Goal: Task Accomplishment & Management: Manage account settings

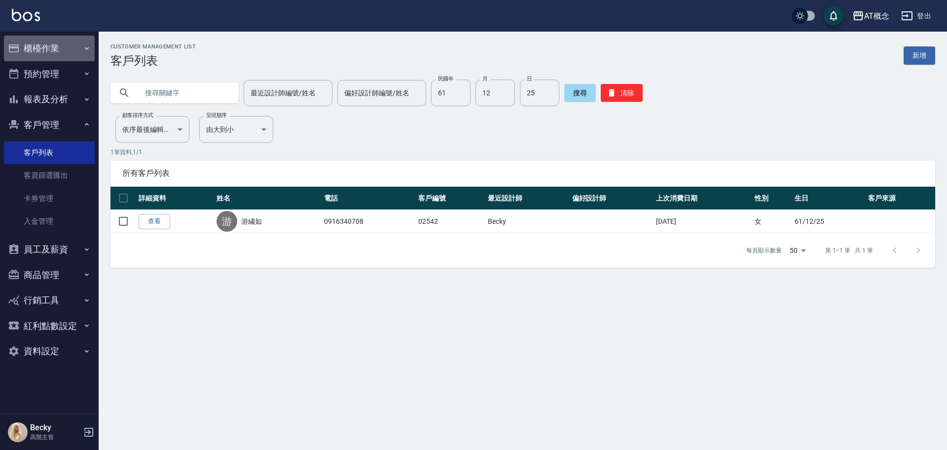
click at [39, 47] on button "櫃檯作業" at bounding box center [49, 49] width 91 height 26
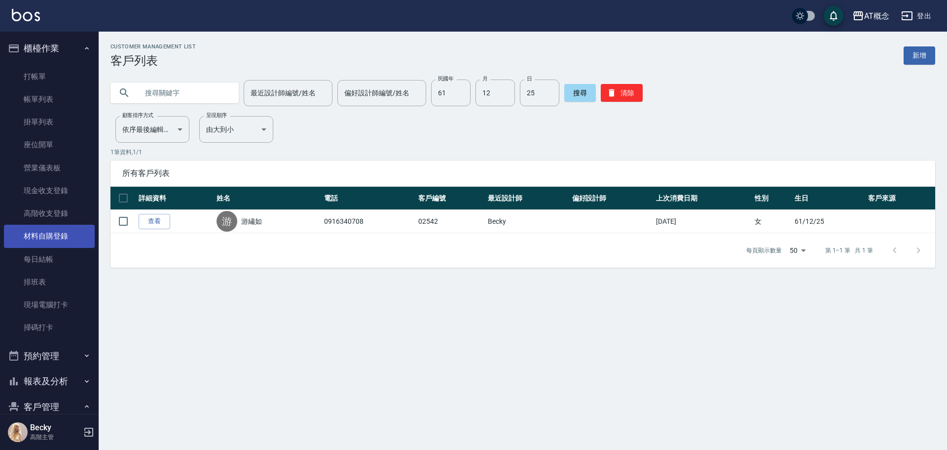
click at [59, 232] on link "材料自購登錄" at bounding box center [49, 236] width 91 height 23
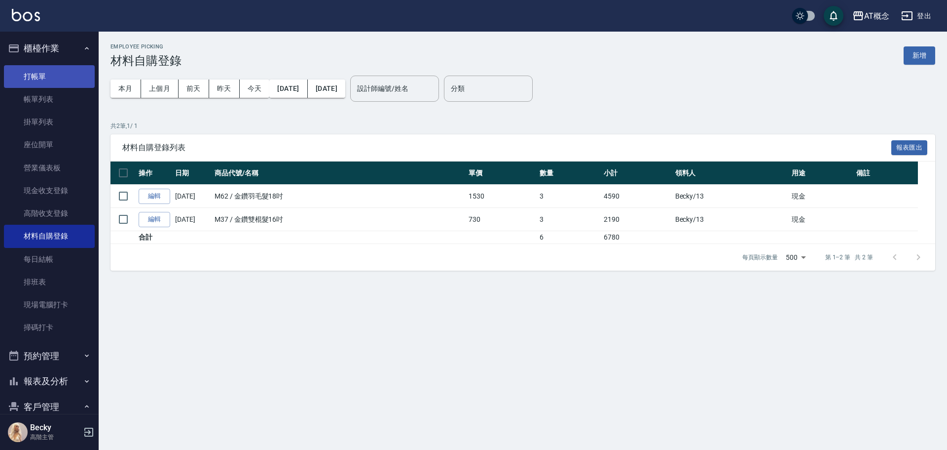
click at [50, 82] on link "打帳單" at bounding box center [49, 76] width 91 height 23
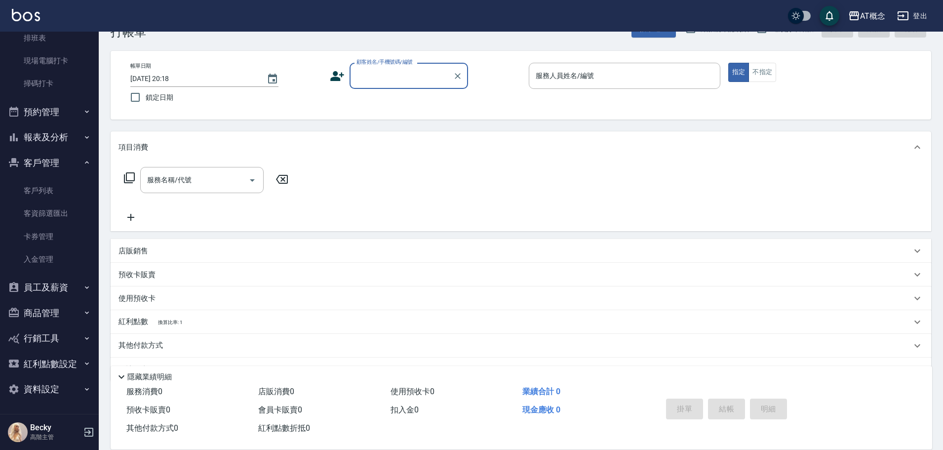
scroll to position [55, 0]
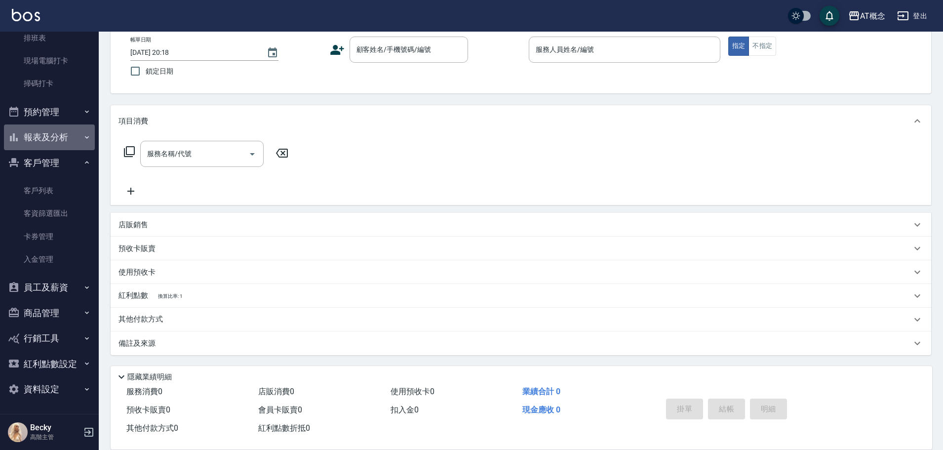
click at [59, 130] on button "報表及分析" at bounding box center [49, 137] width 91 height 26
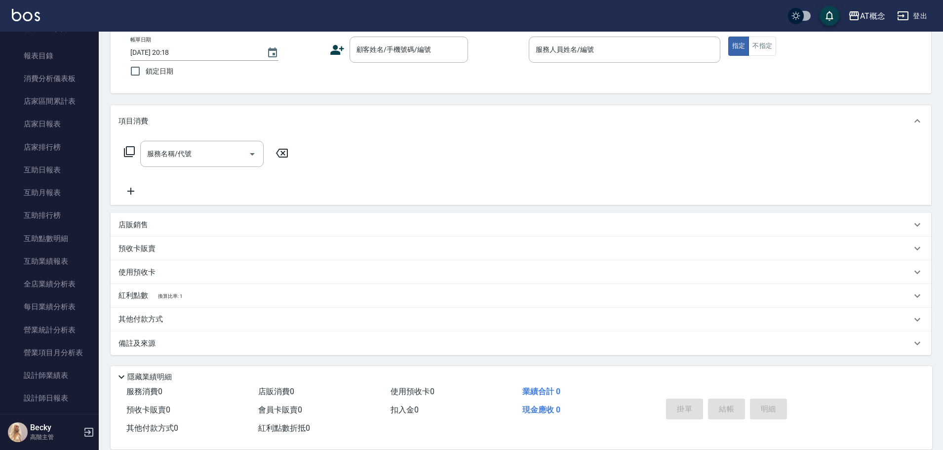
scroll to position [540, 0]
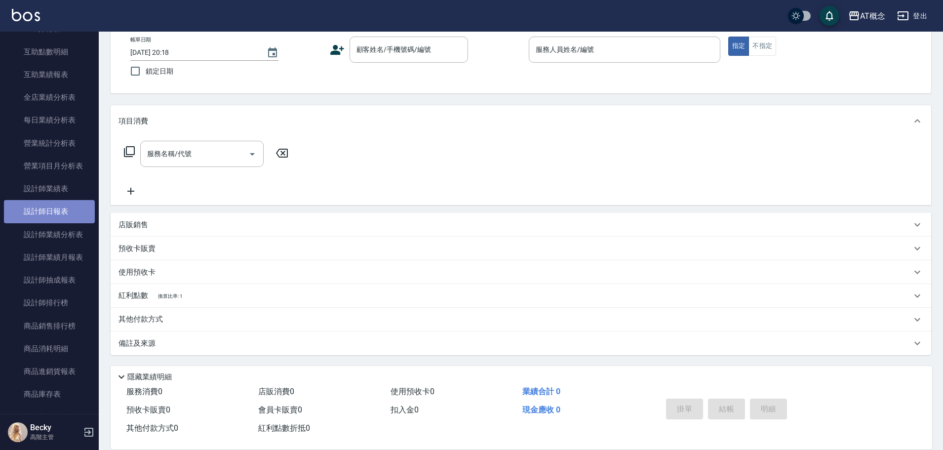
click at [71, 208] on link "設計師日報表" at bounding box center [49, 211] width 91 height 23
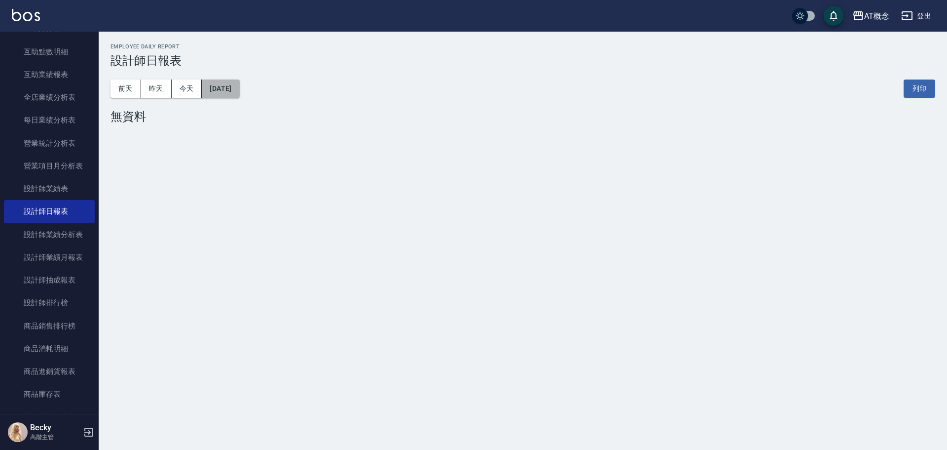
click at [209, 88] on button "[DATE]" at bounding box center [221, 88] width 38 height 18
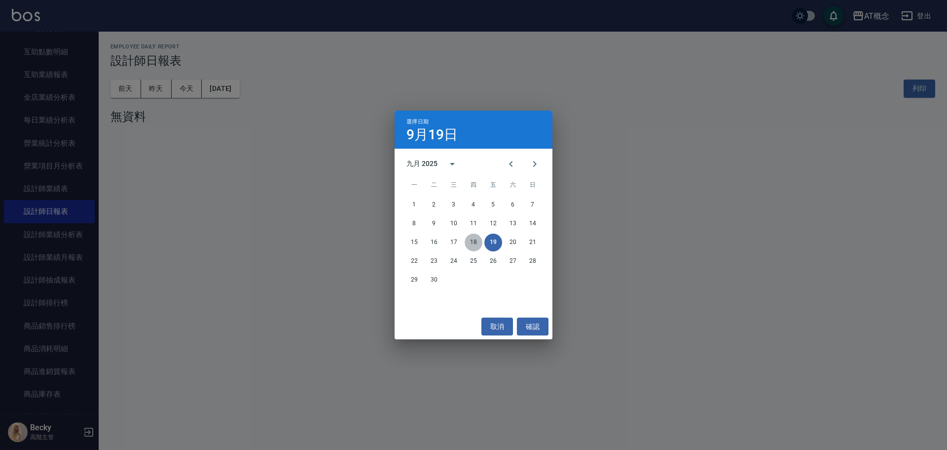
click at [480, 241] on button "18" at bounding box center [474, 242] width 18 height 18
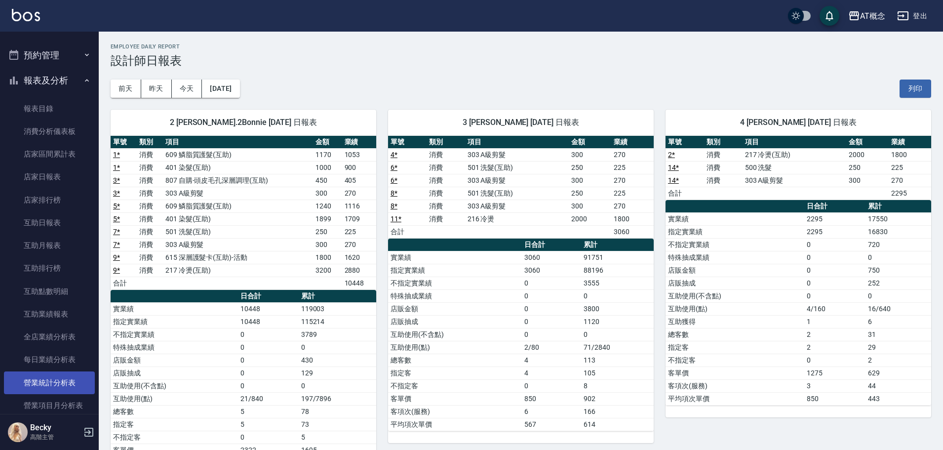
scroll to position [293, 0]
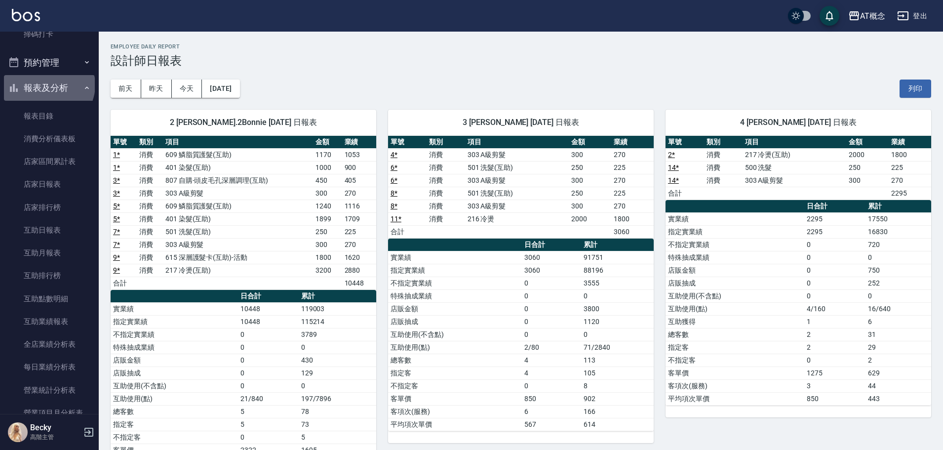
click at [48, 85] on button "報表及分析" at bounding box center [49, 88] width 91 height 26
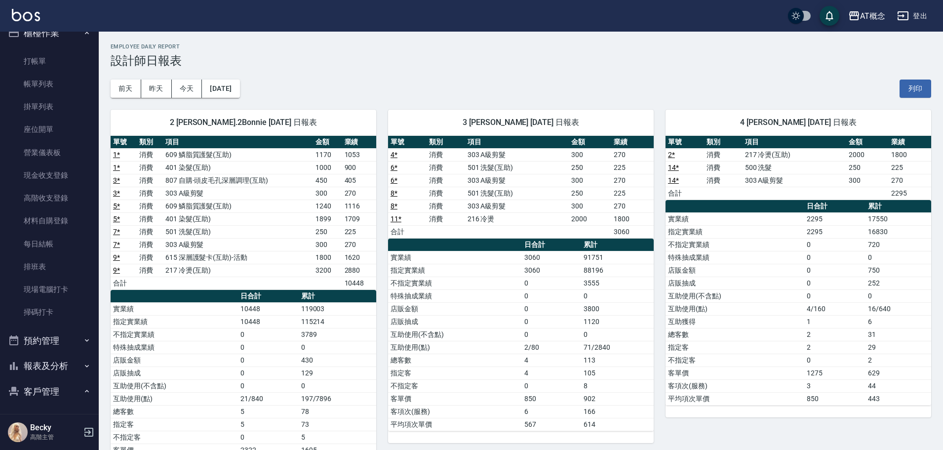
scroll to position [0, 0]
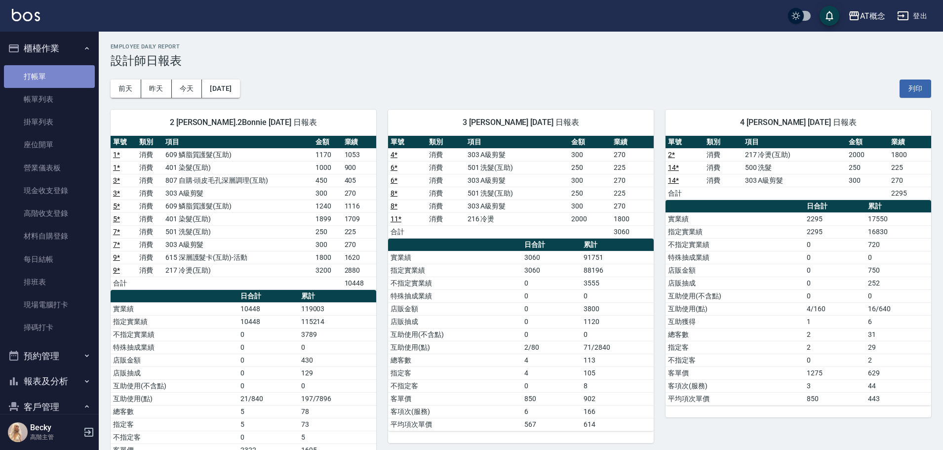
click at [50, 78] on link "打帳單" at bounding box center [49, 76] width 91 height 23
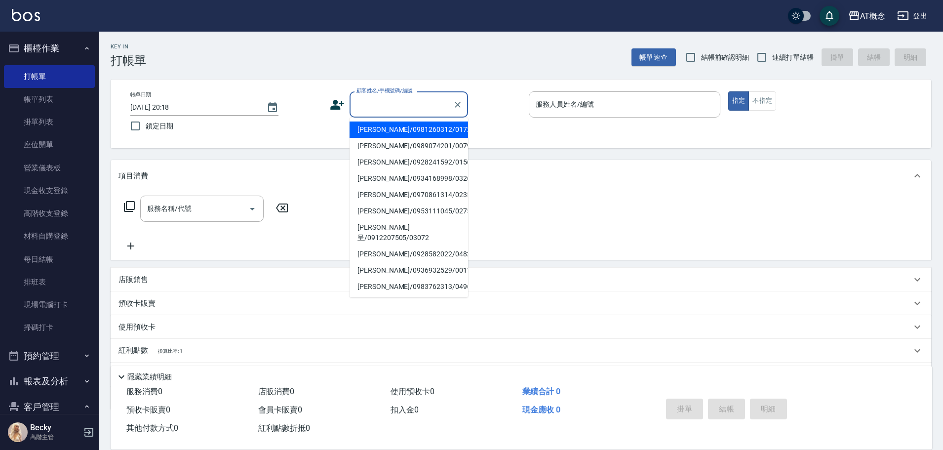
click at [423, 96] on input "顧客姓名/手機號碼/編號" at bounding box center [401, 104] width 95 height 17
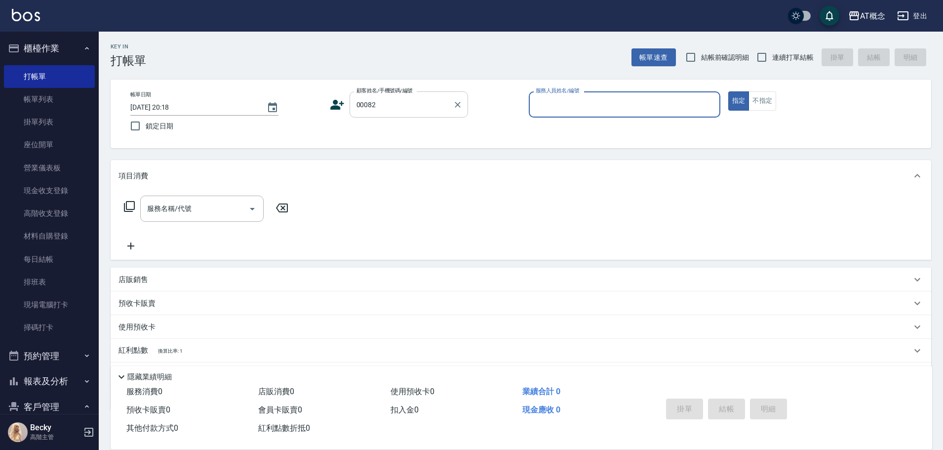
type input "[PERSON_NAME]/0926532085/00082"
type input "[PERSON_NAME]-2"
click at [728, 91] on button "指定" at bounding box center [738, 100] width 21 height 19
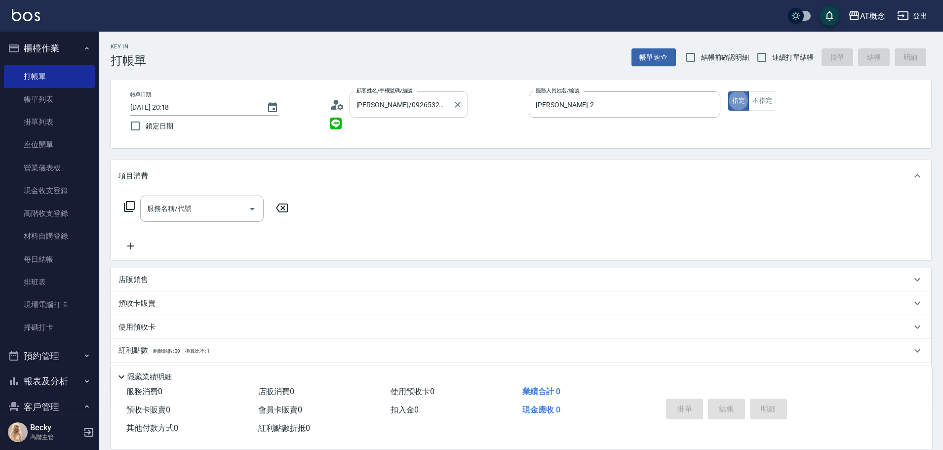
type button "true"
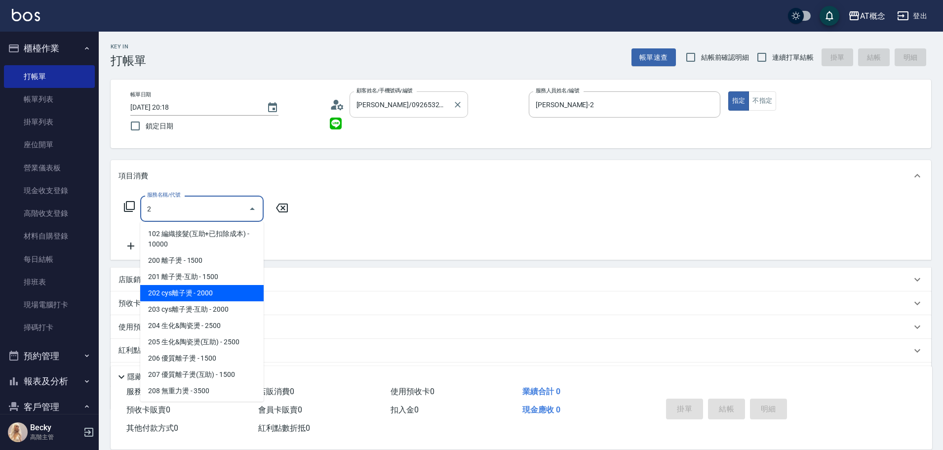
type input "202 cys離子燙(202)"
type input "200"
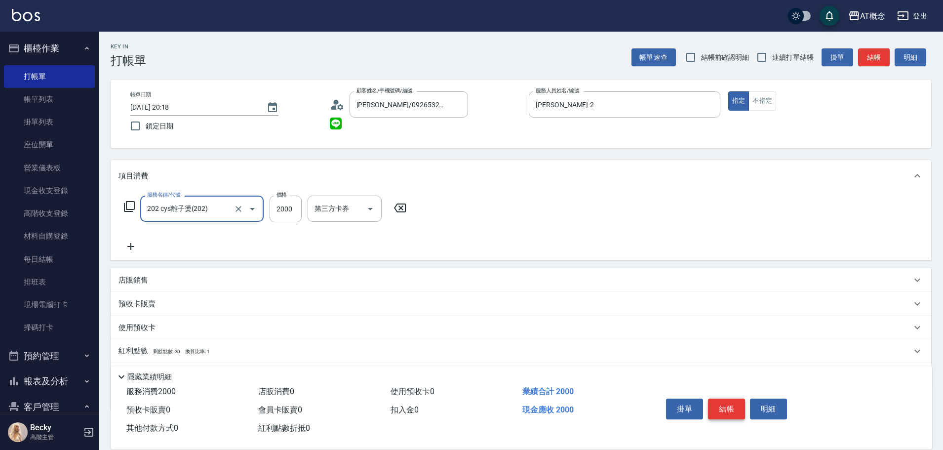
type input "202 cys離子燙(202)"
click at [727, 401] on button "結帳" at bounding box center [726, 408] width 37 height 21
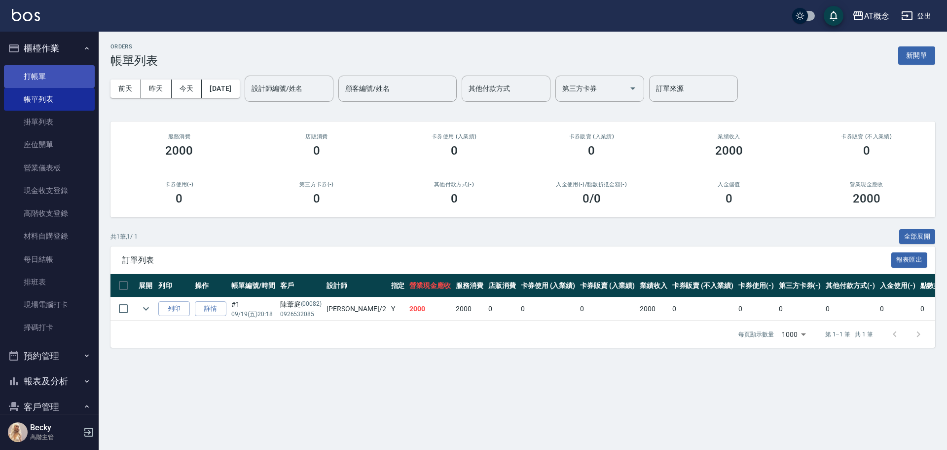
click at [64, 75] on link "打帳單" at bounding box center [49, 76] width 91 height 23
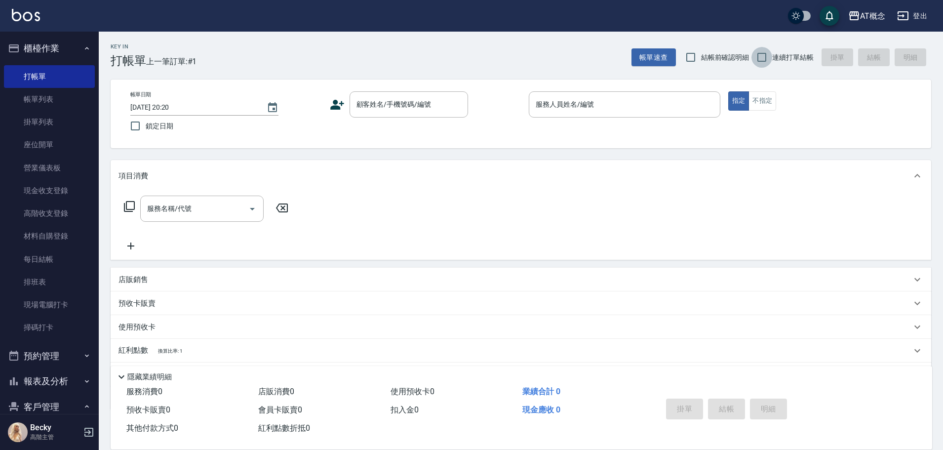
click at [767, 60] on input "連續打單結帳" at bounding box center [761, 57] width 21 height 21
checkbox input "true"
drag, startPoint x: 407, startPoint y: 110, endPoint x: 409, endPoint y: 104, distance: 6.6
click at [408, 105] on input "顧客姓名/手機號碼/編號" at bounding box center [401, 104] width 95 height 17
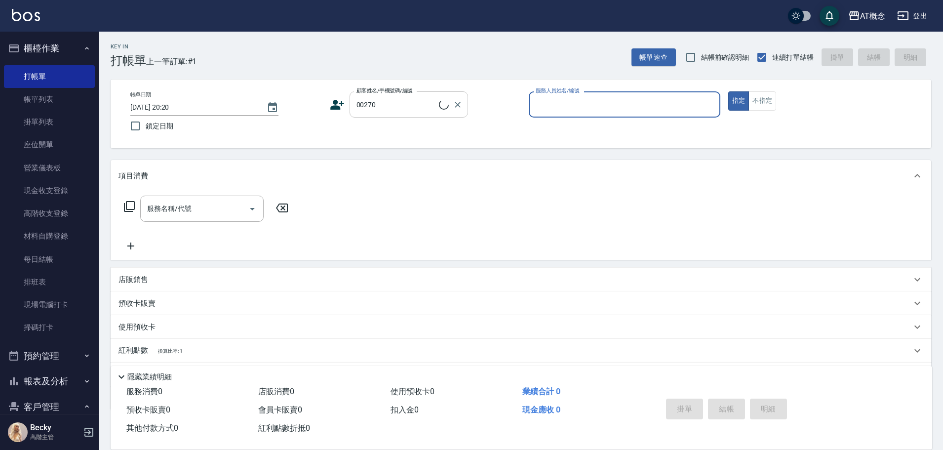
type input "[PERSON_NAME]/0917820124/00270"
type input "Anson-3"
click at [728, 91] on button "指定" at bounding box center [738, 100] width 21 height 19
type button "true"
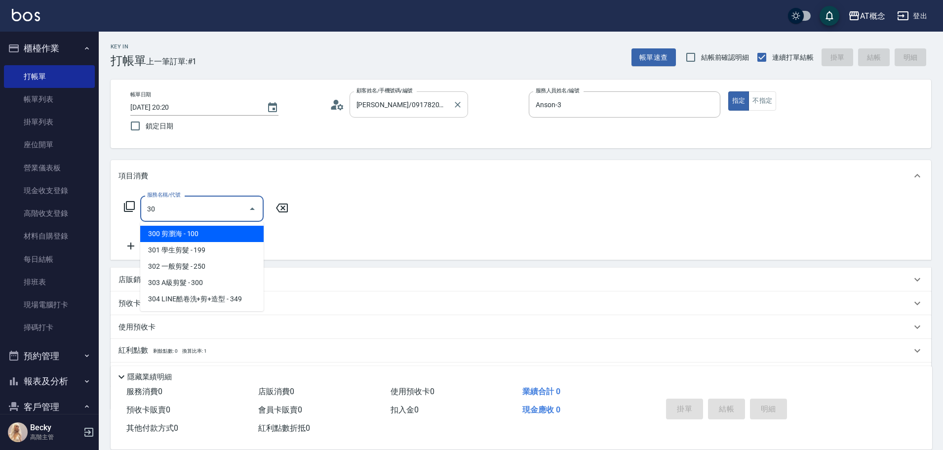
type input "303"
type input "30"
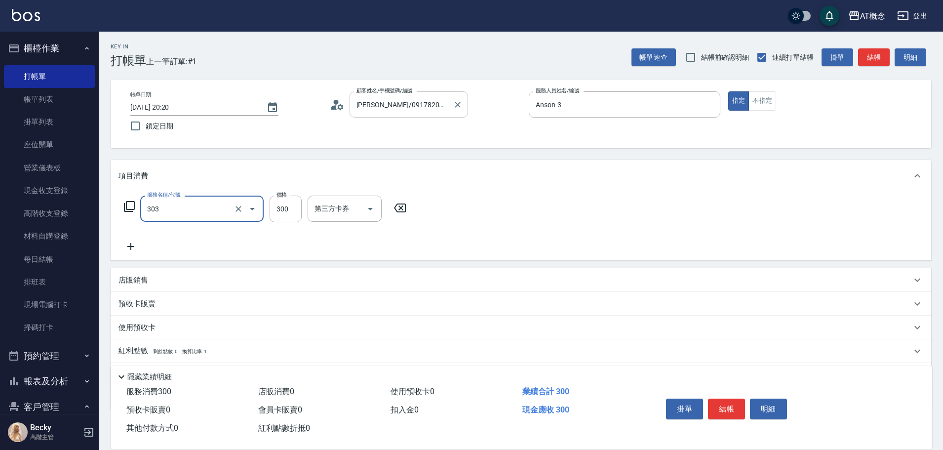
type input "303 A級剪髮(303)"
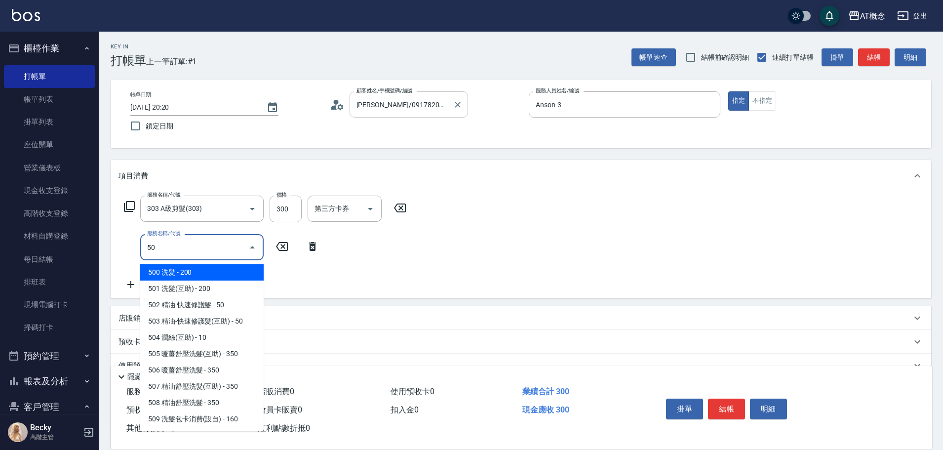
type input "501"
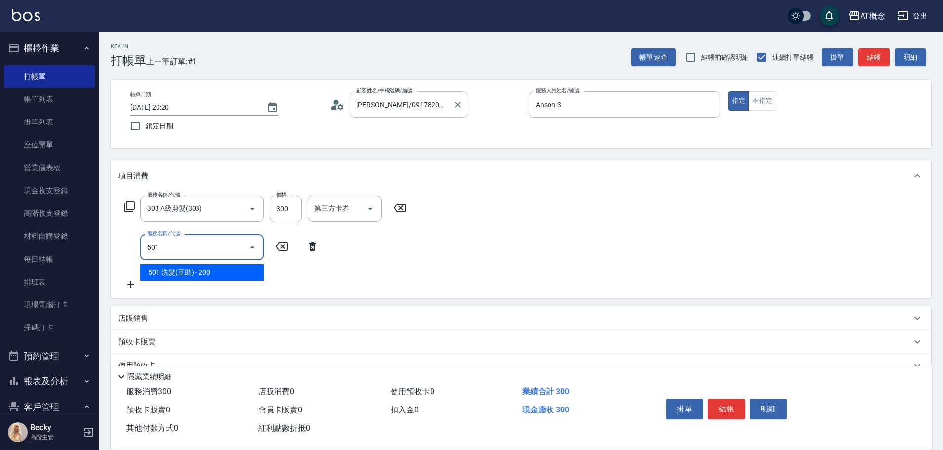
type input "50"
type input "501 洗髮(互助)(501)"
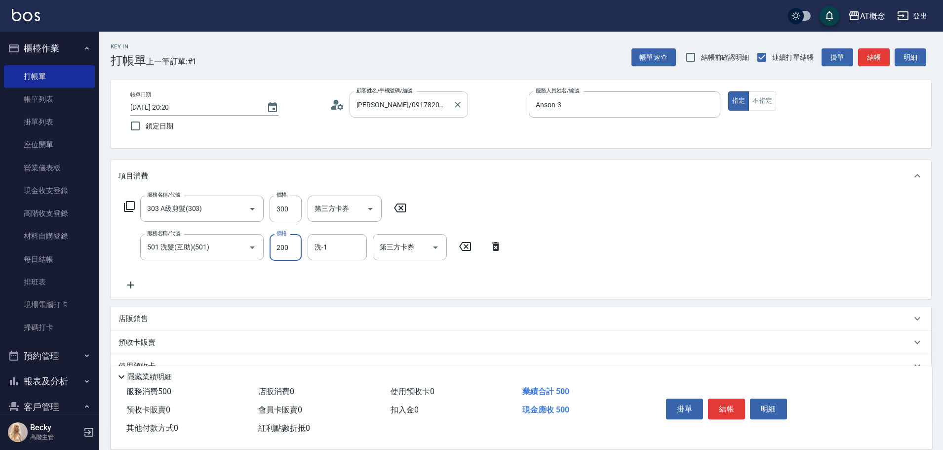
type input "30"
type input "25"
type input "50"
type input "250"
type input "[PERSON_NAME]-18"
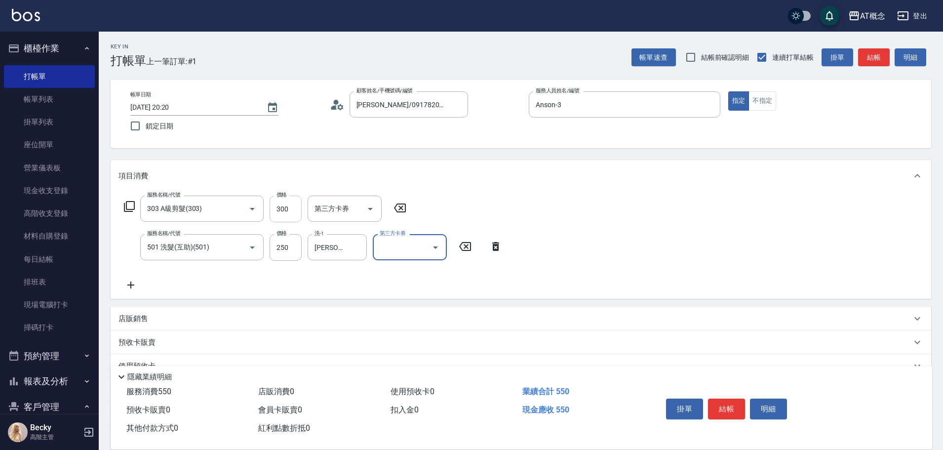
click at [297, 211] on input "300" at bounding box center [285, 208] width 32 height 27
click at [282, 210] on input "300" at bounding box center [285, 208] width 32 height 27
type input "20"
type input "35"
type input "60"
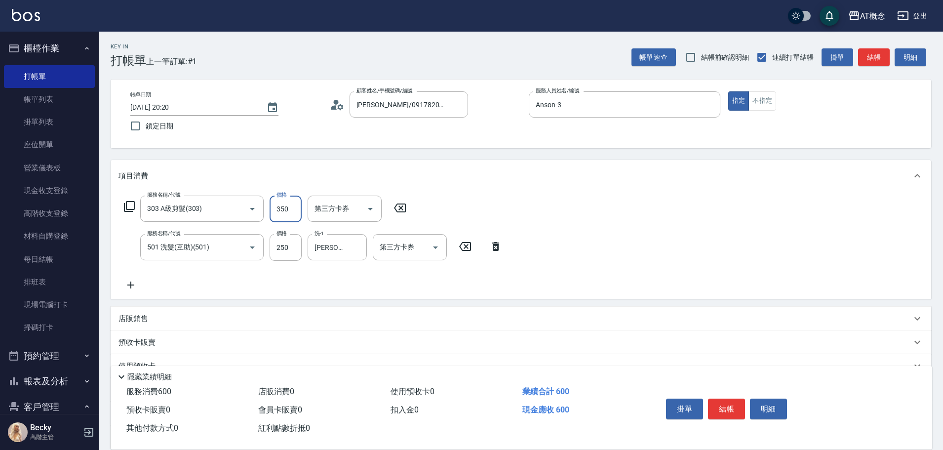
type input "350"
click at [731, 403] on button "結帳" at bounding box center [726, 408] width 37 height 21
type input "[DATE] 20:21"
type input "0"
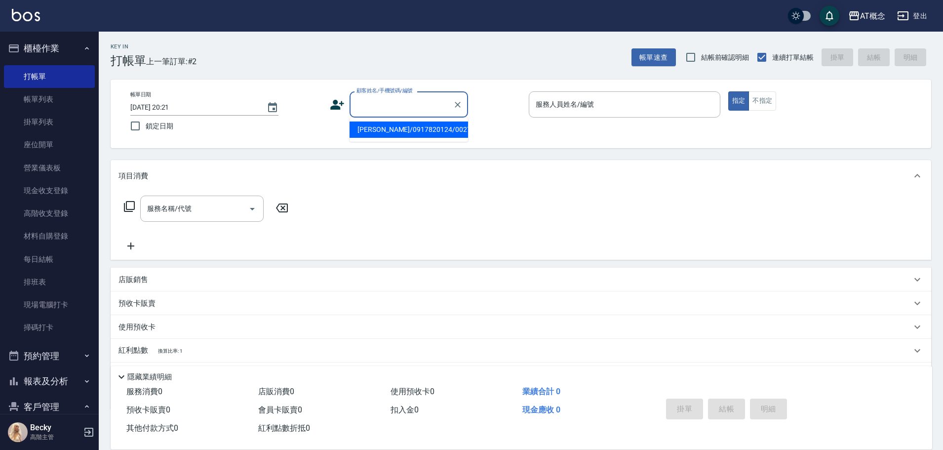
click at [413, 98] on input "顧客姓名/手機號碼/編號" at bounding box center [401, 104] width 95 height 17
type input "[PERSON_NAME]/0912628859/00174"
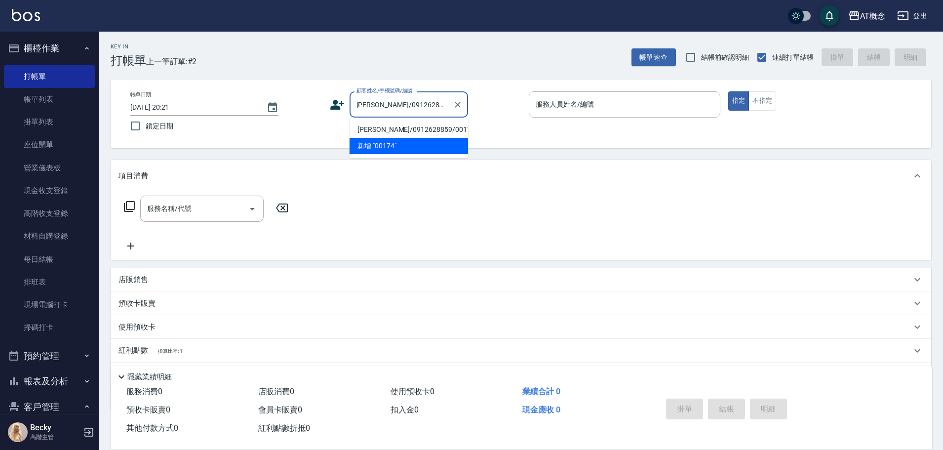
type input "[PERSON_NAME]-2"
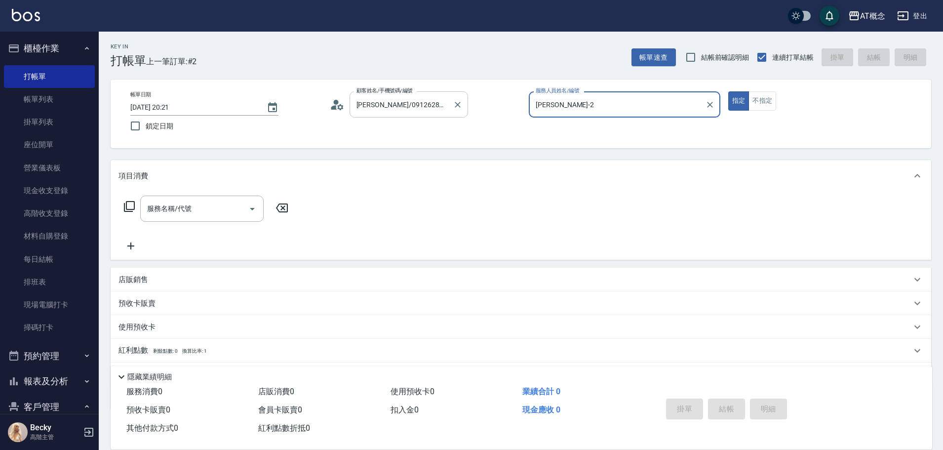
click at [728, 91] on button "指定" at bounding box center [738, 100] width 21 height 19
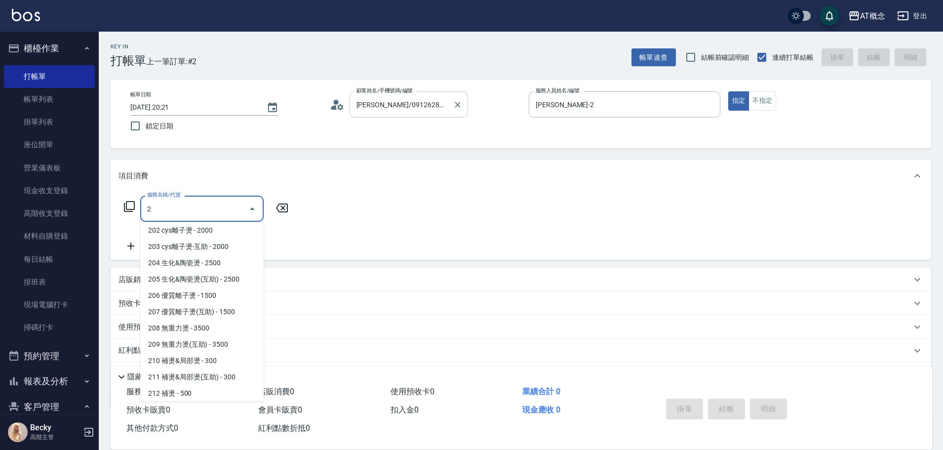
scroll to position [112, 0]
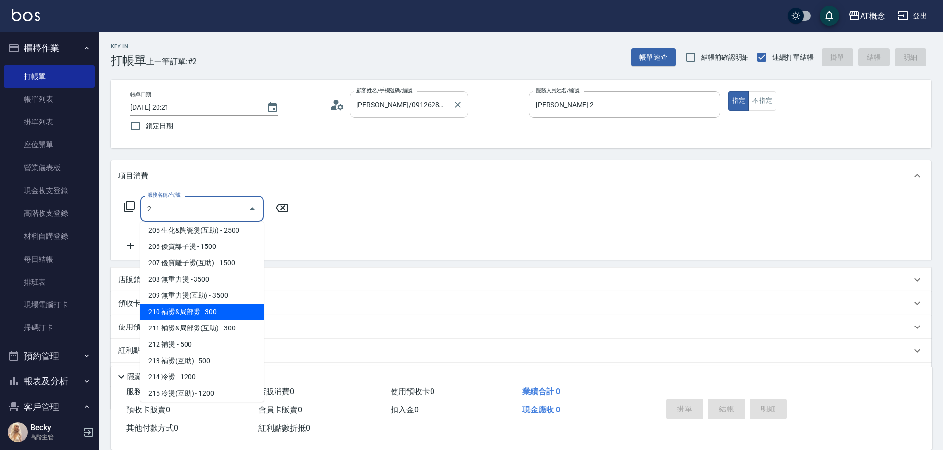
type input "210 補燙&局部燙(210)"
type input "30"
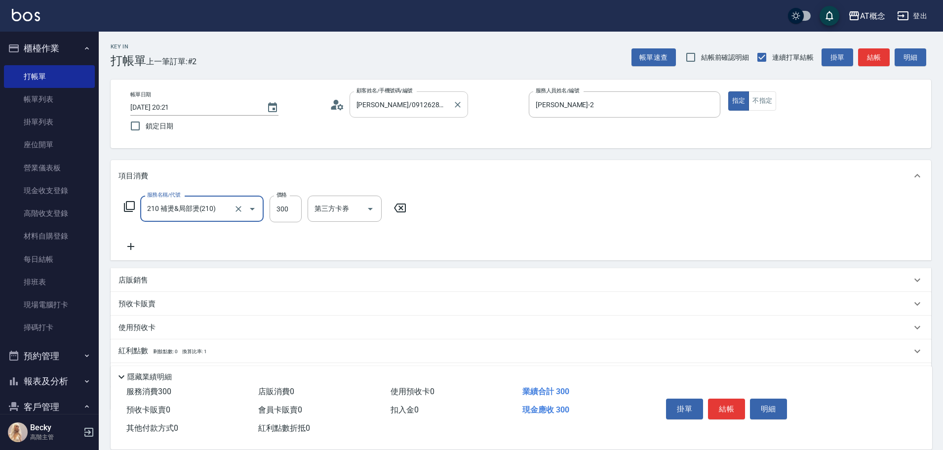
type input "210 補燙&局部燙(210)"
type input "0"
type input "85"
type input "80"
type input "850"
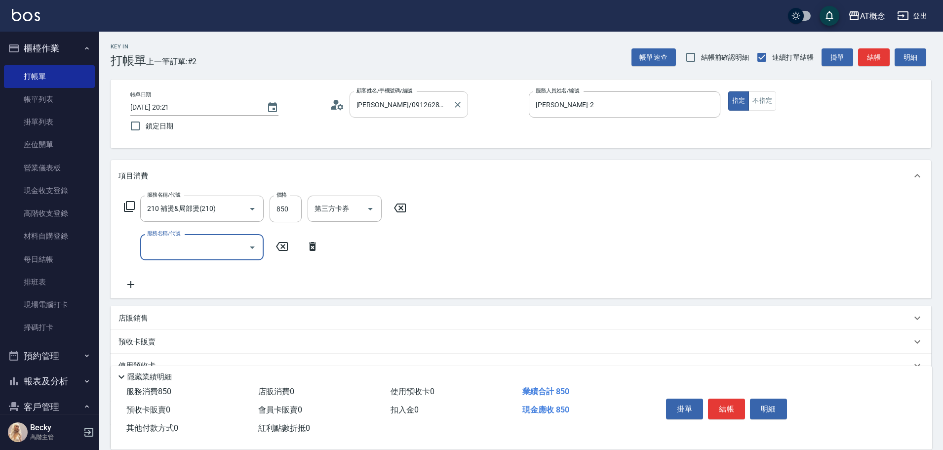
type input "6"
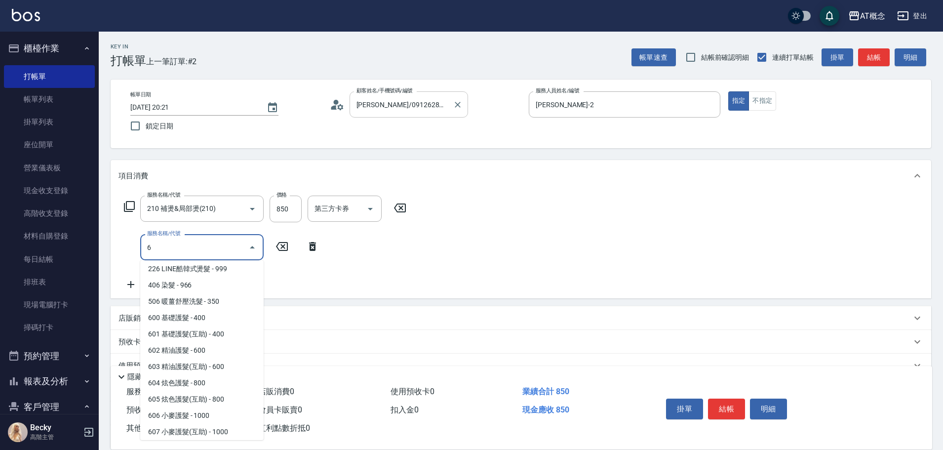
scroll to position [85, 0]
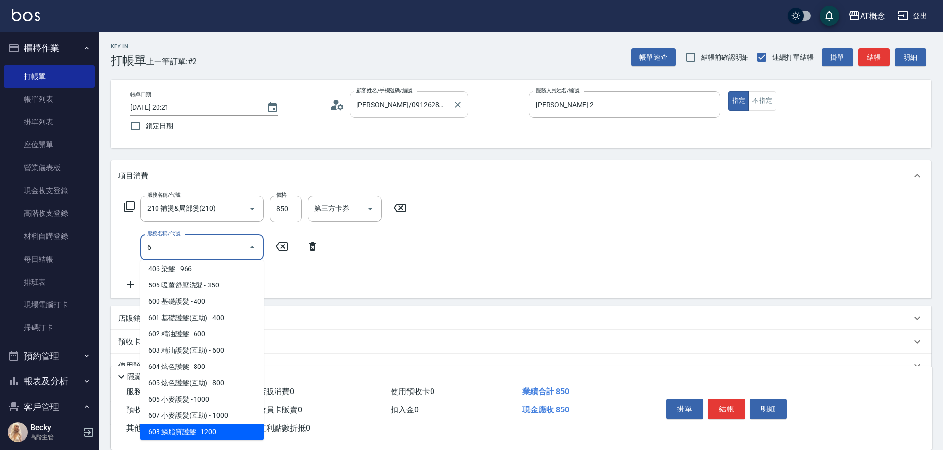
type input "200"
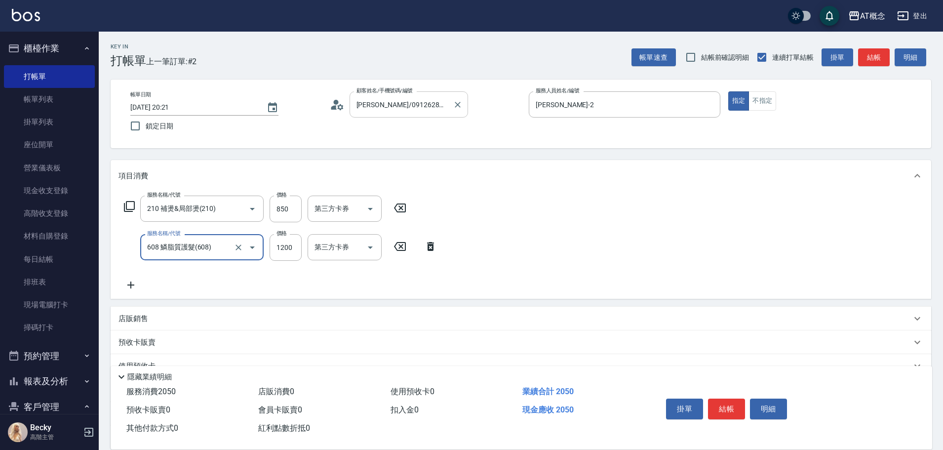
type input "608 鱗脂質護髮(608)"
type input "80"
type input "18"
type input "100"
type input "180"
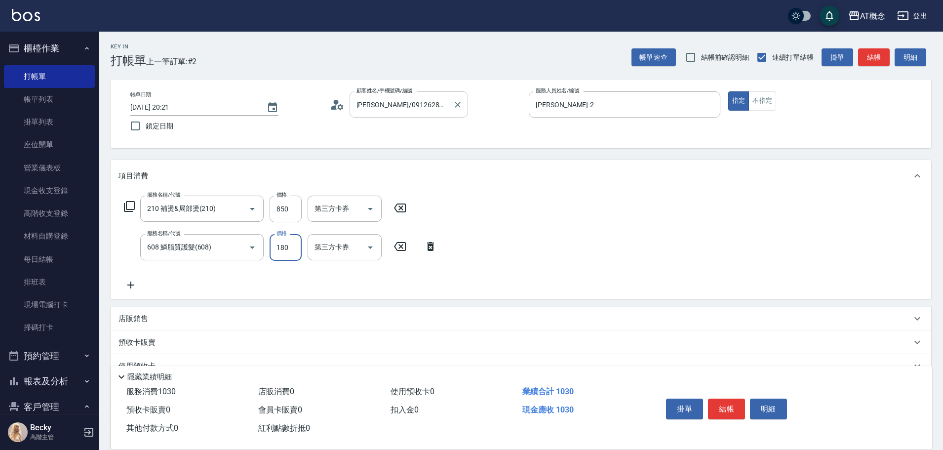
type input "260"
type input "1800"
click at [715, 404] on button "結帳" at bounding box center [726, 408] width 37 height 21
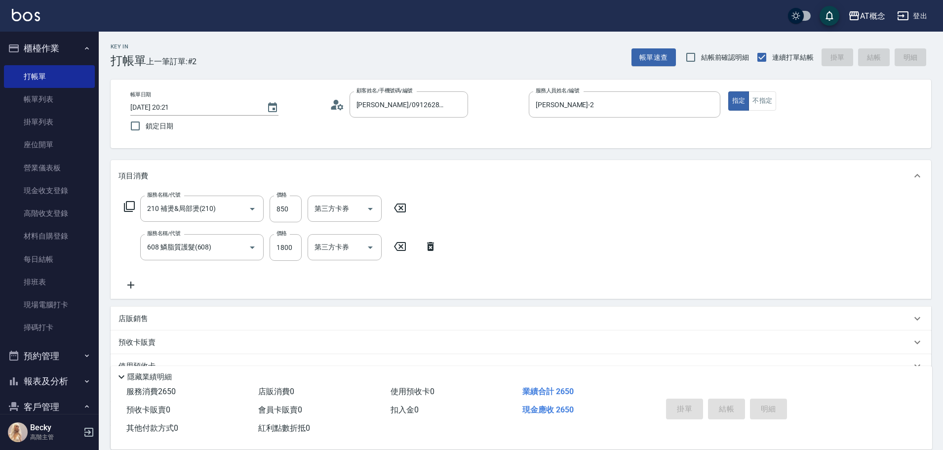
type input "[DATE] 20:22"
type input "0"
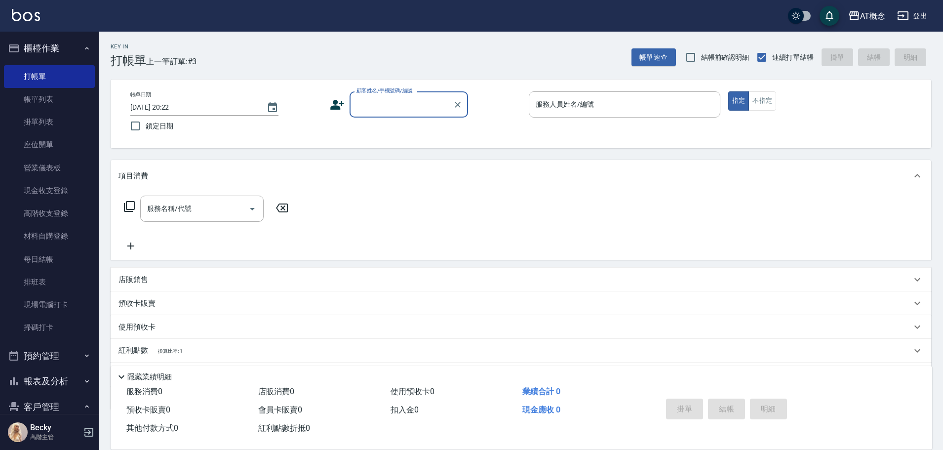
click at [381, 100] on input "顧客姓名/手機號碼/編號" at bounding box center [401, 104] width 95 height 17
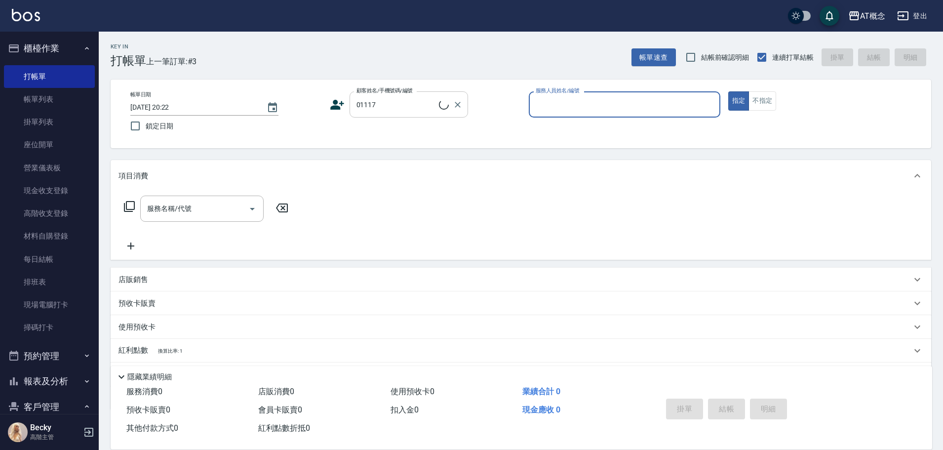
type input "[PERSON_NAME]/0979153341/01117"
type input "Anson-3"
click at [728, 91] on button "指定" at bounding box center [738, 100] width 21 height 19
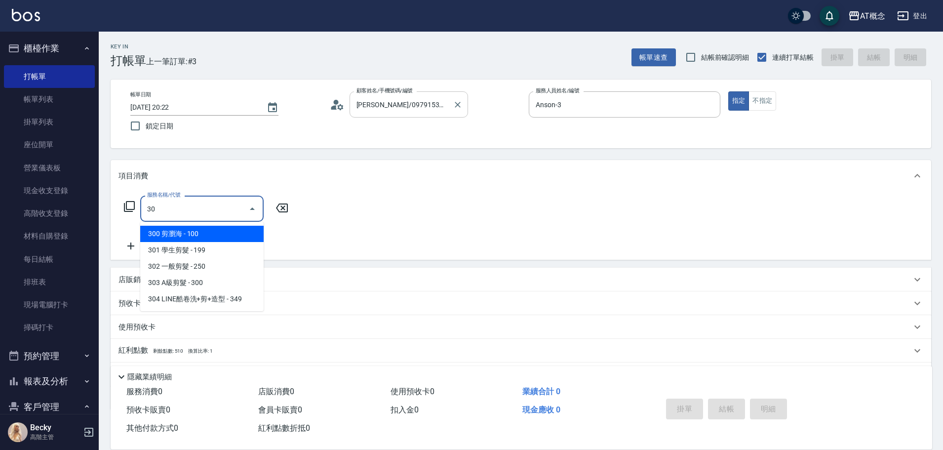
type input "303"
type input "30"
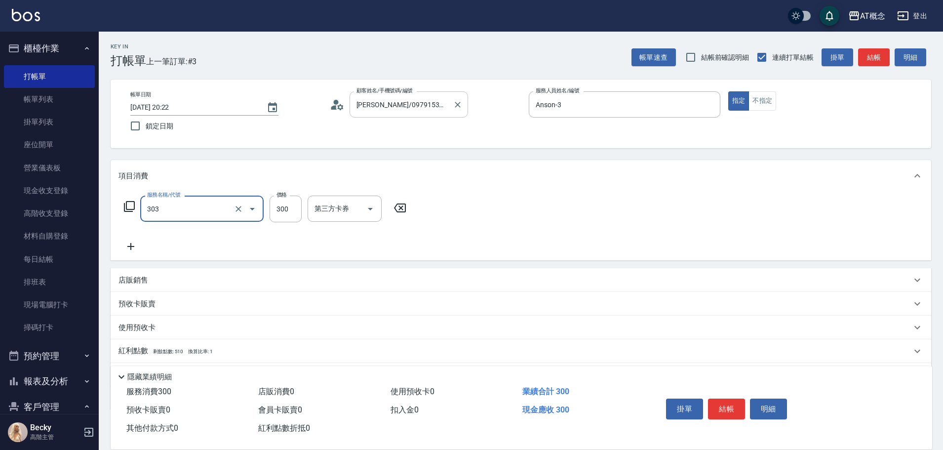
type input "303 A級剪髮(303)"
type input "0"
type input "35"
type input "30"
type input "350"
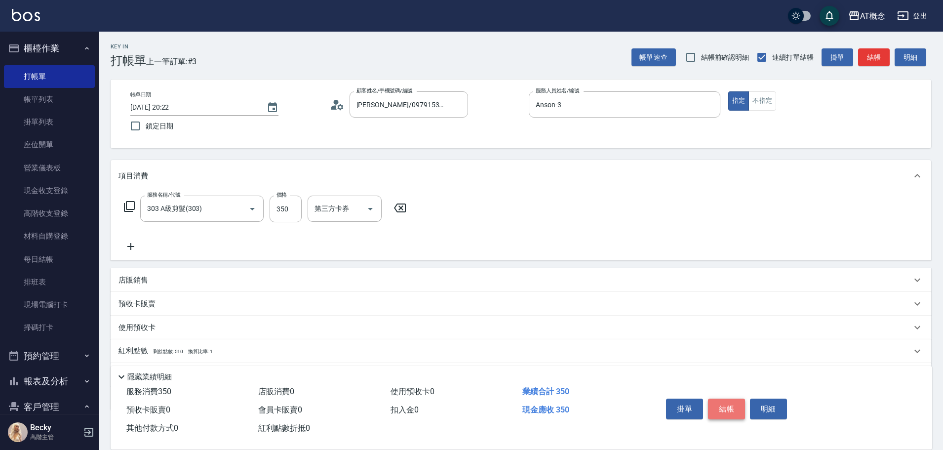
click at [733, 414] on button "結帳" at bounding box center [726, 408] width 37 height 21
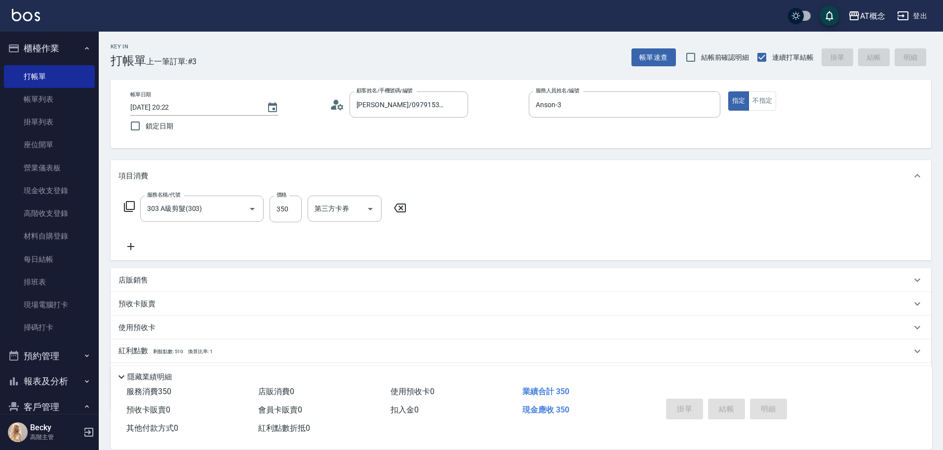
type input "[DATE] 20:23"
type input "0"
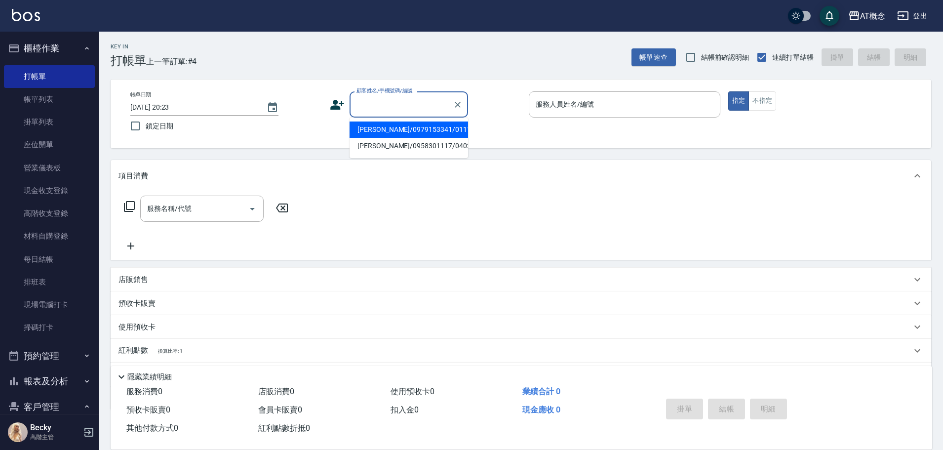
click at [417, 112] on input "顧客姓名/手機號碼/編號" at bounding box center [401, 104] width 95 height 17
type input "[PERSON_NAME]/0970245018/03687"
type input "Anson-3"
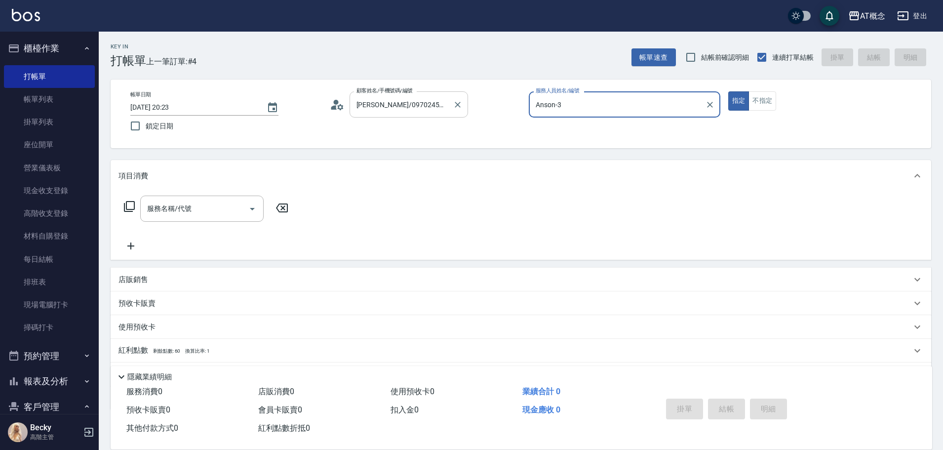
click at [728, 91] on button "指定" at bounding box center [738, 100] width 21 height 19
click at [135, 209] on icon at bounding box center [129, 206] width 11 height 11
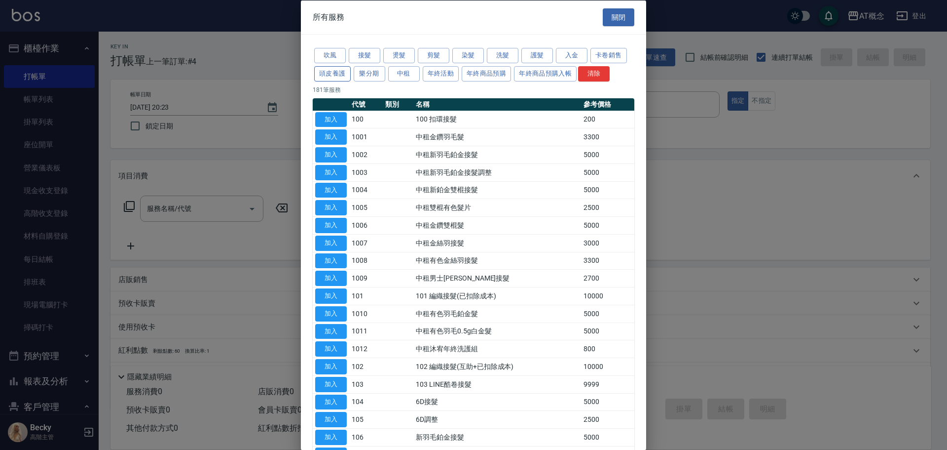
click at [332, 72] on button "頭皮養護" at bounding box center [332, 73] width 37 height 15
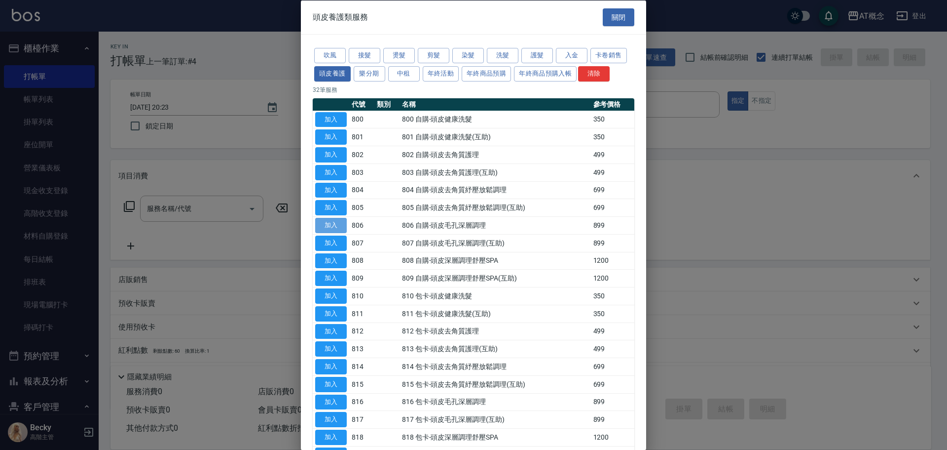
click at [336, 227] on button "加入" at bounding box center [331, 225] width 32 height 15
type input "806 自購-頭皮毛孔深層調理(806)"
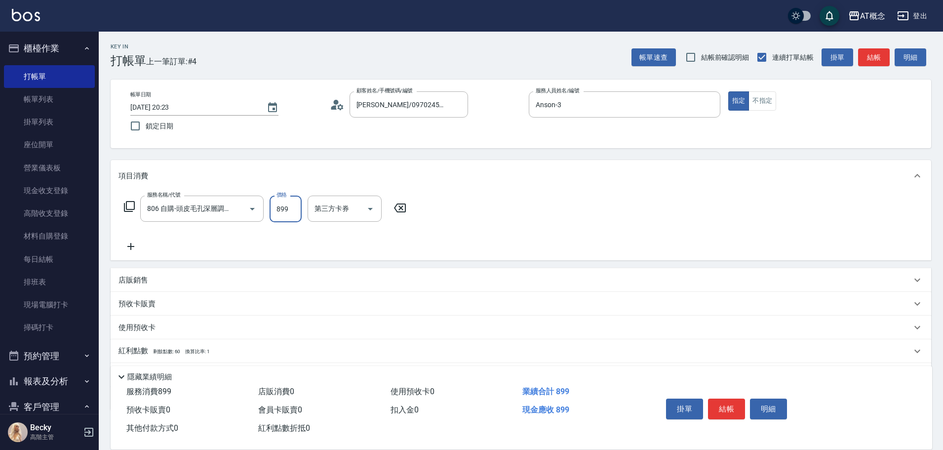
click at [278, 211] on input "899" at bounding box center [285, 208] width 32 height 27
type input "0"
type input "79"
type input "70"
type input "799"
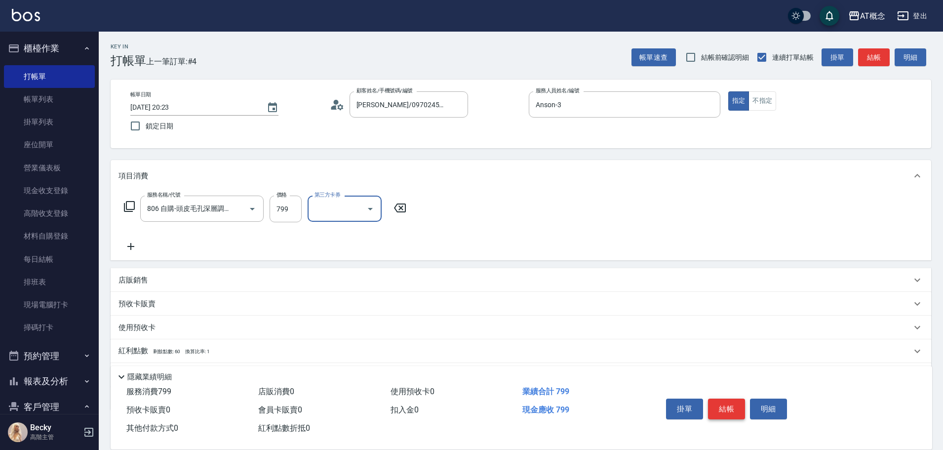
click at [719, 401] on button "結帳" at bounding box center [726, 408] width 37 height 21
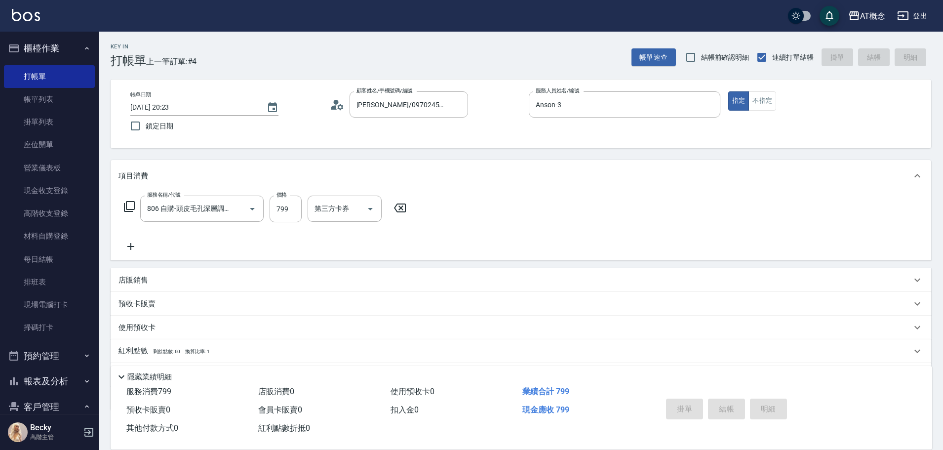
type input "0"
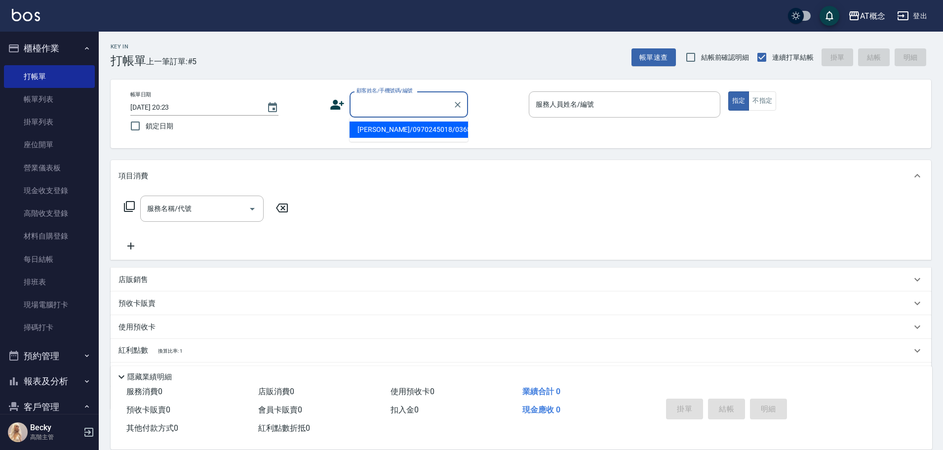
click at [383, 101] on input "顧客姓名/手機號碼/編號" at bounding box center [401, 104] width 95 height 17
type input "[PERSON_NAME]/0976478089/05293"
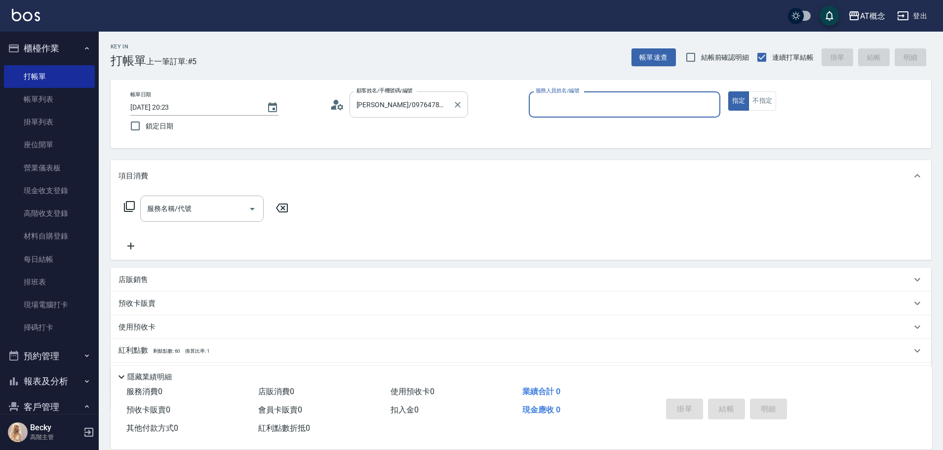
type input "Anson-3"
click at [728, 91] on button "指定" at bounding box center [738, 100] width 21 height 19
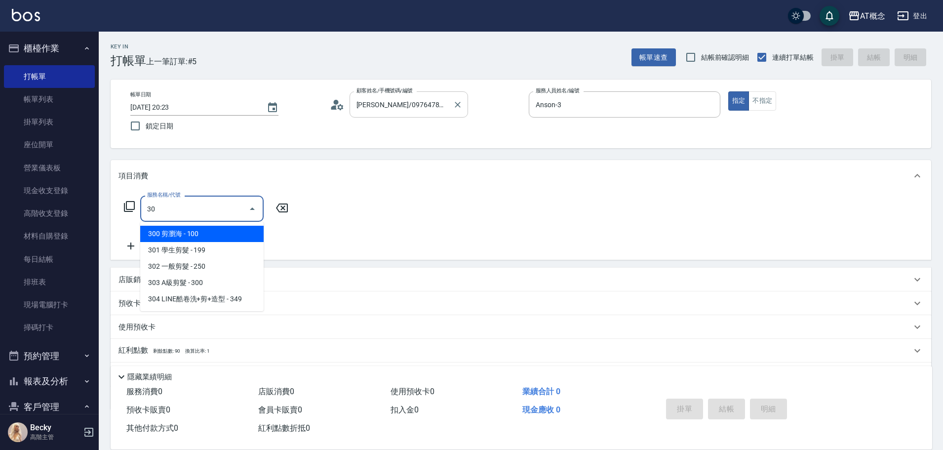
type input "303"
type input "30"
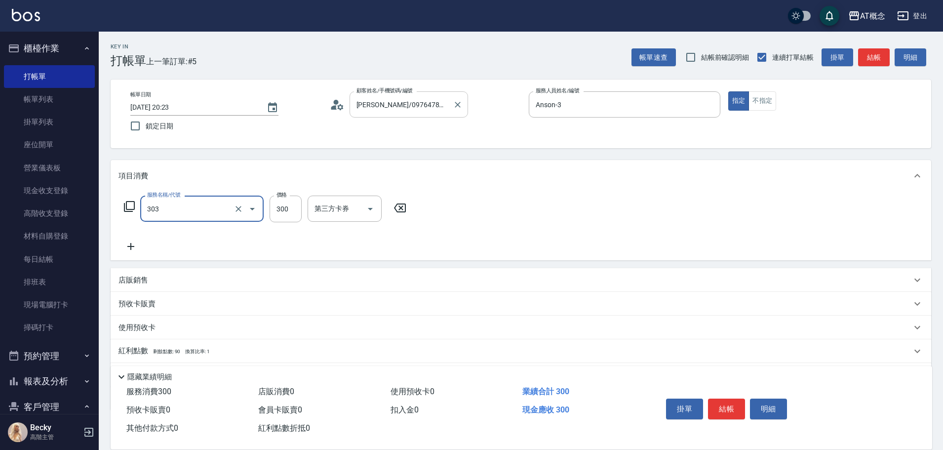
type input "303 A級剪髮(303)"
click at [731, 398] on button "結帳" at bounding box center [726, 408] width 37 height 21
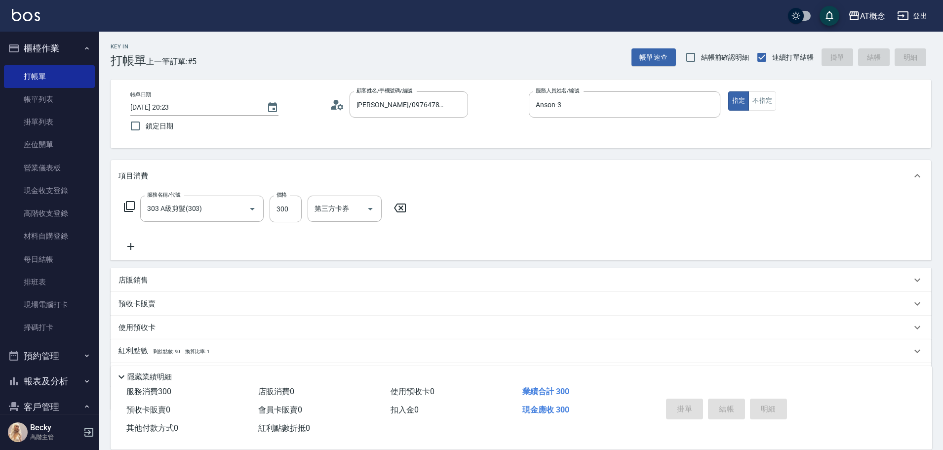
type input "[DATE] 20:24"
type input "0"
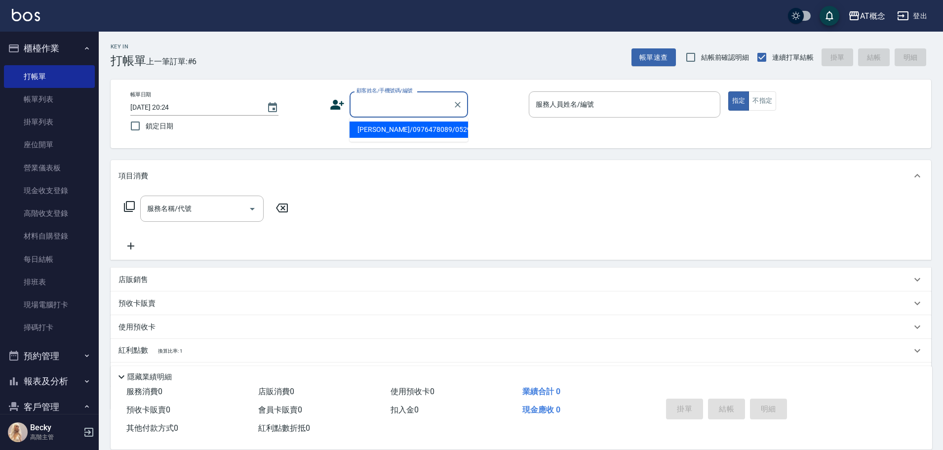
click at [375, 104] on input "顧客姓名/手機號碼/編號" at bounding box center [401, 104] width 95 height 17
type input "[PERSON_NAME]/0952557492/02965"
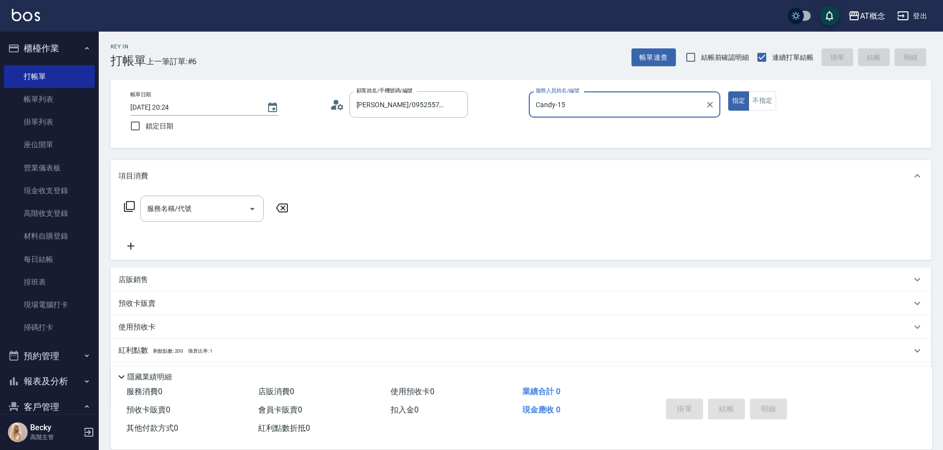
click at [544, 107] on input "Candy-15" at bounding box center [617, 104] width 168 height 17
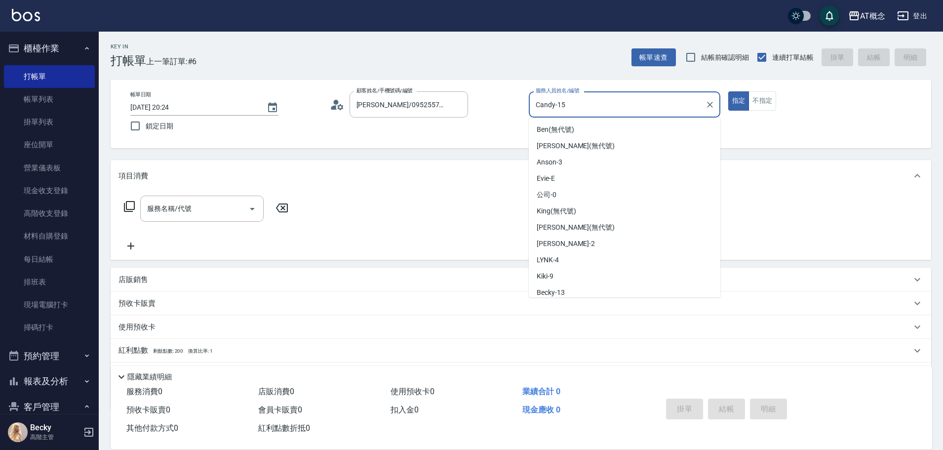
scroll to position [20, 0]
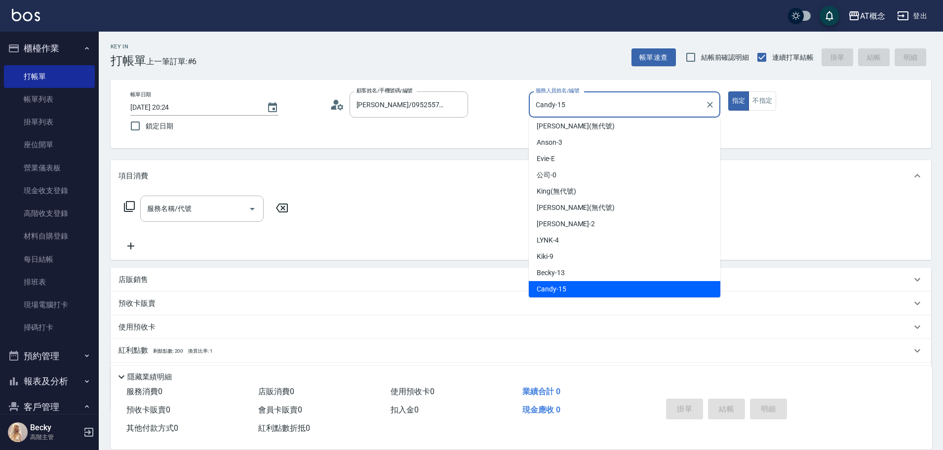
drag, startPoint x: 532, startPoint y: 106, endPoint x: 573, endPoint y: 104, distance: 41.0
click at [573, 104] on div "Candy-15 服務人員姓名/編號" at bounding box center [623, 104] width 191 height 26
drag, startPoint x: 533, startPoint y: 104, endPoint x: 572, endPoint y: 102, distance: 39.5
click at [572, 102] on input "Candy-15" at bounding box center [617, 104] width 168 height 17
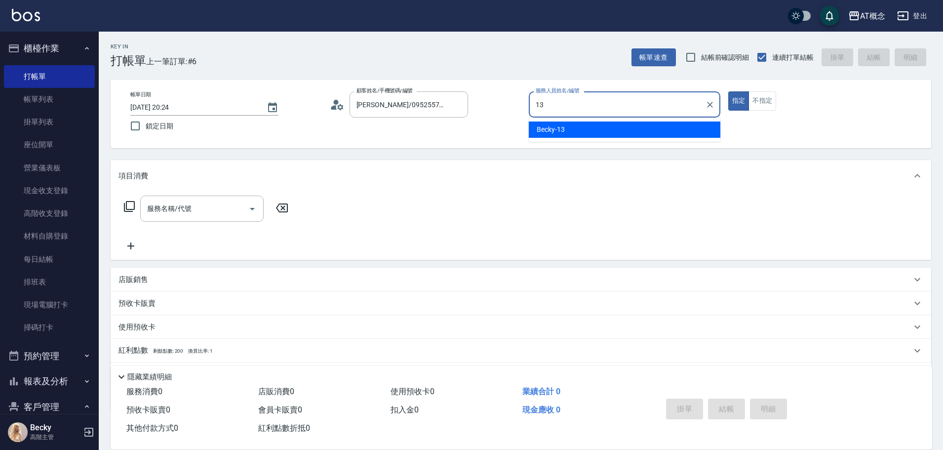
type input "Becky-13"
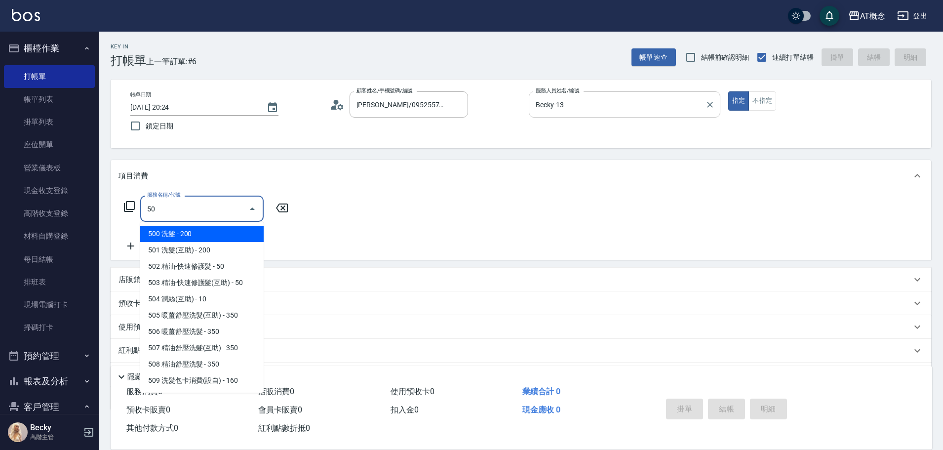
type input "501"
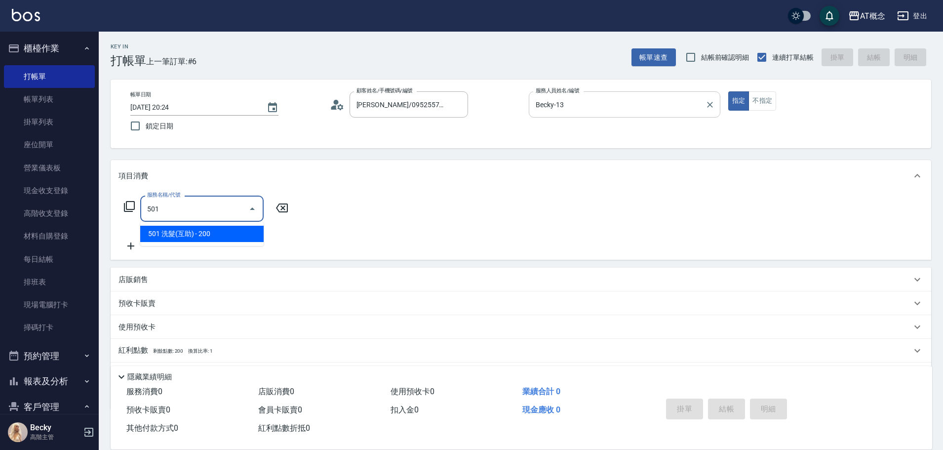
type input "20"
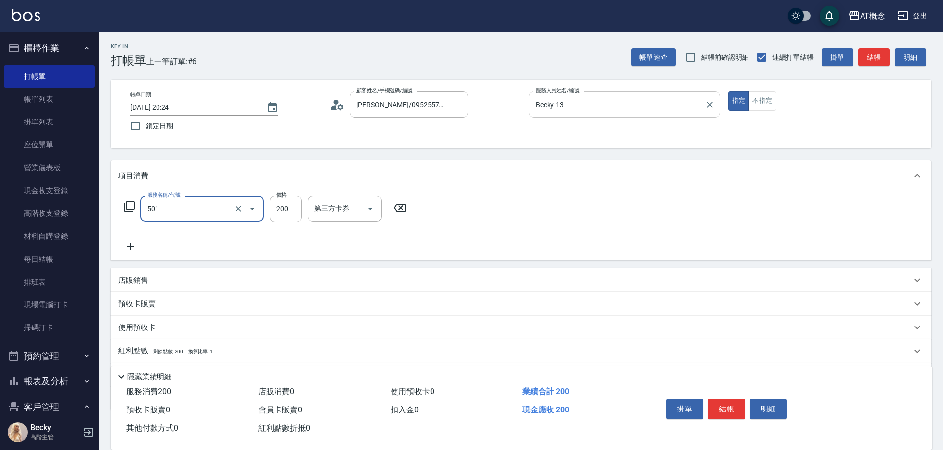
type input "501 洗髮(互助)(501)"
type input "0"
type input "25"
type input "20"
type input "250"
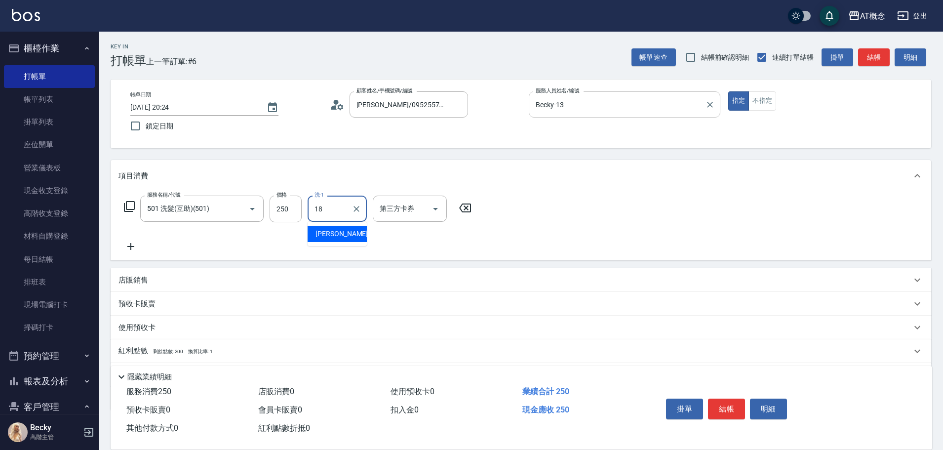
type input "[PERSON_NAME]-18"
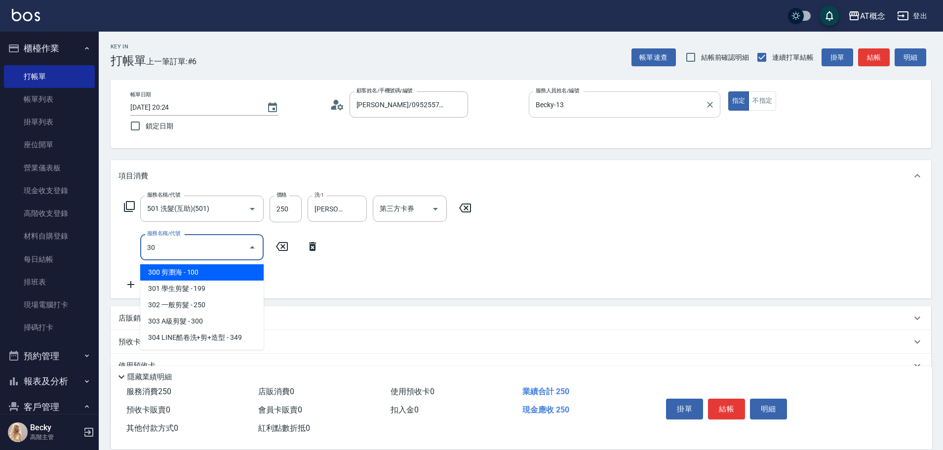
type input "303"
type input "50"
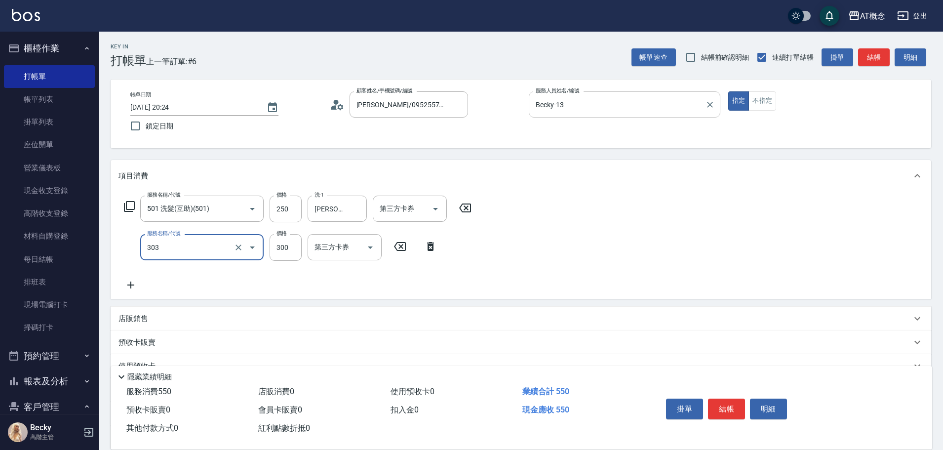
type input "303 A級剪髮(303)"
click at [725, 401] on button "結帳" at bounding box center [726, 408] width 37 height 21
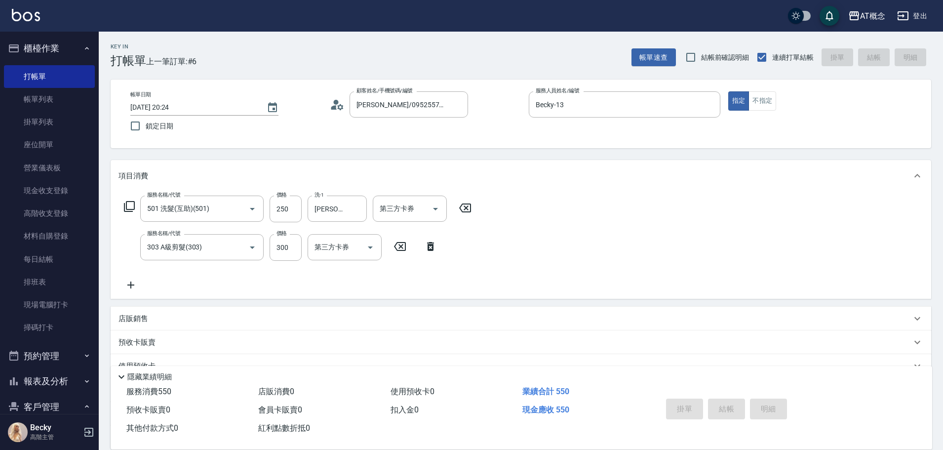
type input "0"
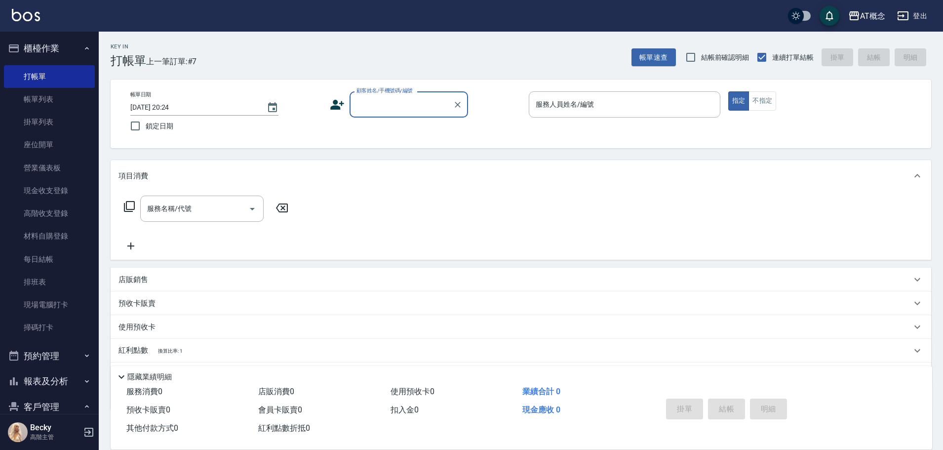
click at [383, 99] on input "顧客姓名/手機號碼/編號" at bounding box center [401, 104] width 95 height 17
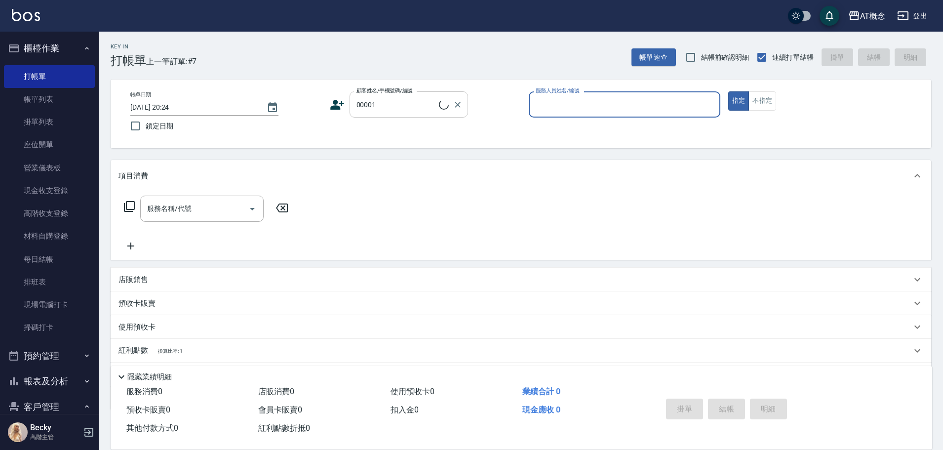
type input "公司/公司/00001"
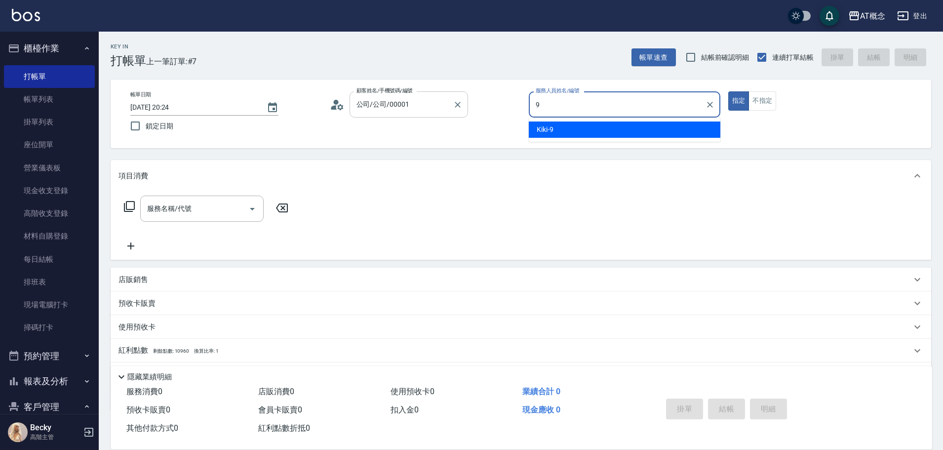
type input "Kiki-9"
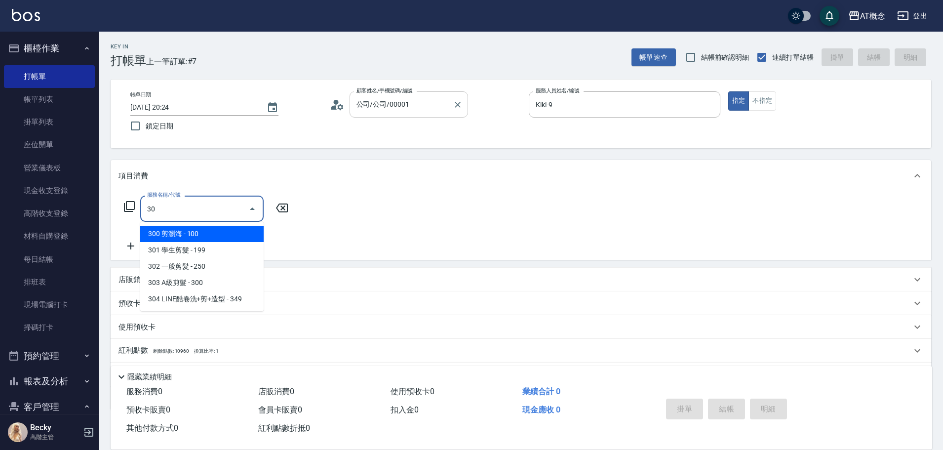
type input "300"
type input "10"
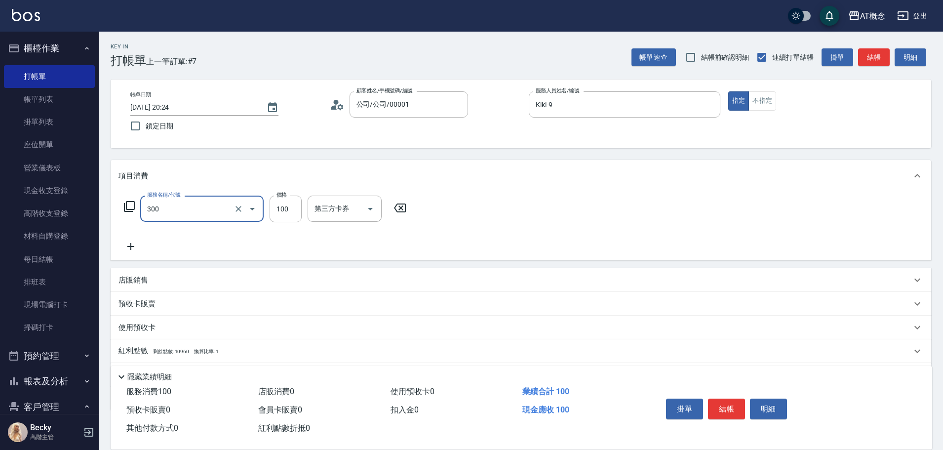
type input "300 剪瀏海(300)"
click at [723, 398] on button "結帳" at bounding box center [726, 408] width 37 height 21
type input "[DATE] 20:25"
type input "0"
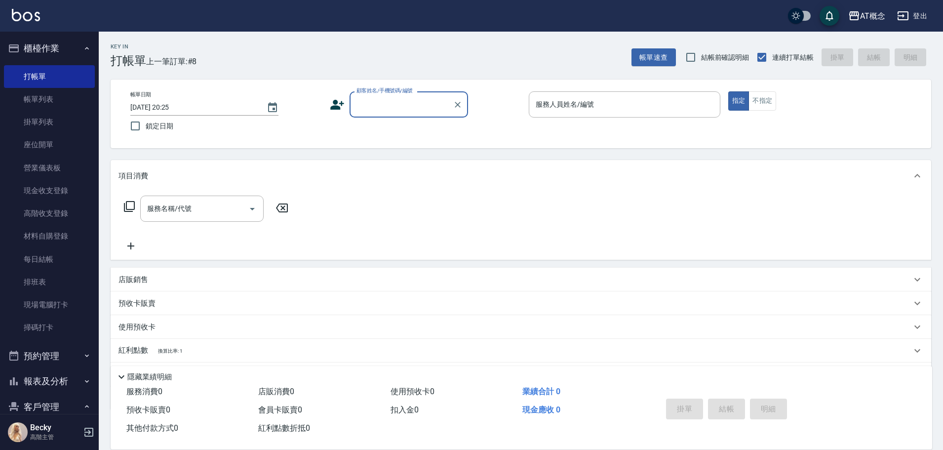
click at [370, 107] on input "顧客姓名/手機號碼/編號" at bounding box center [401, 104] width 95 height 17
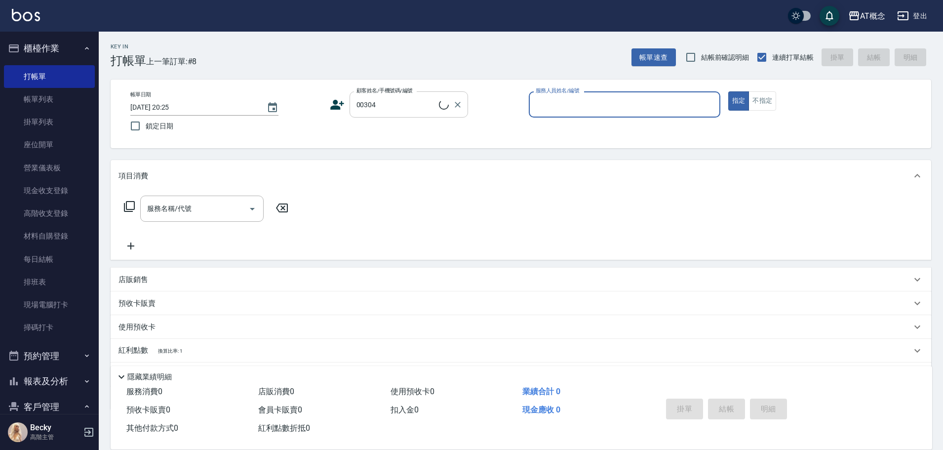
type input "[PERSON_NAME]/0985112717/00304"
type input "Anson-3"
click at [728, 91] on button "指定" at bounding box center [738, 100] width 21 height 19
click at [127, 210] on icon at bounding box center [129, 206] width 12 height 12
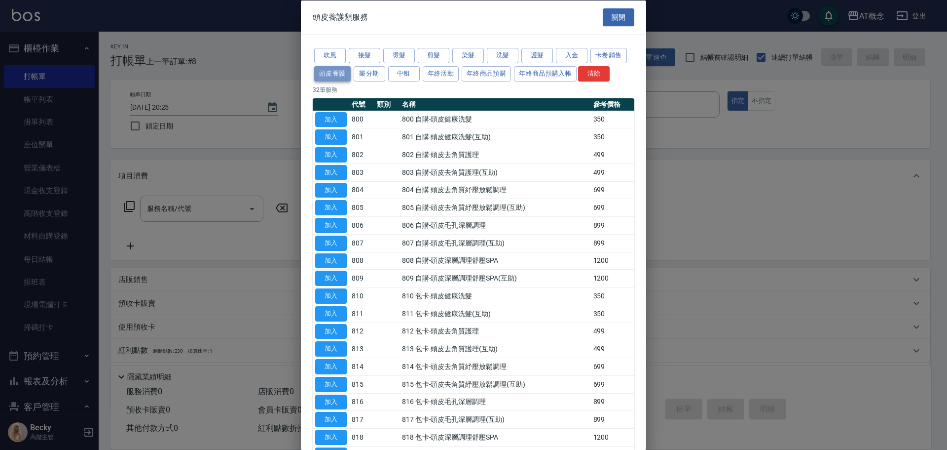
click at [336, 73] on button "頭皮養護" at bounding box center [332, 73] width 37 height 15
click at [321, 223] on button "加入" at bounding box center [331, 225] width 32 height 15
type input "806 自購-頭皮毛孔深層調理(806)"
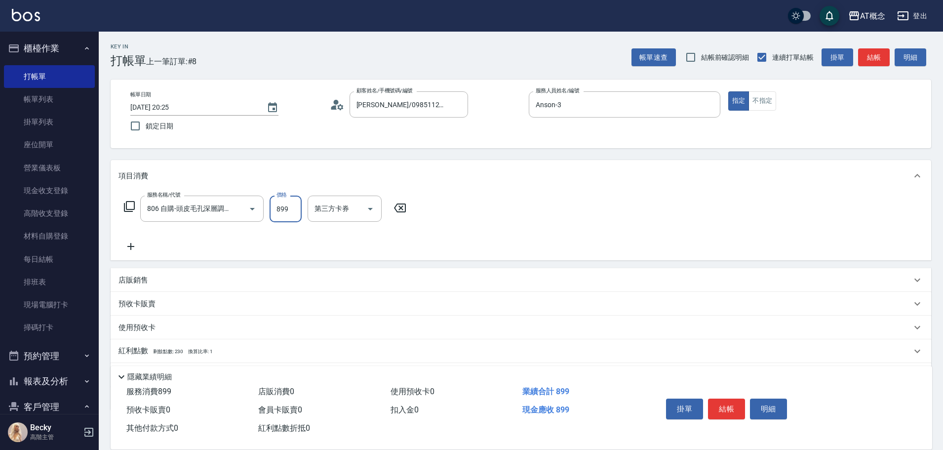
click at [282, 214] on input "899" at bounding box center [285, 208] width 32 height 27
type input "0"
type input "79"
type input "70"
type input "799"
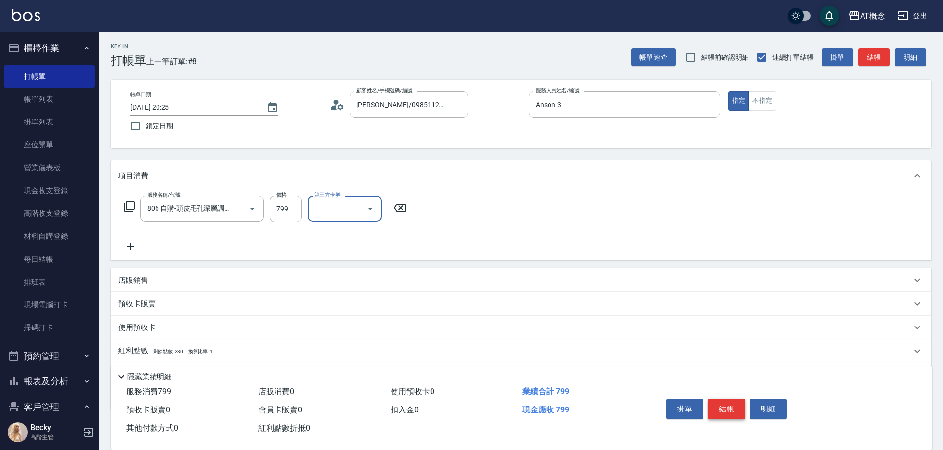
click at [729, 401] on button "結帳" at bounding box center [726, 408] width 37 height 21
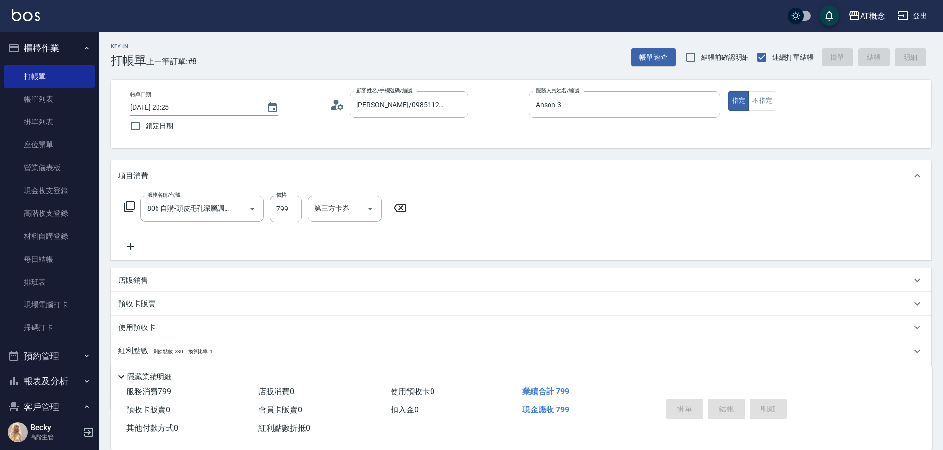
type input "0"
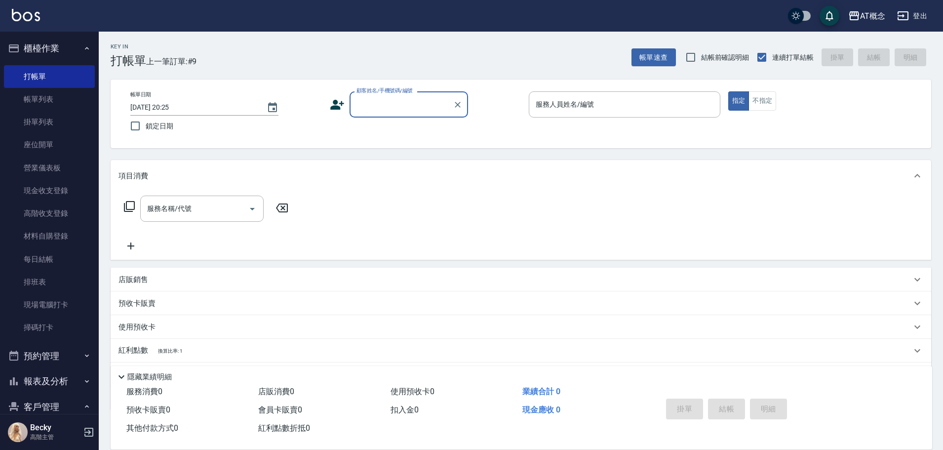
click at [372, 100] on input "顧客姓名/手機號碼/編號" at bounding box center [401, 104] width 95 height 17
type input "[PERSON_NAME]/0938658260/03795"
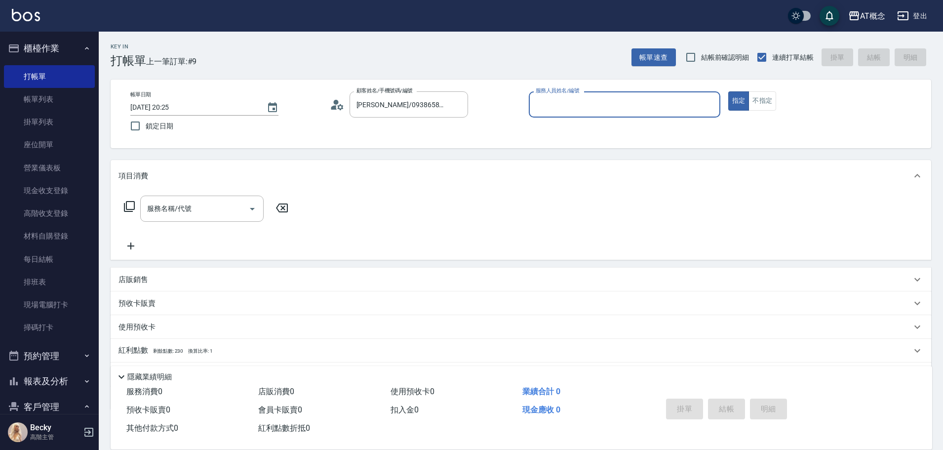
type input "Becky-13"
click at [728, 91] on button "指定" at bounding box center [738, 100] width 21 height 19
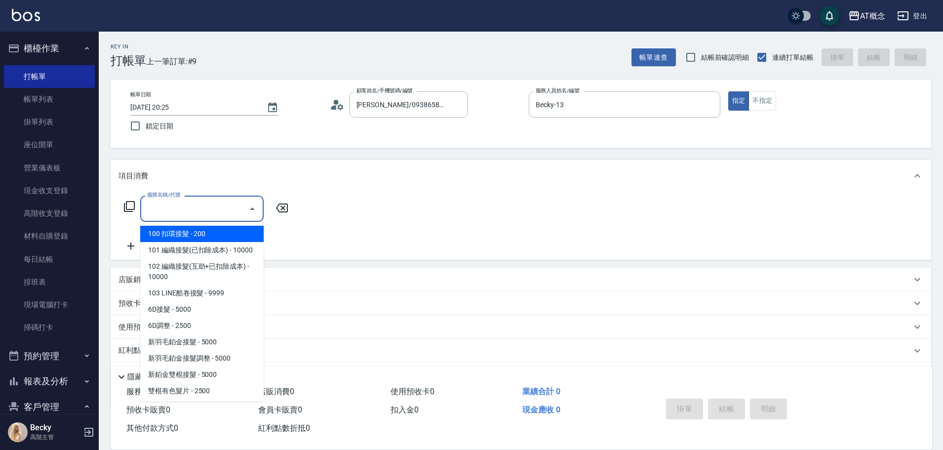
click at [180, 214] on input "服務名稱/代號" at bounding box center [195, 208] width 100 height 17
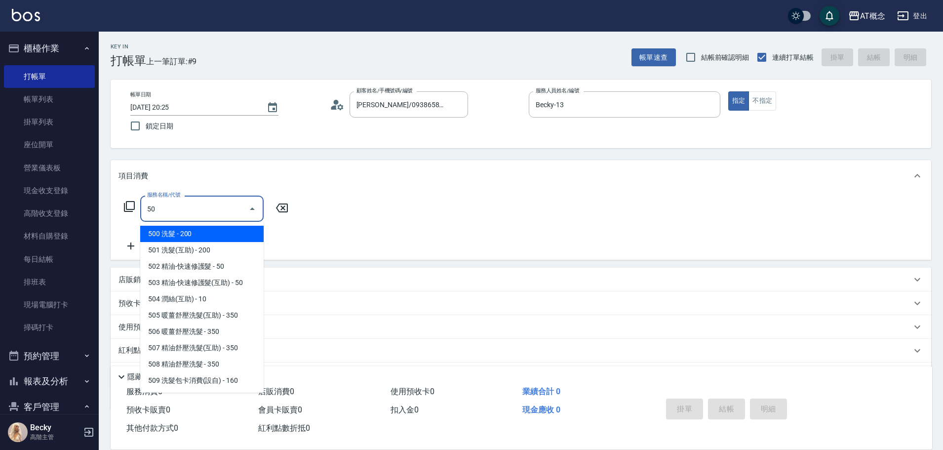
type input "500"
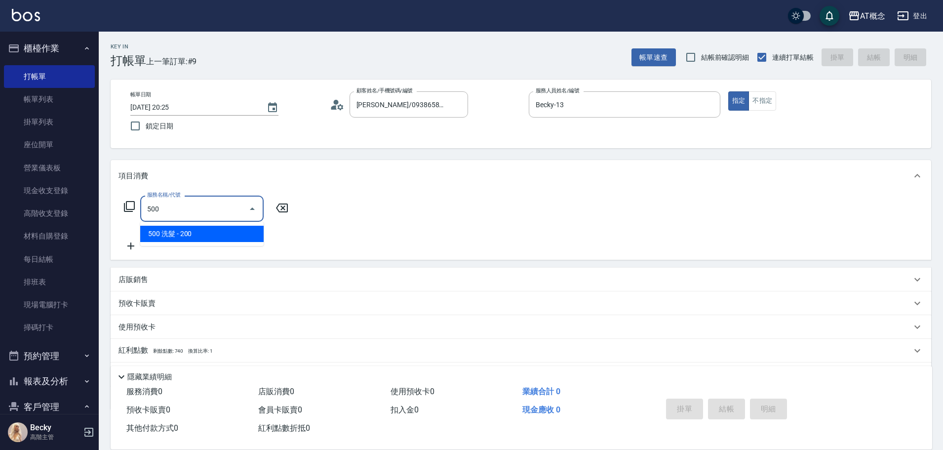
type input "20"
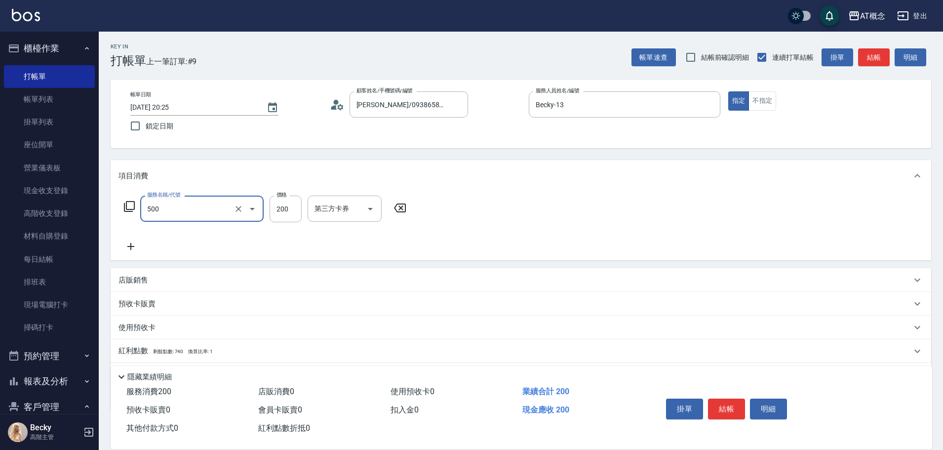
type input "500 洗髮(500)"
type input "0"
type input "25"
type input "20"
type input "250"
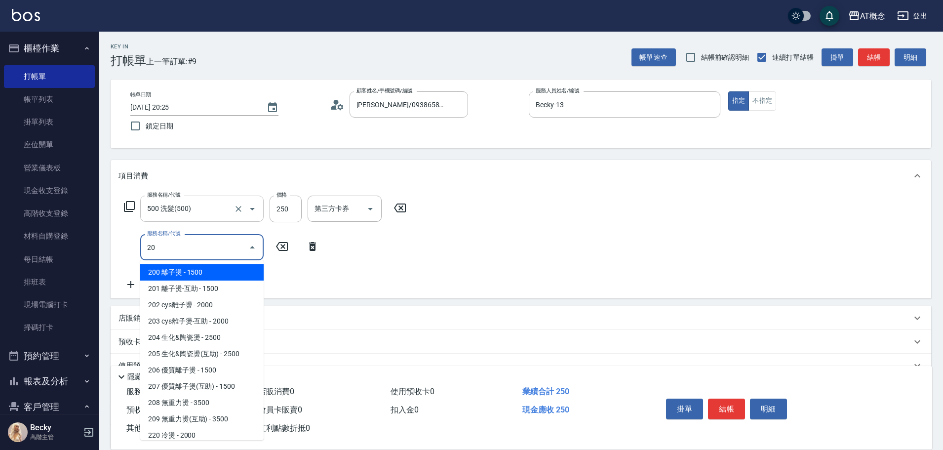
type input "201"
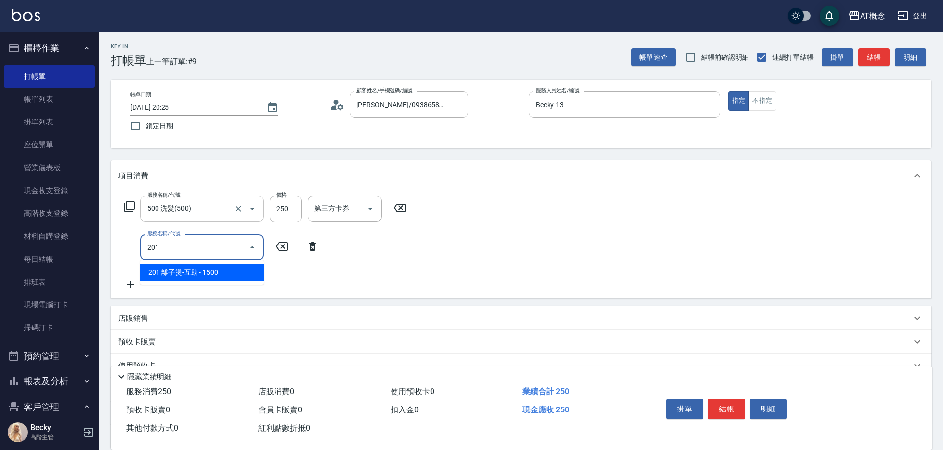
type input "170"
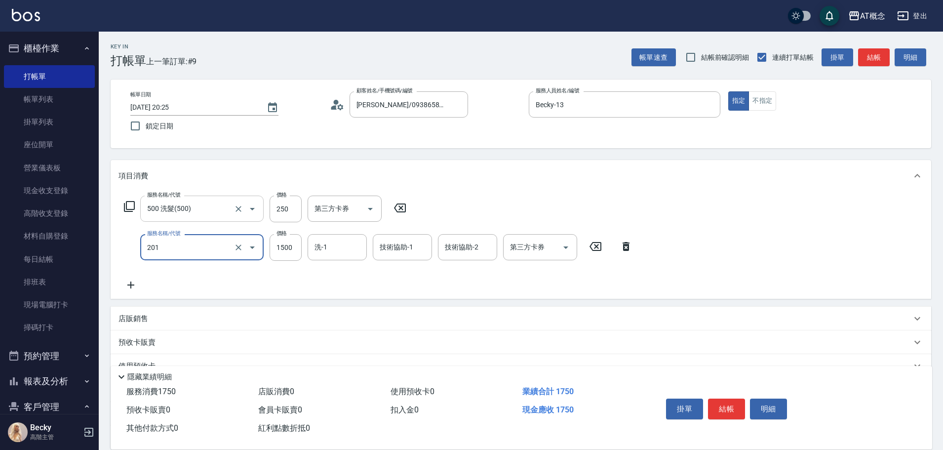
type input "201 離子燙-互助(201)"
type input "20"
type input "100"
type input "120"
type input "1000"
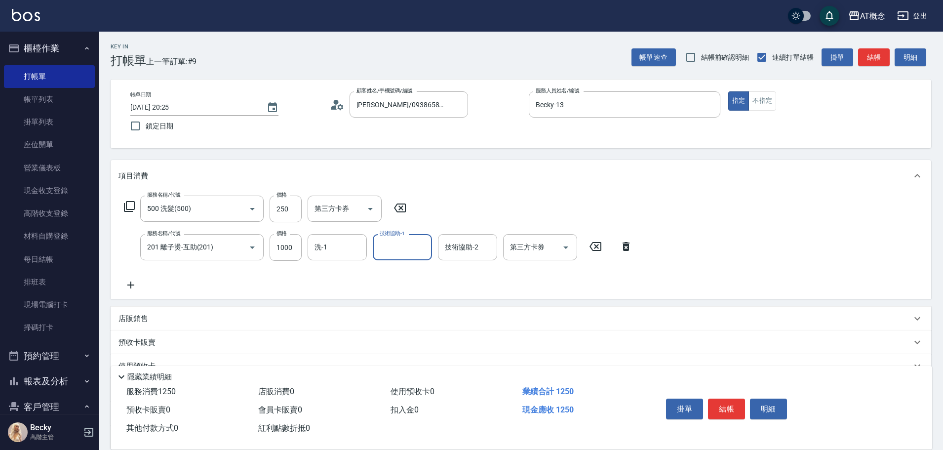
click at [375, 250] on div "技術協助-1" at bounding box center [402, 247] width 59 height 26
type input "185"
click at [395, 248] on input "技術協助-1" at bounding box center [402, 246] width 50 height 17
type input "[PERSON_NAME]-18"
click at [424, 249] on icon "Clear" at bounding box center [421, 247] width 10 height 10
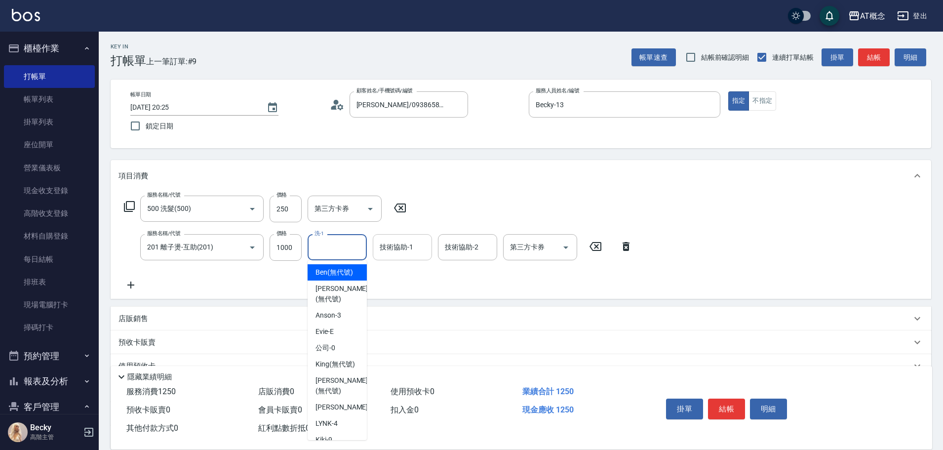
click at [336, 248] on input "洗-1" at bounding box center [337, 246] width 50 height 17
type input "[PERSON_NAME]-18"
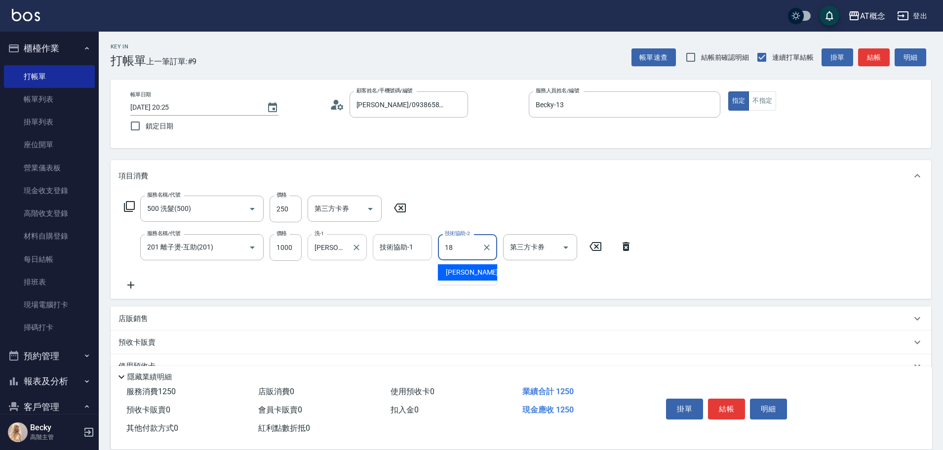
type input "[PERSON_NAME]-18"
click at [128, 211] on icon at bounding box center [129, 206] width 12 height 12
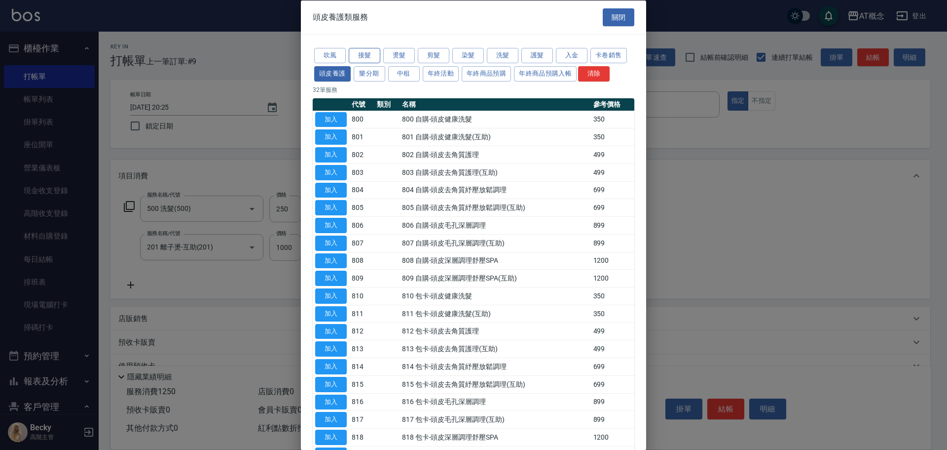
click at [372, 59] on button "接髮" at bounding box center [365, 55] width 32 height 15
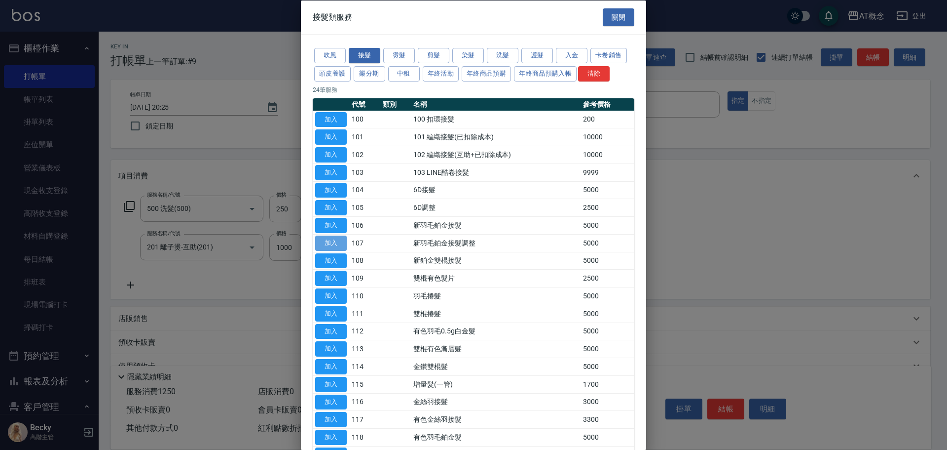
click at [339, 243] on button "加入" at bounding box center [331, 242] width 32 height 15
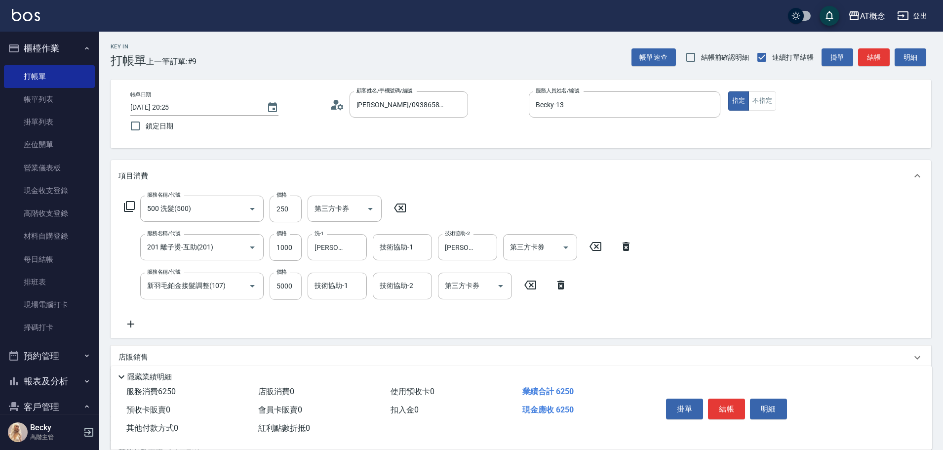
click at [291, 291] on input "5000" at bounding box center [285, 285] width 32 height 27
type input "120"
type input "35"
type input "160"
type input "3500"
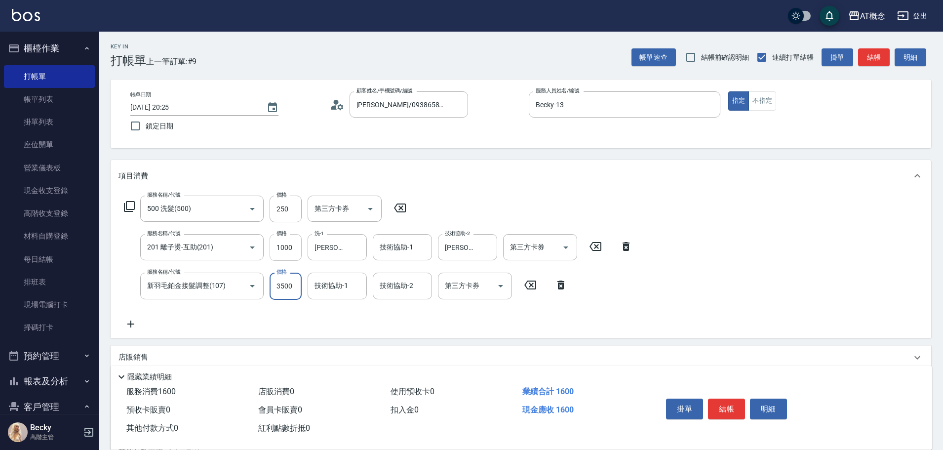
type input "470"
type input "3500"
click at [725, 407] on button "結帳" at bounding box center [726, 408] width 37 height 21
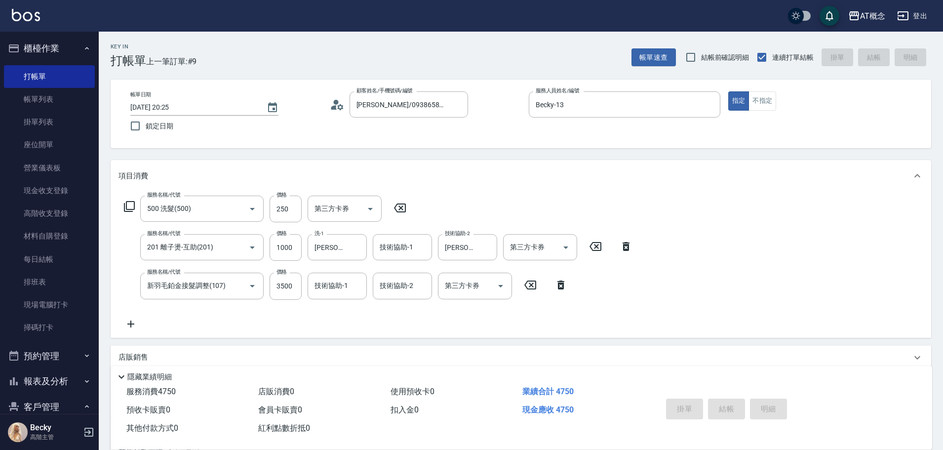
type input "[DATE] 20:28"
type input "0"
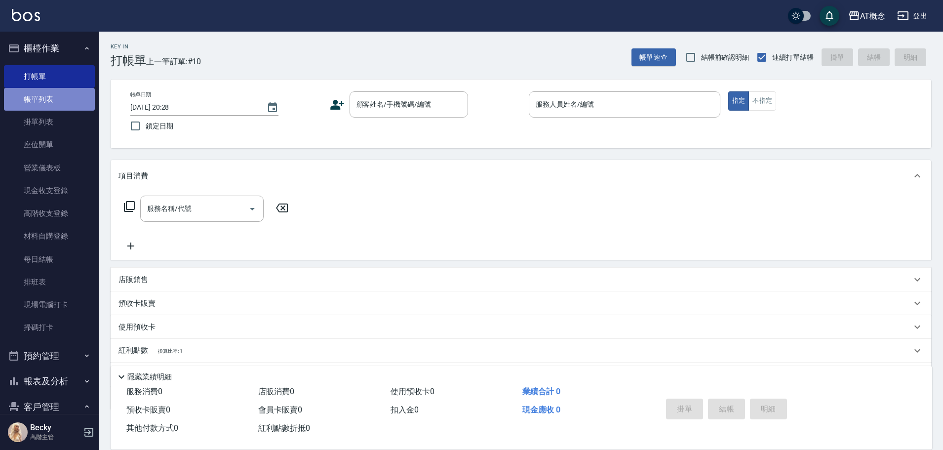
click at [51, 96] on link "帳單列表" at bounding box center [49, 99] width 91 height 23
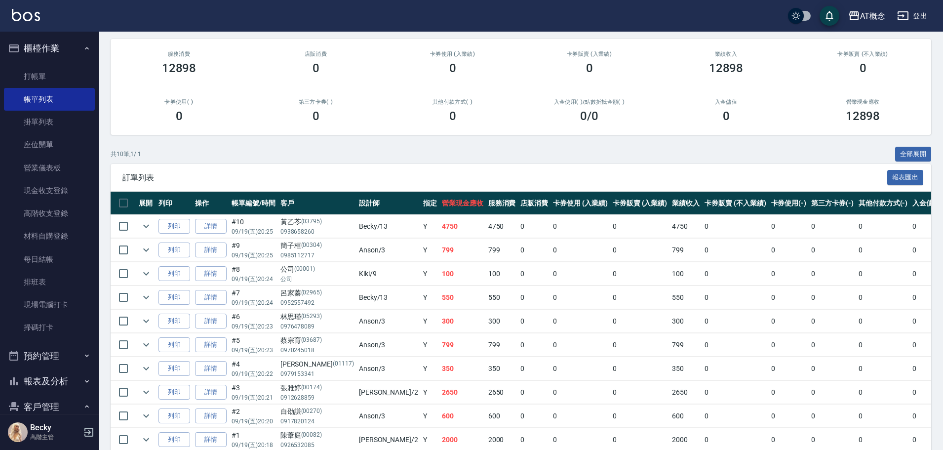
scroll to position [130, 0]
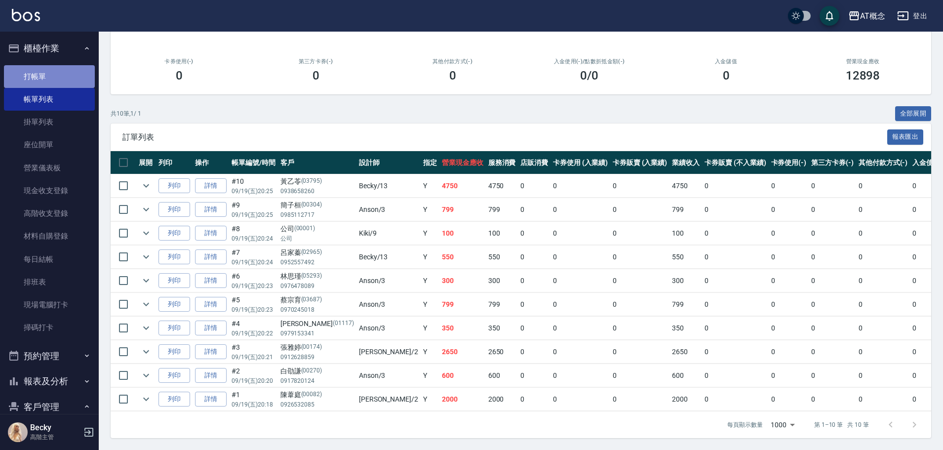
click at [62, 75] on link "打帳單" at bounding box center [49, 76] width 91 height 23
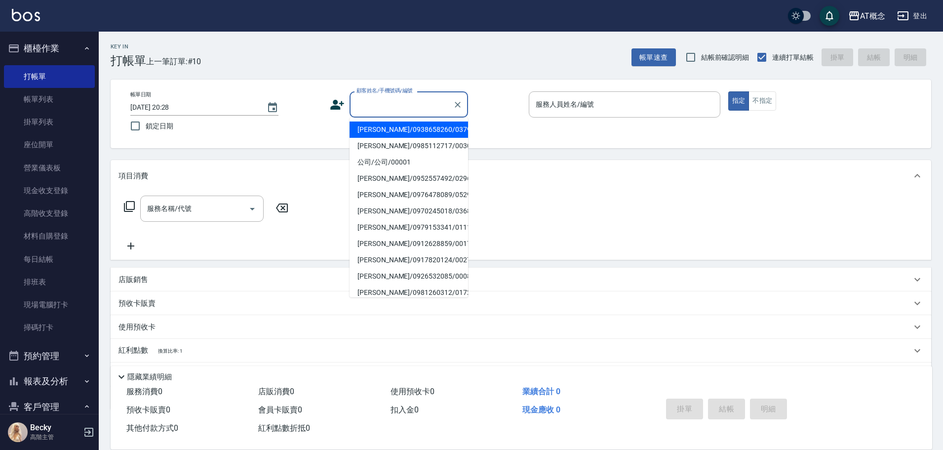
click at [386, 102] on input "顧客姓名/手機號碼/編號" at bounding box center [401, 104] width 95 height 17
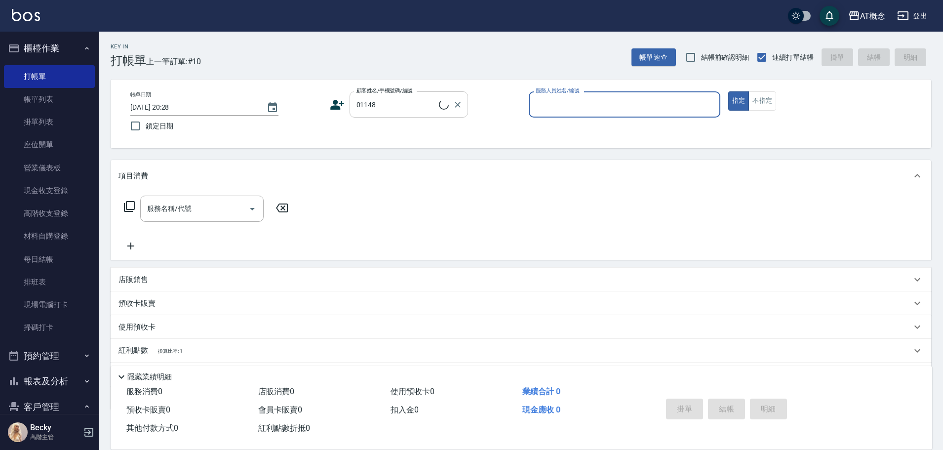
type input "[PERSON_NAME]/0966934391/01148"
type input "Anson-3"
click at [728, 91] on button "指定" at bounding box center [738, 100] width 21 height 19
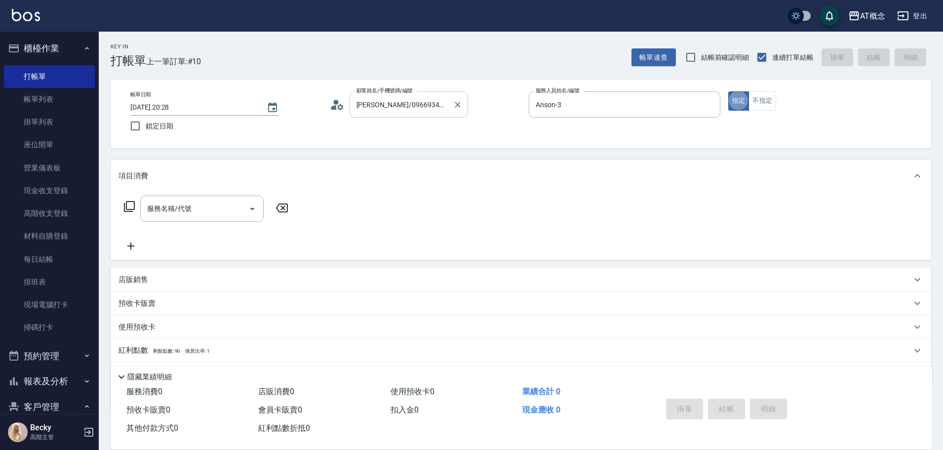
type button "true"
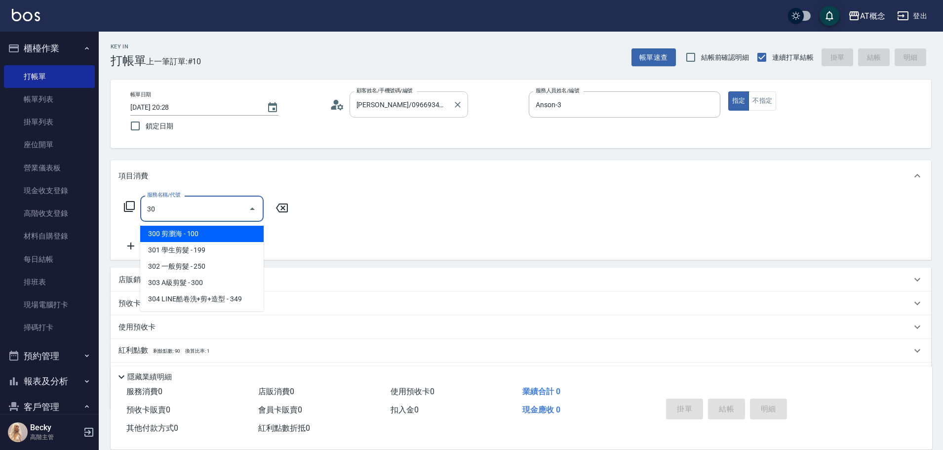
type input "303"
type input "30"
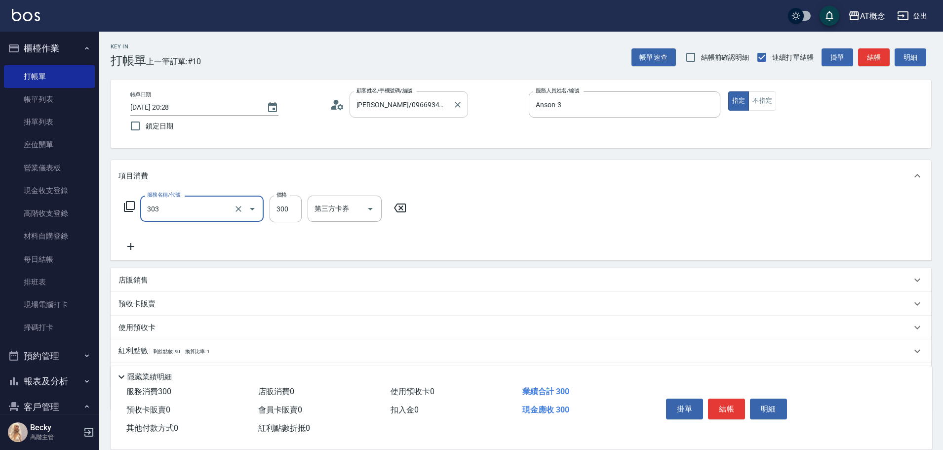
type input "303 A級剪髮(303)"
click at [717, 400] on button "結帳" at bounding box center [726, 408] width 37 height 21
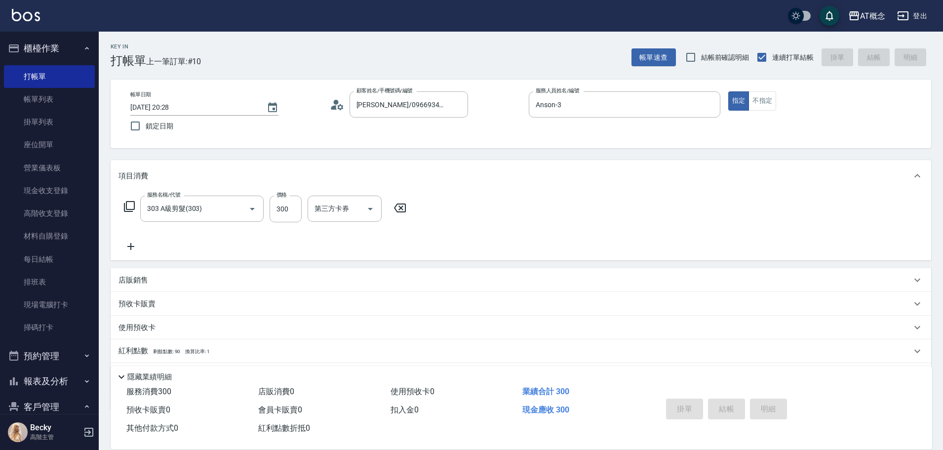
type input "[DATE] 20:29"
type input "0"
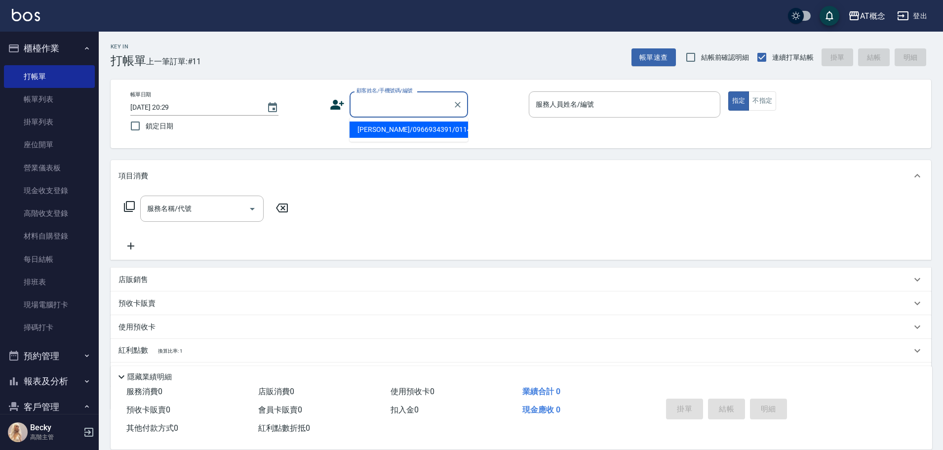
click at [373, 104] on input "顧客姓名/手機號碼/編號" at bounding box center [401, 104] width 95 height 17
type input "公司/公司/00001"
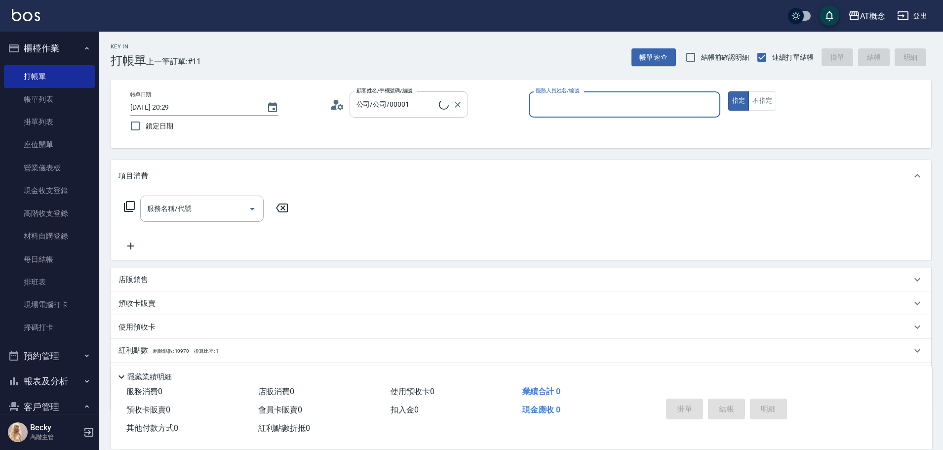
click at [728, 91] on button "指定" at bounding box center [738, 100] width 21 height 19
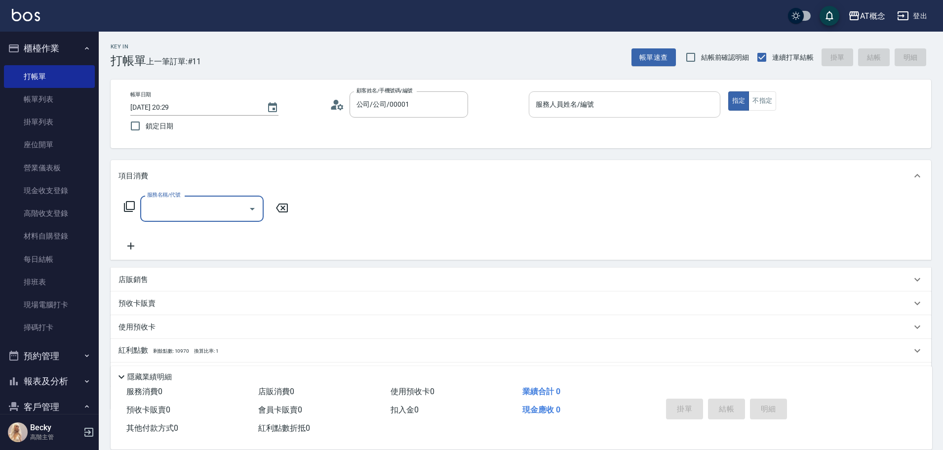
click at [590, 91] on div "服務人員姓名/編號" at bounding box center [623, 104] width 191 height 26
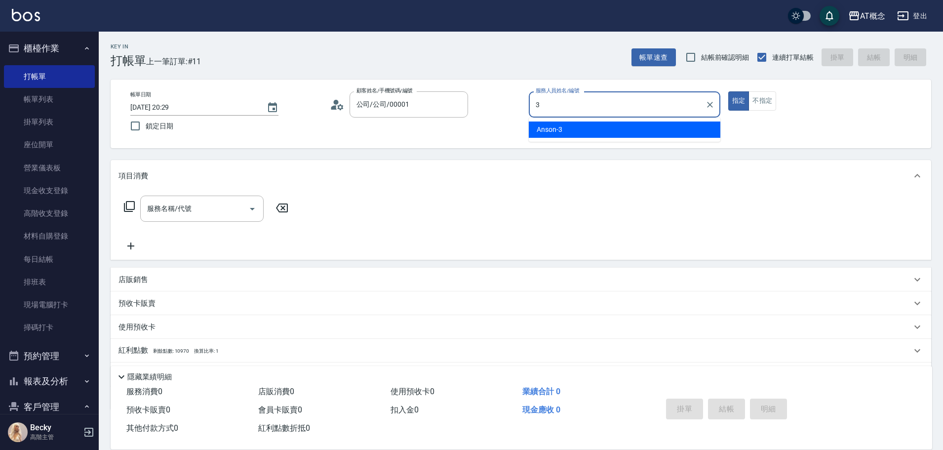
type input "Anson-3"
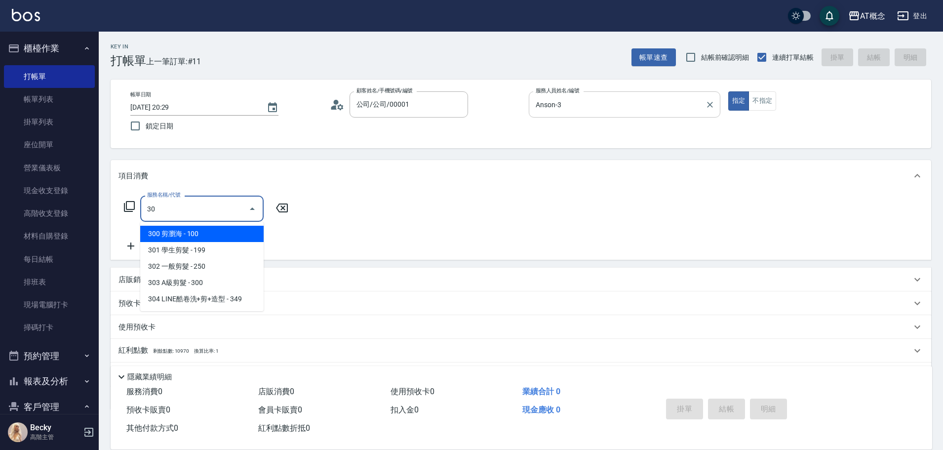
type input "303"
type input "30"
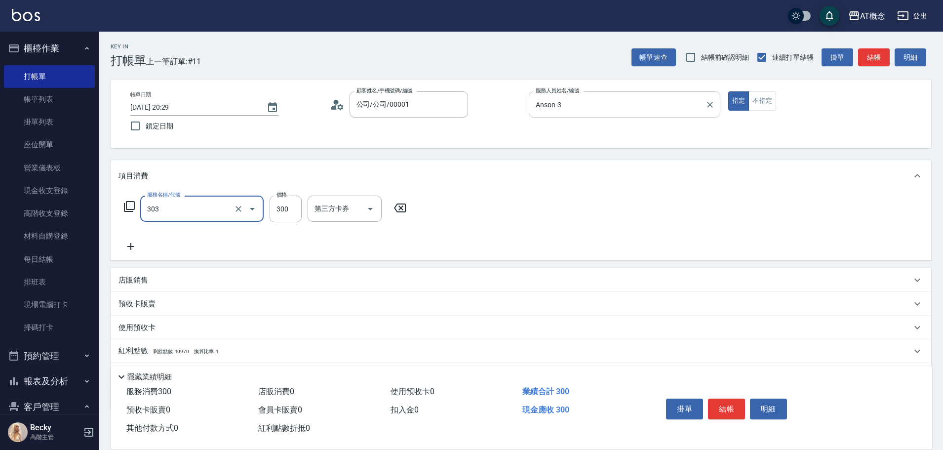
type input "303 A級剪髮(303)"
click at [718, 401] on button "結帳" at bounding box center [726, 408] width 37 height 21
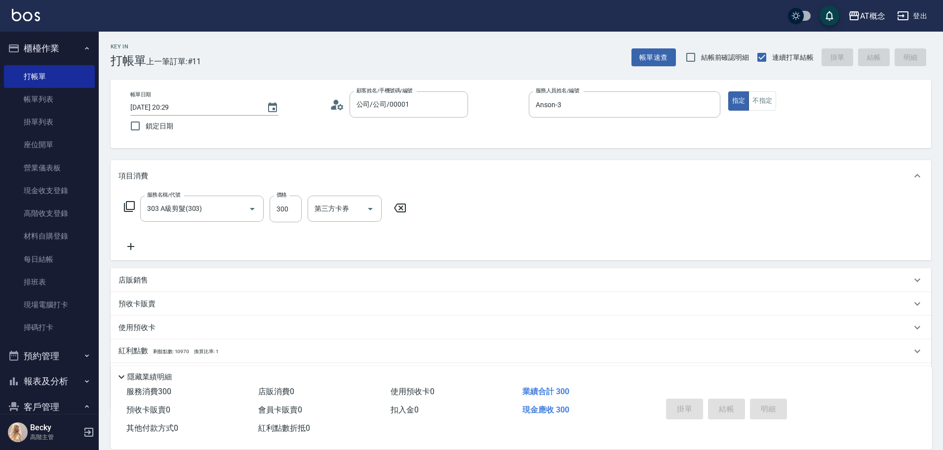
type input "0"
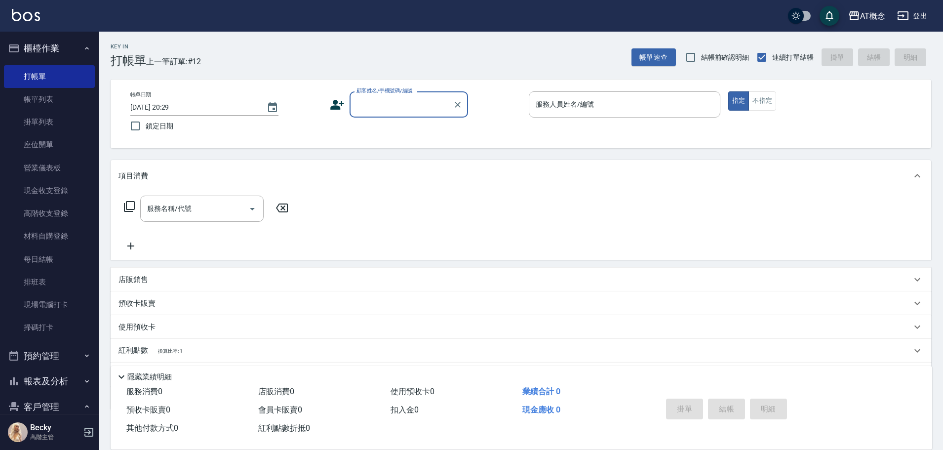
click at [378, 106] on input "顧客姓名/手機號碼/編號" at bounding box center [401, 104] width 95 height 17
type input "[PERSON_NAME]/0936799831/05040"
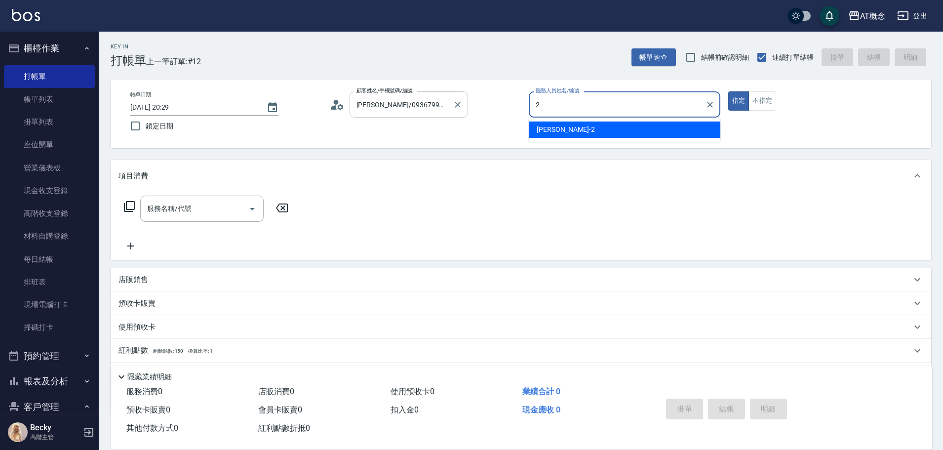
type input "[PERSON_NAME]-2"
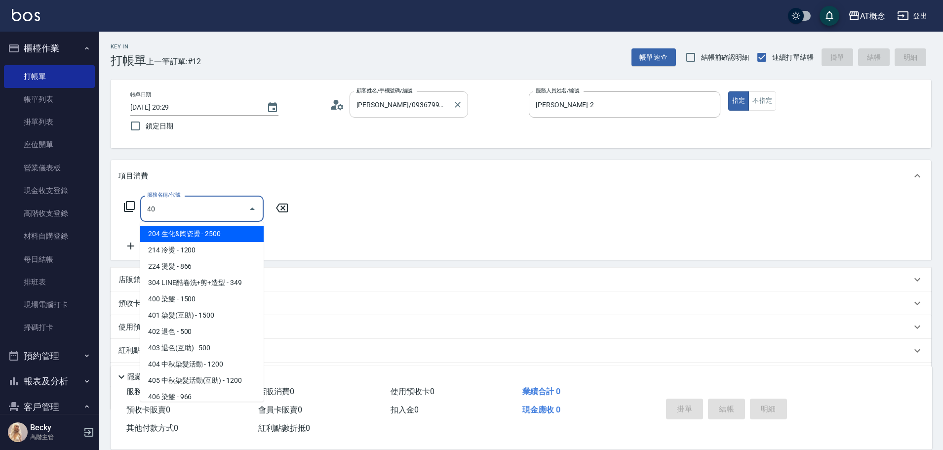
type input "400"
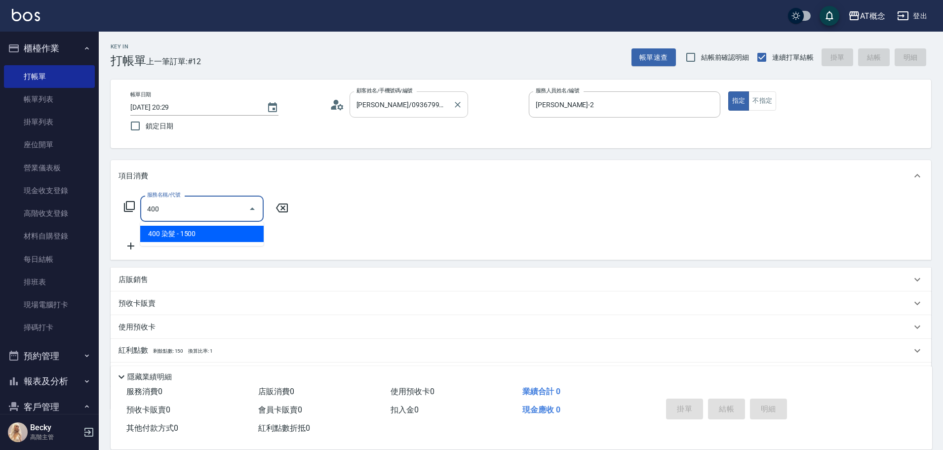
type input "150"
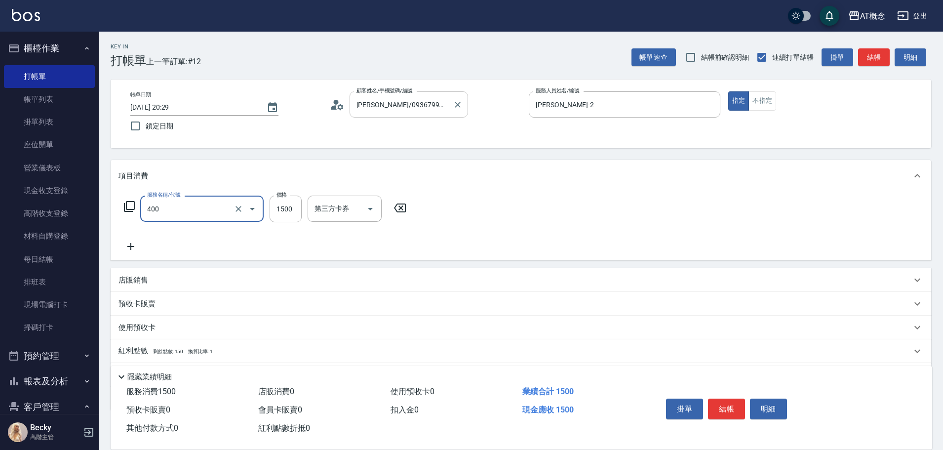
type input "400 染髮(400)"
type input "0"
type input "10"
type input "100"
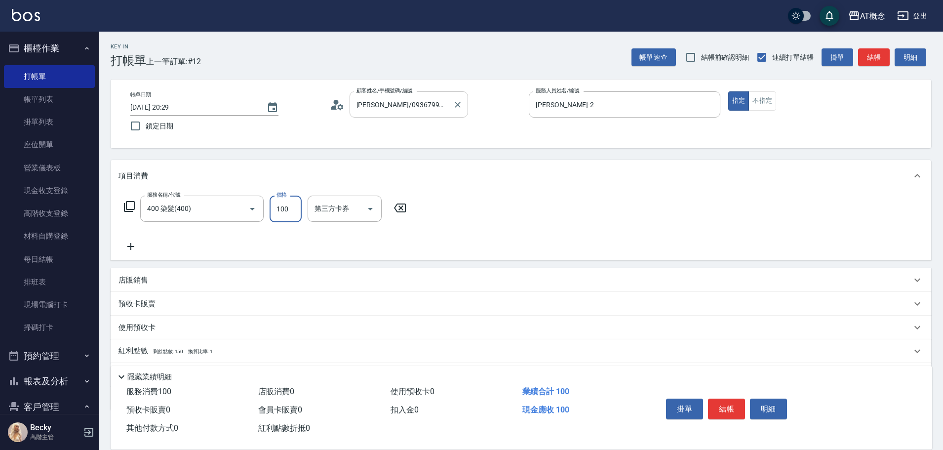
type input "100"
type input "1000"
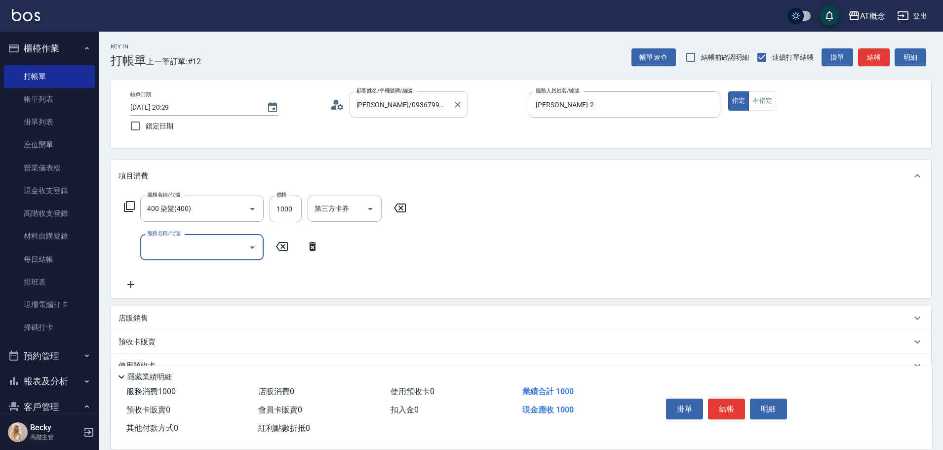
type input "6"
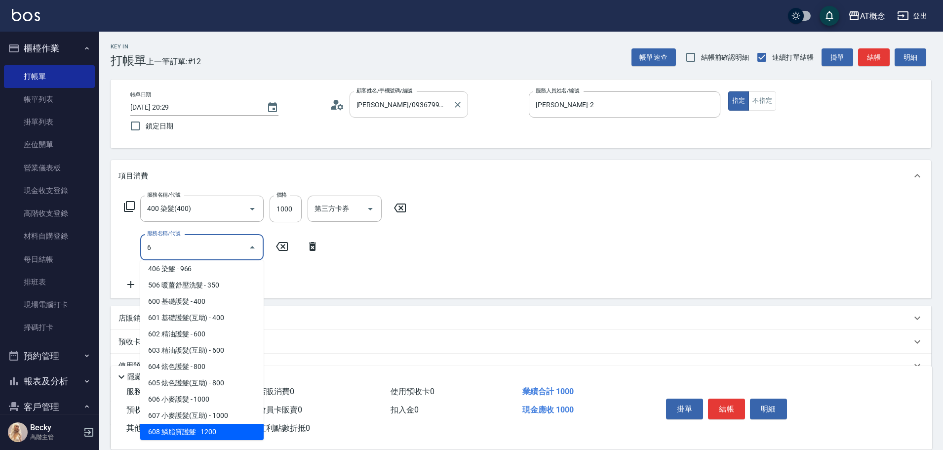
scroll to position [101, 0]
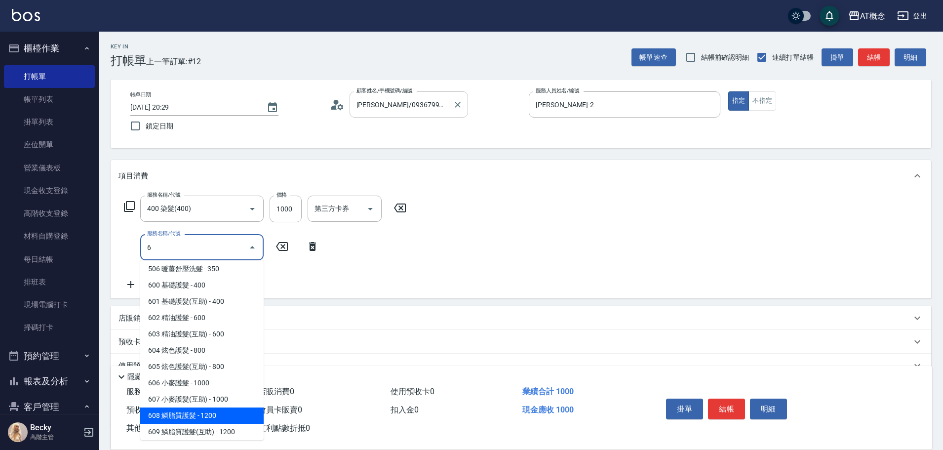
type input "220"
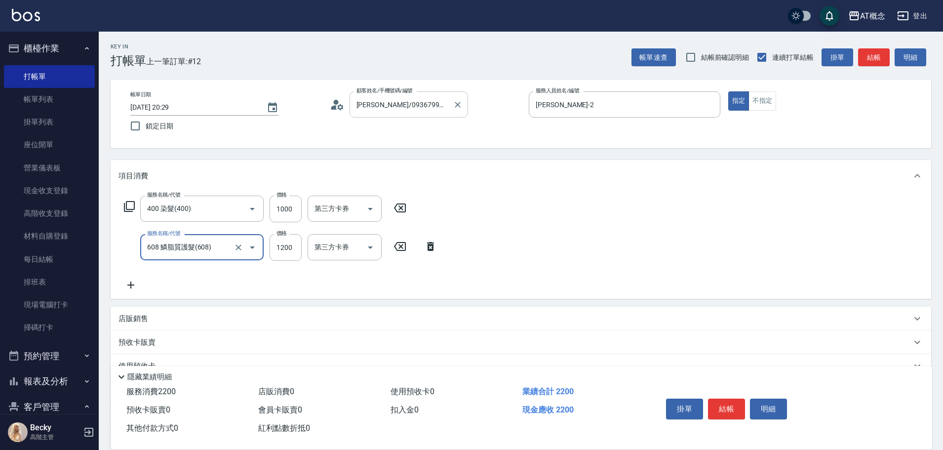
type input "608 鱗脂質護髮(608)"
type input "100"
type input "11"
type input "110"
type input "117"
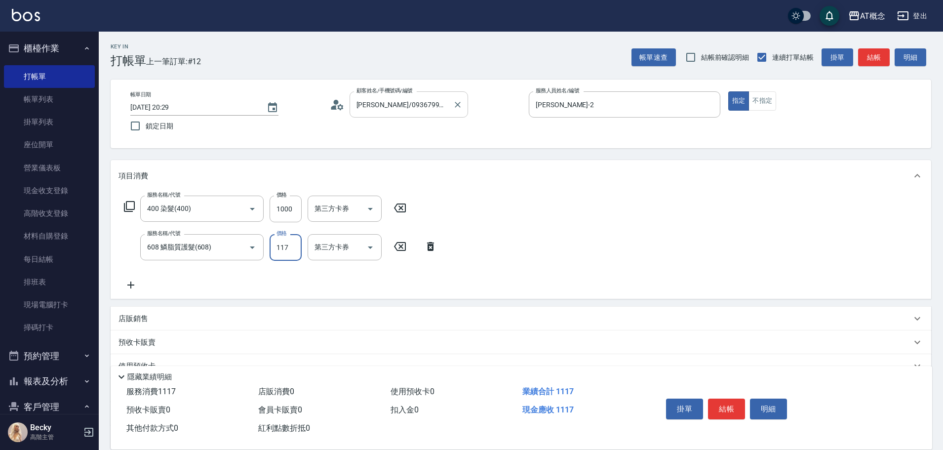
type input "210"
type input "1170"
click at [724, 398] on button "結帳" at bounding box center [726, 408] width 37 height 21
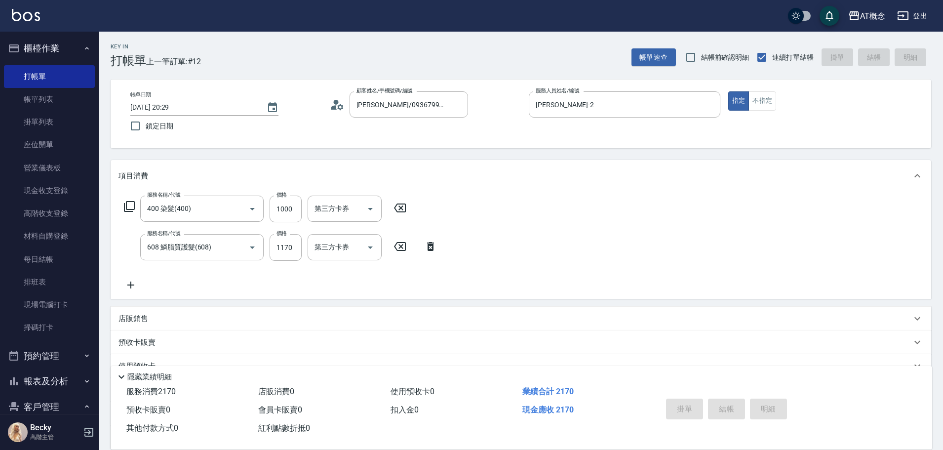
type input "[DATE] 20:30"
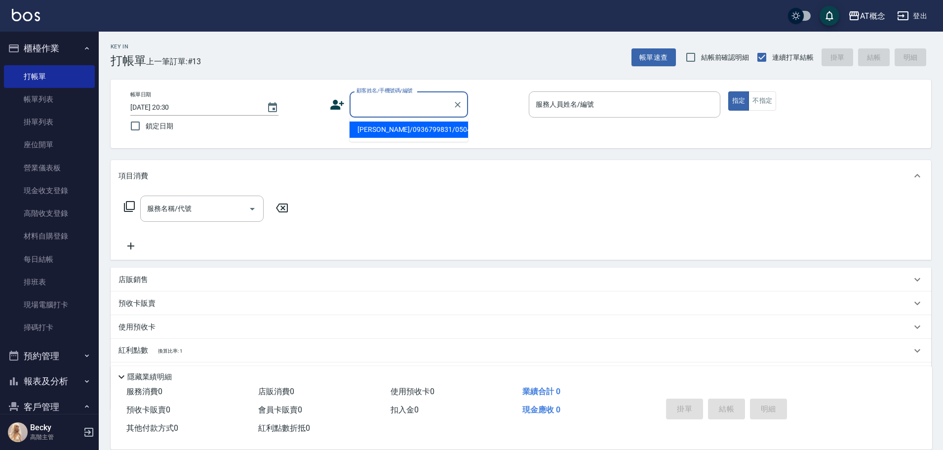
click at [401, 104] on input "顧客姓名/手機號碼/編號" at bounding box center [401, 104] width 95 height 17
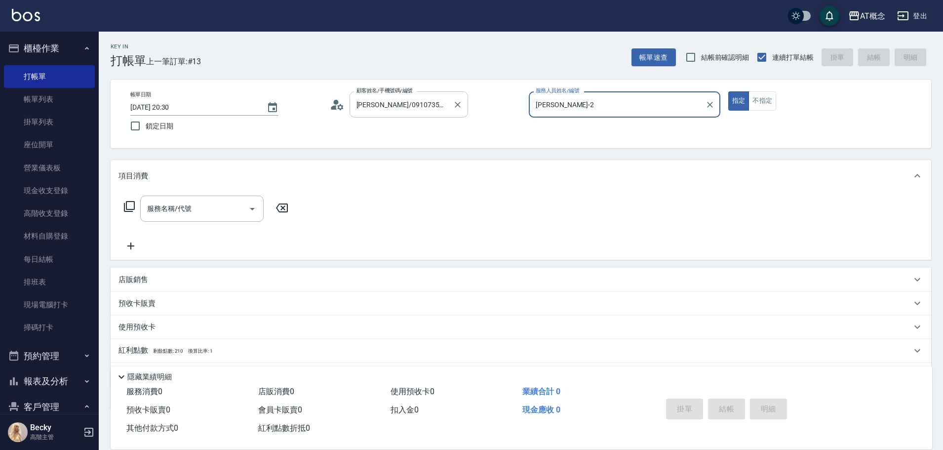
click at [728, 91] on button "指定" at bounding box center [738, 100] width 21 height 19
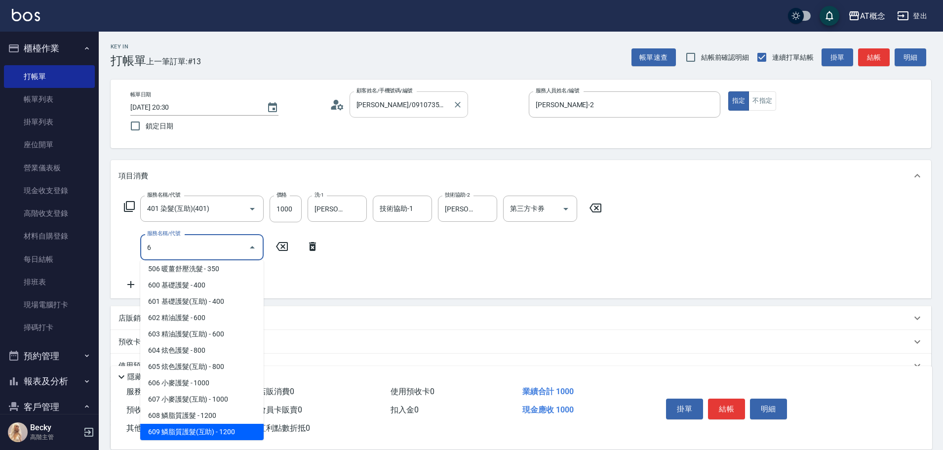
scroll to position [117, 0]
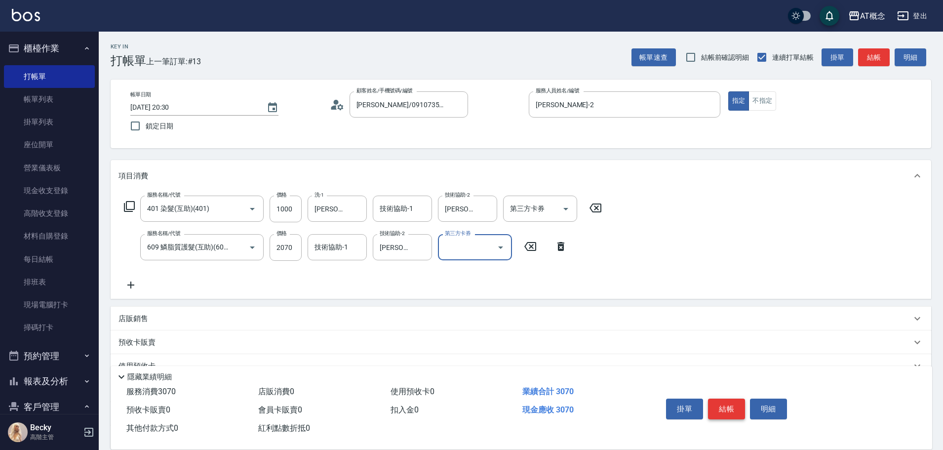
click at [719, 402] on button "結帳" at bounding box center [726, 408] width 37 height 21
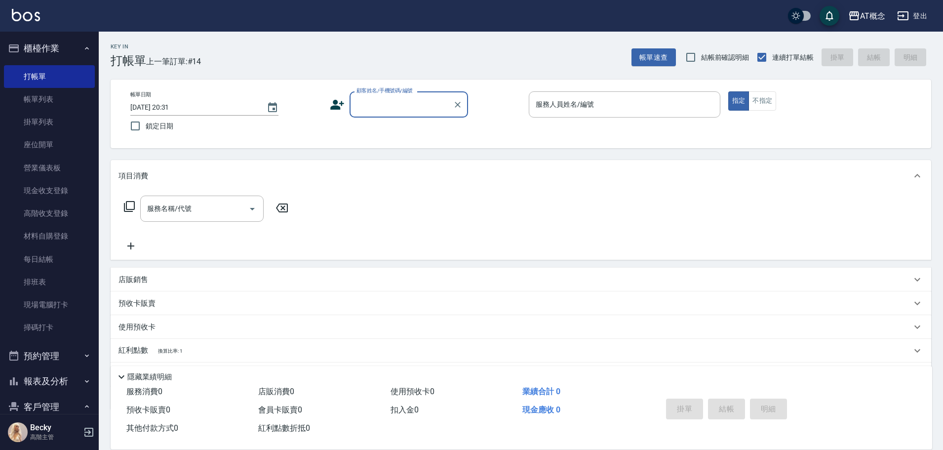
click at [351, 100] on div "顧客姓名/手機號碼/編號" at bounding box center [408, 104] width 118 height 26
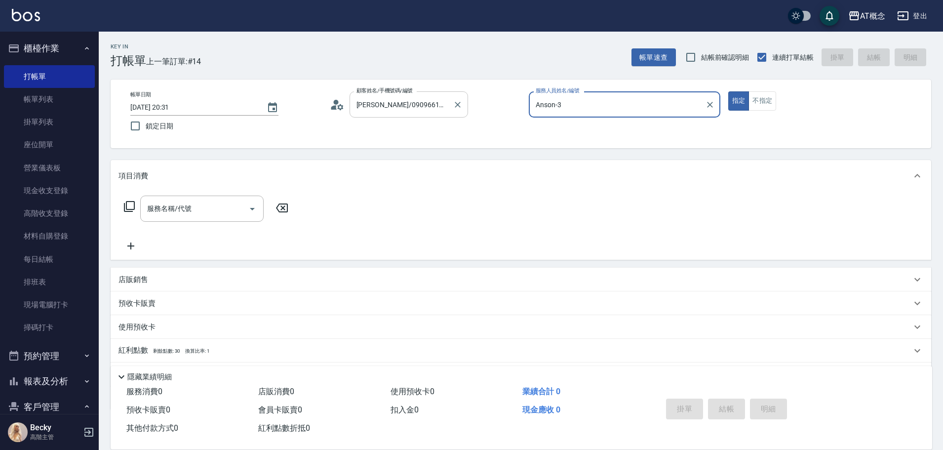
click at [728, 91] on button "指定" at bounding box center [738, 100] width 21 height 19
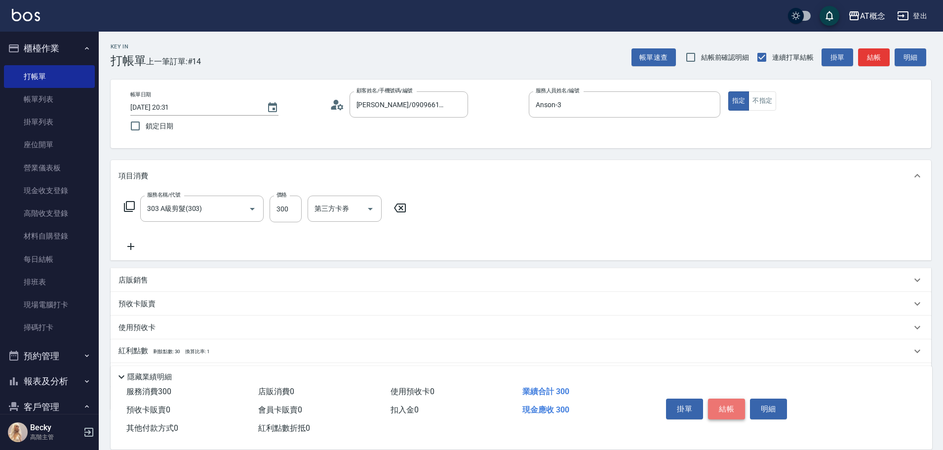
click at [735, 407] on button "結帳" at bounding box center [726, 408] width 37 height 21
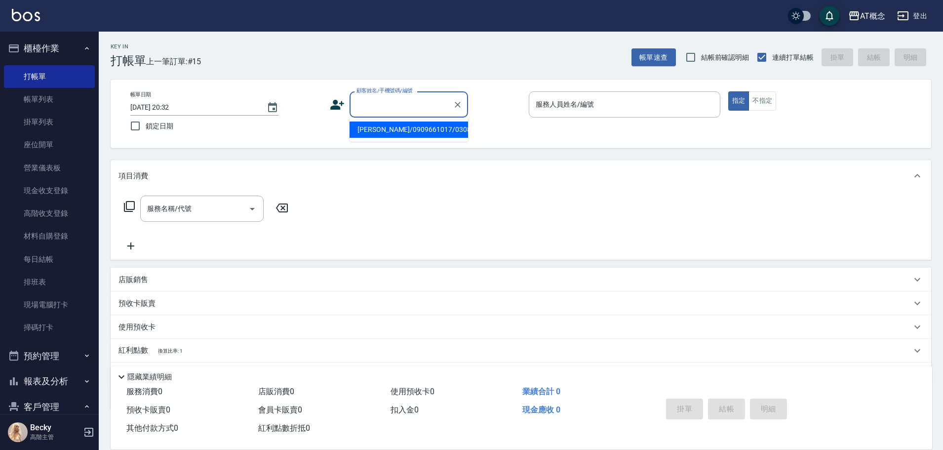
click at [385, 106] on input "顧客姓名/手機號碼/編號" at bounding box center [401, 104] width 95 height 17
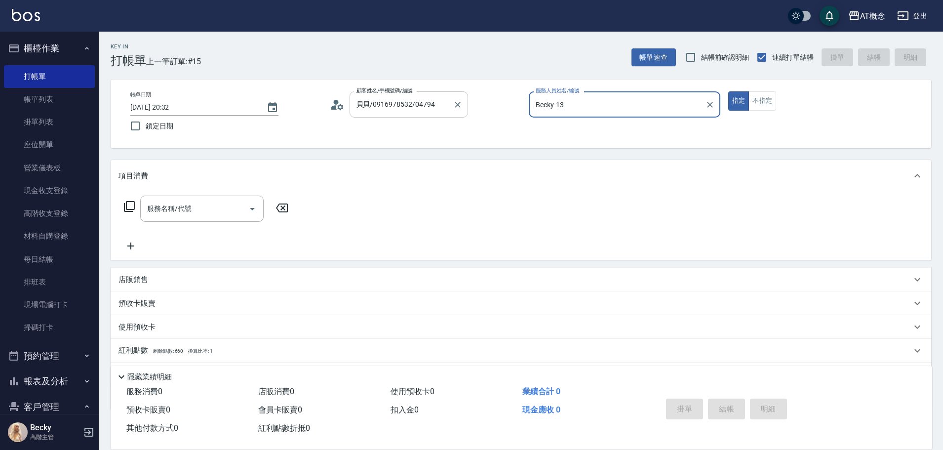
click at [728, 91] on button "指定" at bounding box center [738, 100] width 21 height 19
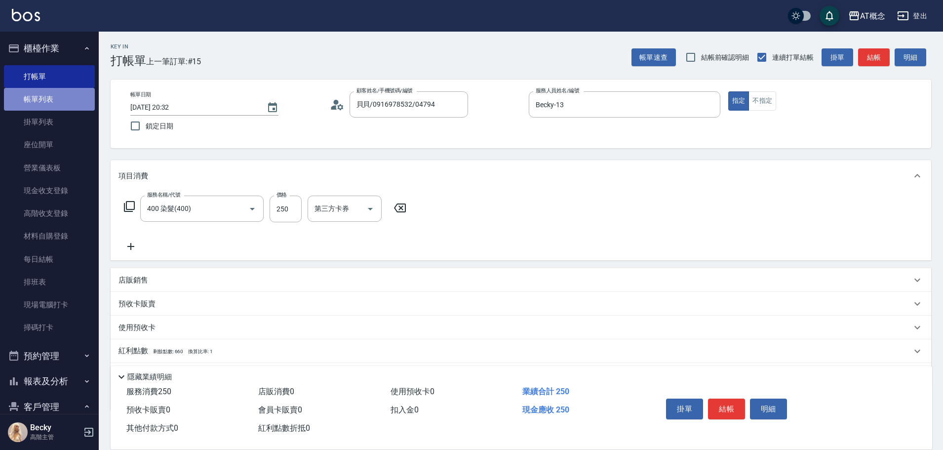
click at [61, 98] on link "帳單列表" at bounding box center [49, 99] width 91 height 23
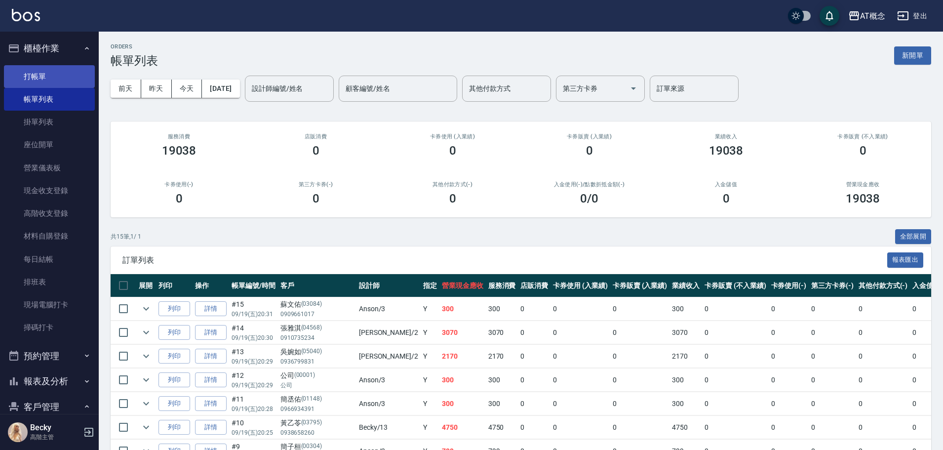
click at [59, 76] on link "打帳單" at bounding box center [49, 76] width 91 height 23
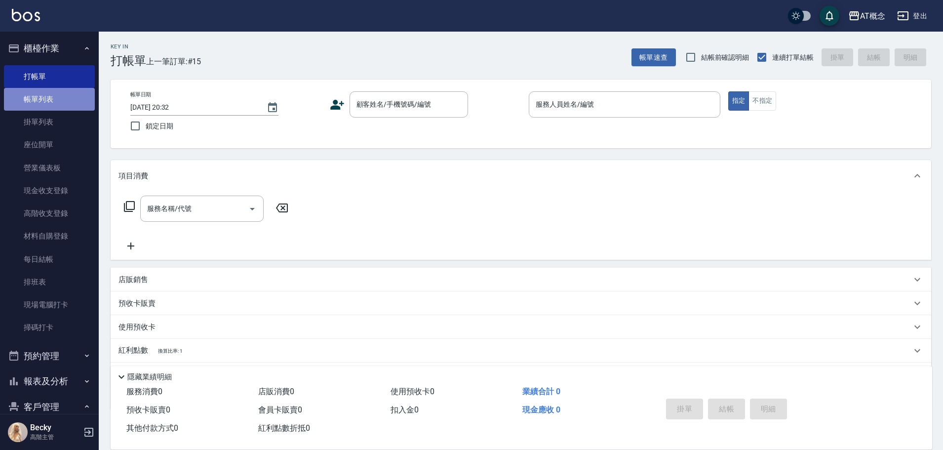
click at [64, 98] on link "帳單列表" at bounding box center [49, 99] width 91 height 23
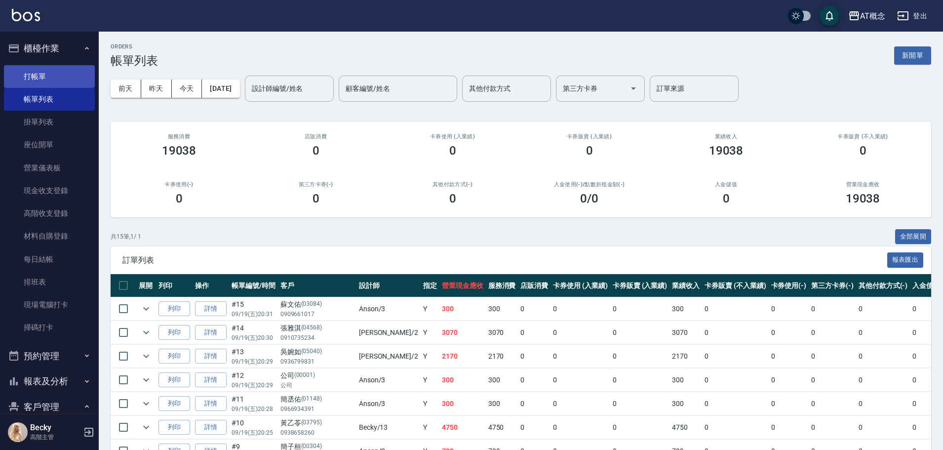
click at [60, 76] on link "打帳單" at bounding box center [49, 76] width 91 height 23
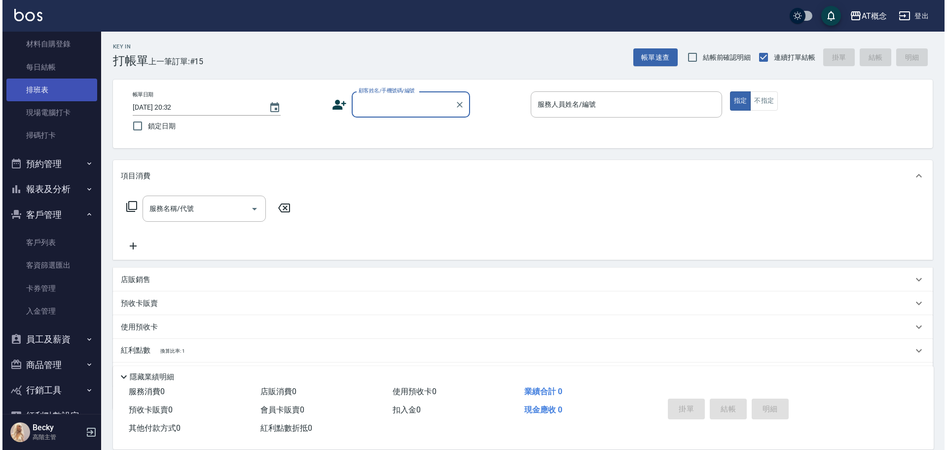
scroll to position [197, 0]
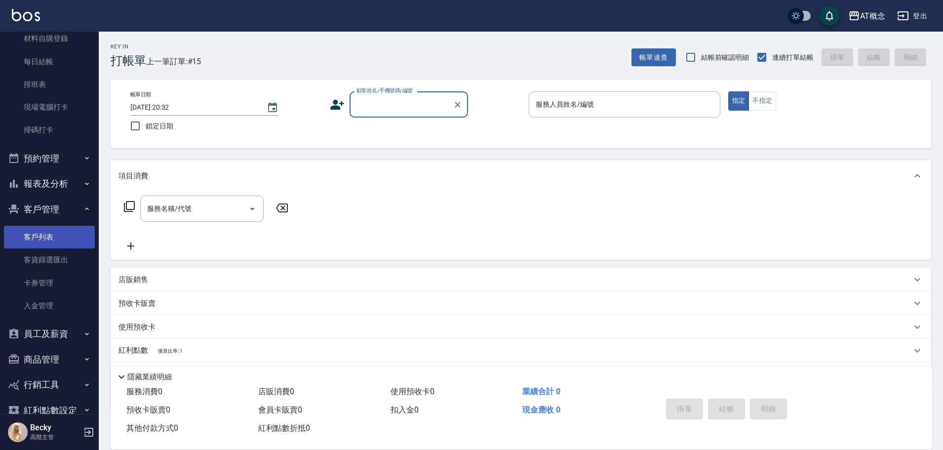
click at [54, 241] on link "客戶列表" at bounding box center [49, 237] width 91 height 23
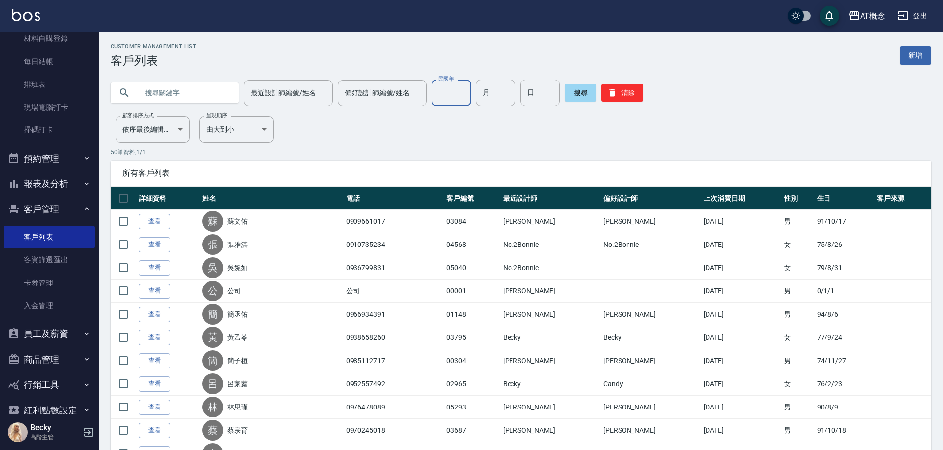
click at [441, 88] on input "民國年" at bounding box center [450, 92] width 39 height 27
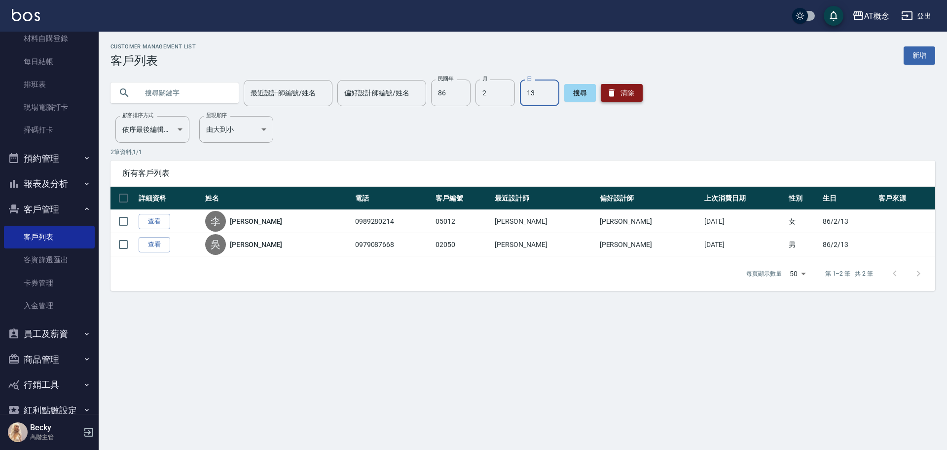
click at [624, 92] on button "清除" at bounding box center [622, 93] width 42 height 18
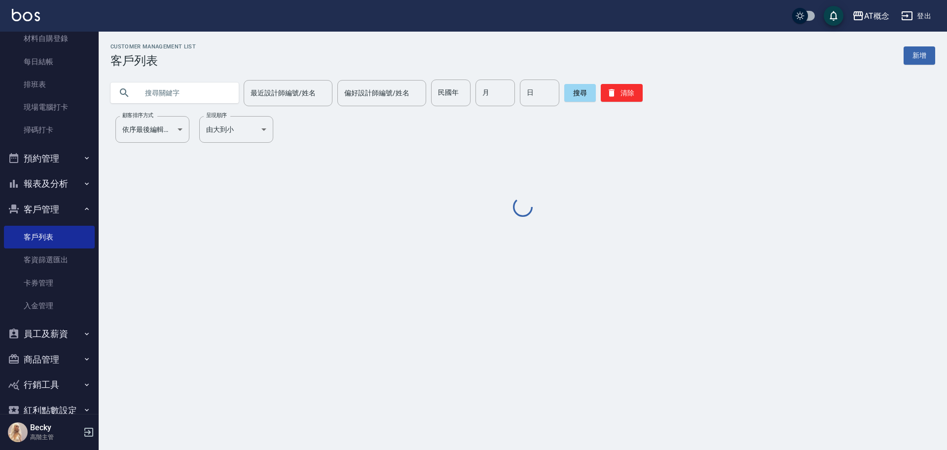
click at [448, 95] on div "民國年 民國年" at bounding box center [450, 92] width 39 height 27
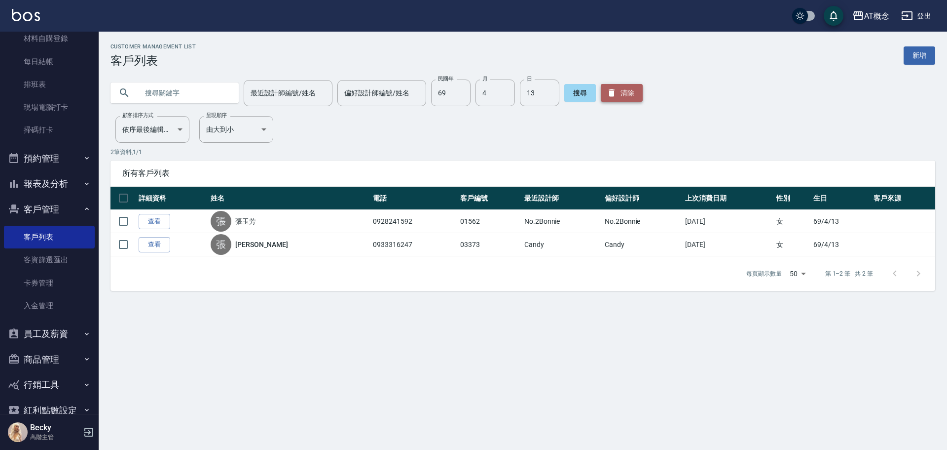
drag, startPoint x: 638, startPoint y: 93, endPoint x: 627, endPoint y: 96, distance: 10.9
click at [635, 93] on button "清除" at bounding box center [622, 93] width 42 height 18
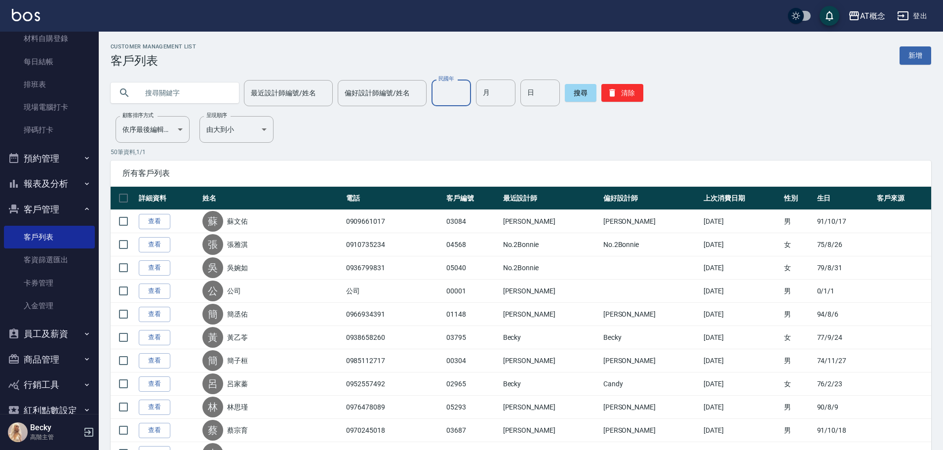
click at [445, 94] on input "民國年" at bounding box center [450, 92] width 39 height 27
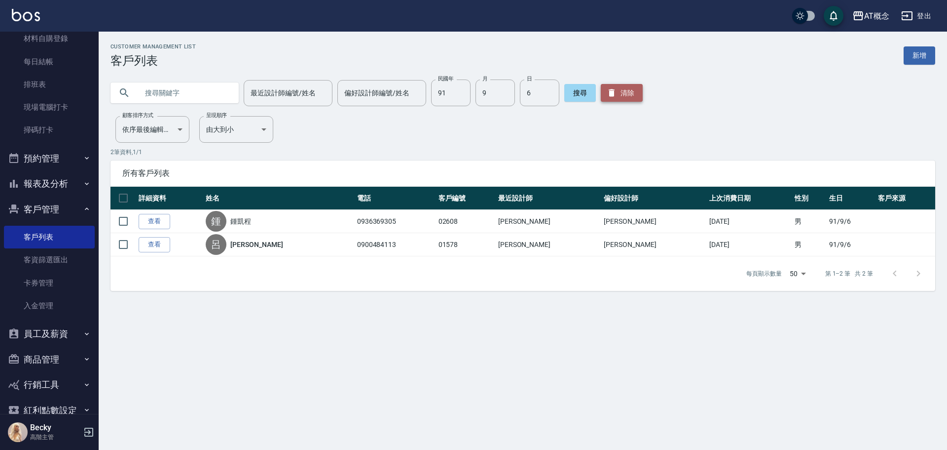
click at [610, 99] on button "清除" at bounding box center [622, 93] width 42 height 18
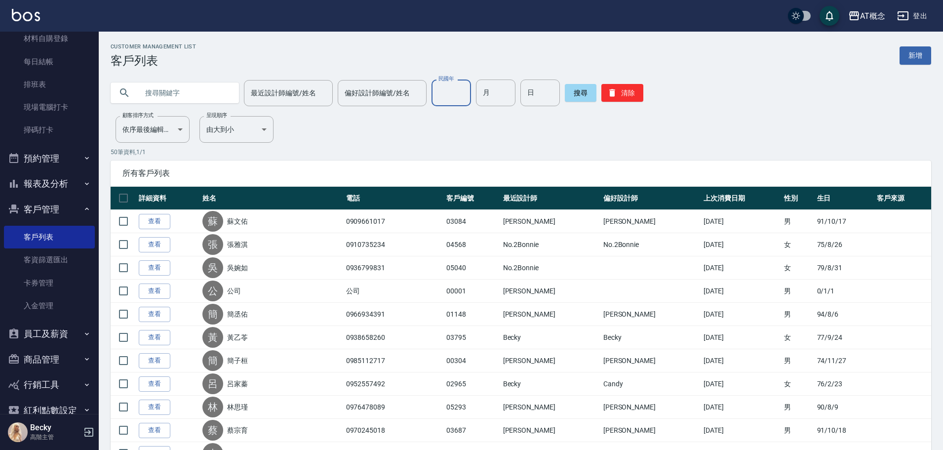
click at [431, 88] on input "民國年" at bounding box center [450, 92] width 39 height 27
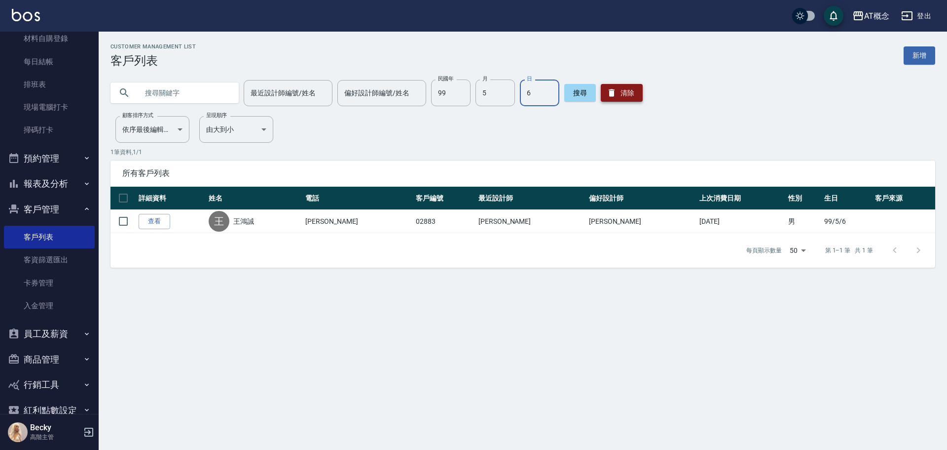
click at [621, 92] on button "清除" at bounding box center [622, 93] width 42 height 18
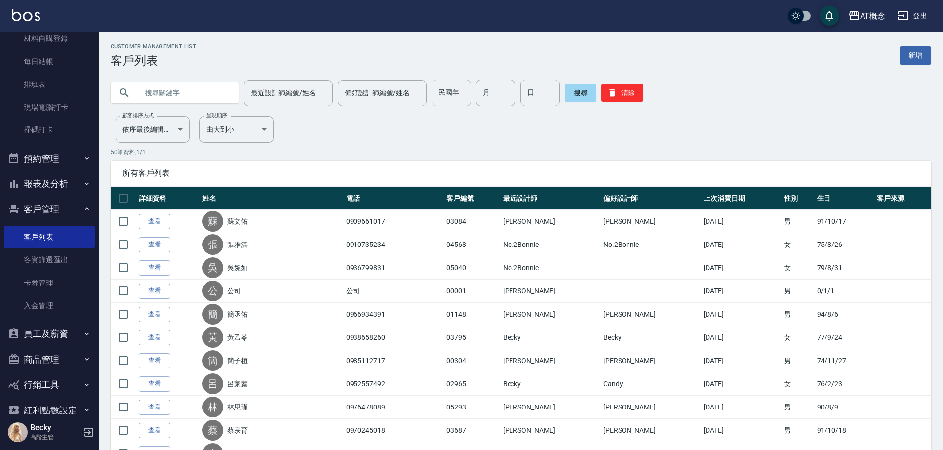
click at [439, 92] on input "民國年" at bounding box center [450, 92] width 39 height 27
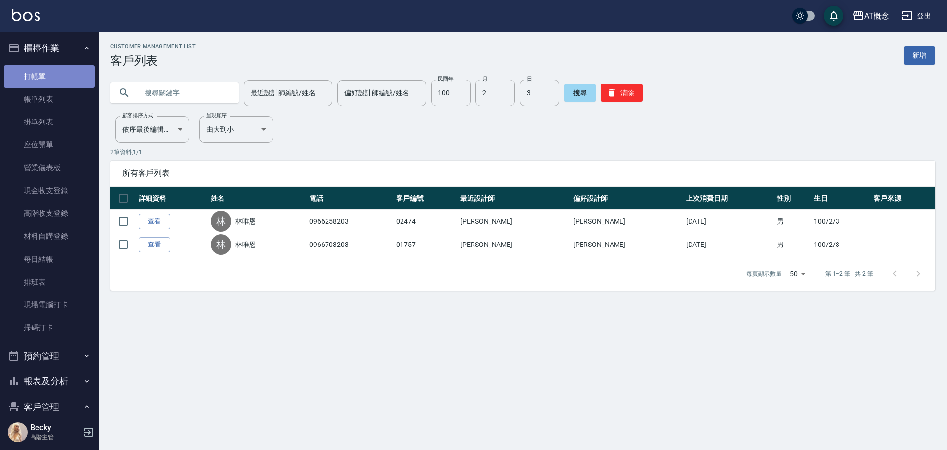
click at [63, 83] on link "打帳單" at bounding box center [49, 76] width 91 height 23
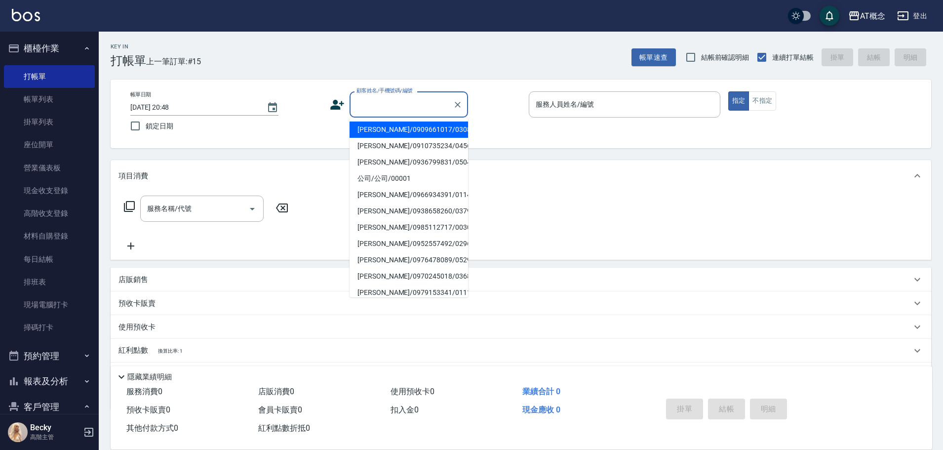
click at [411, 105] on input "顧客姓名/手機號碼/編號" at bounding box center [401, 104] width 95 height 17
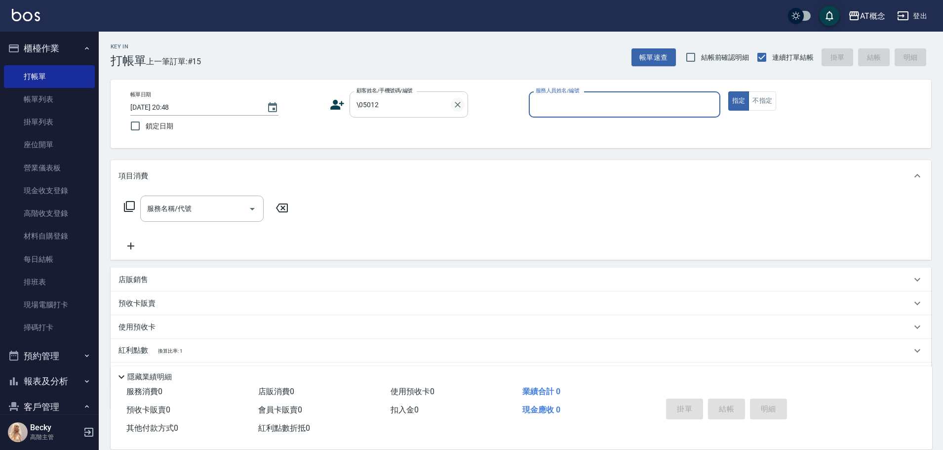
click at [453, 103] on icon "Clear" at bounding box center [458, 105] width 10 height 10
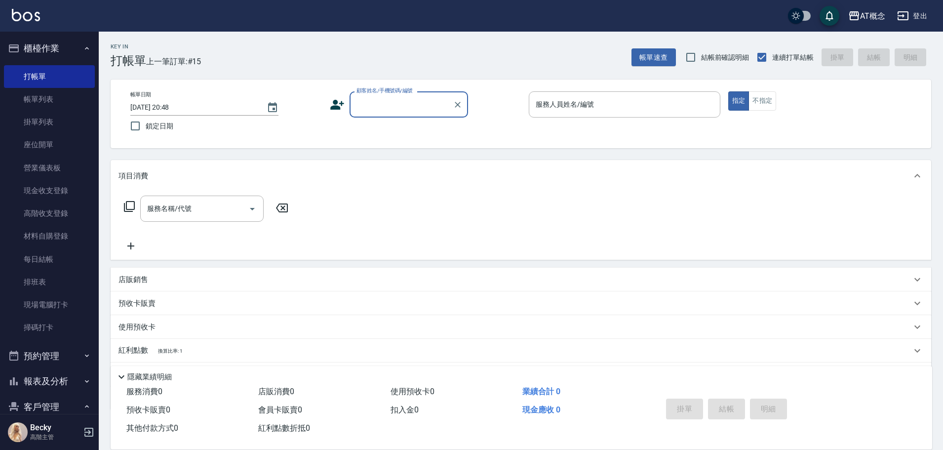
click at [403, 110] on input "顧客姓名/手機號碼/編號" at bounding box center [401, 104] width 95 height 17
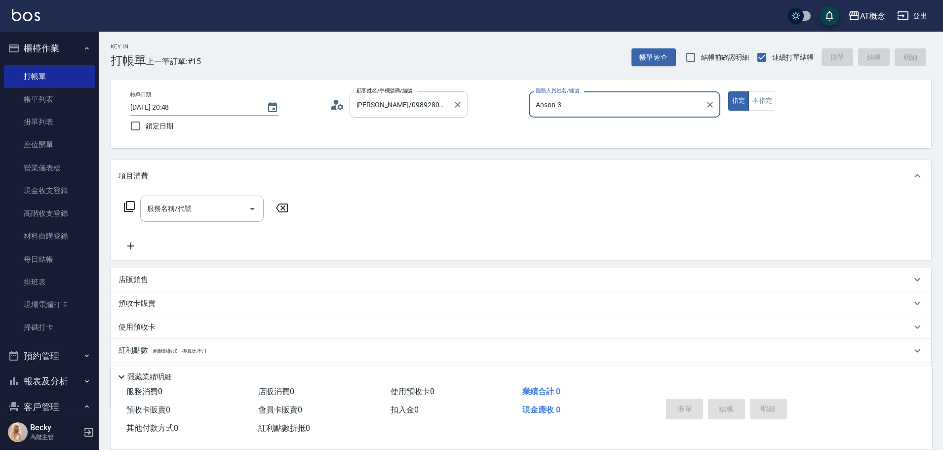
click at [728, 91] on button "指定" at bounding box center [738, 100] width 21 height 19
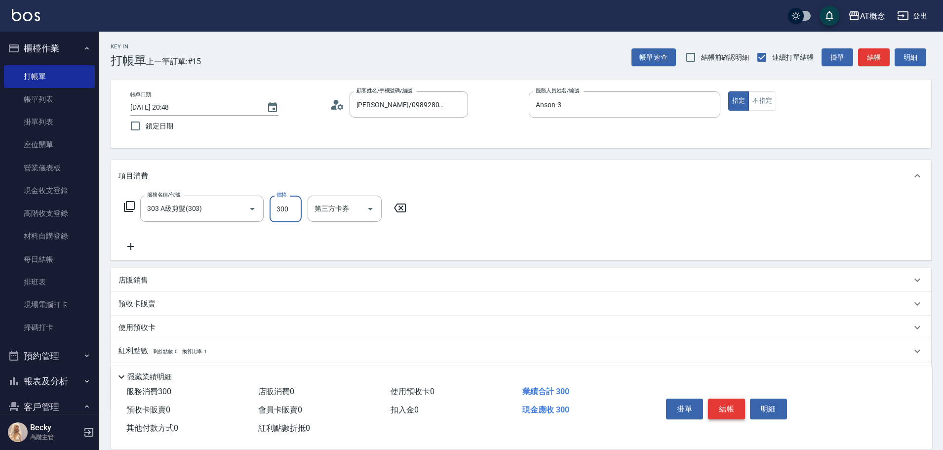
click at [736, 398] on button "結帳" at bounding box center [726, 408] width 37 height 21
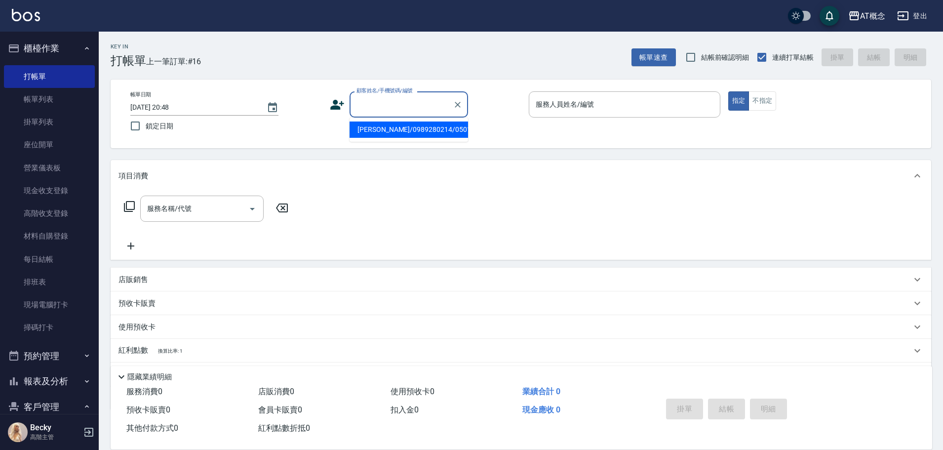
click at [418, 104] on input "顧客姓名/手機號碼/編號" at bounding box center [401, 104] width 95 height 17
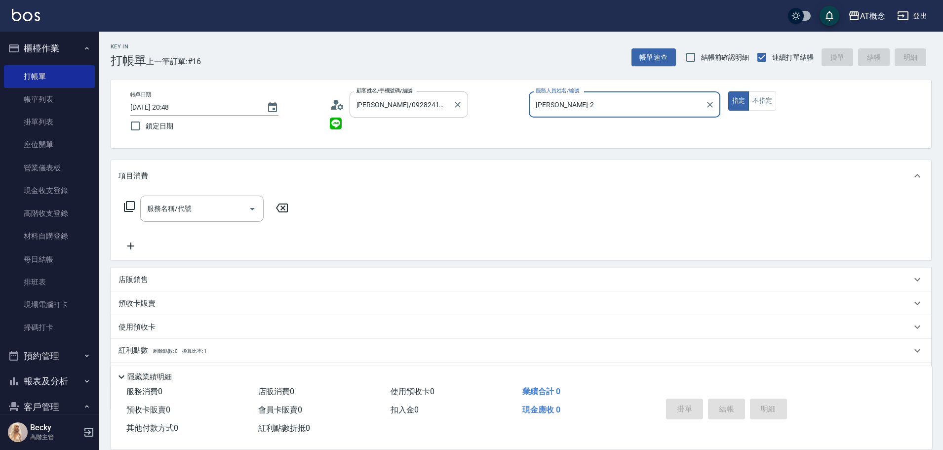
click at [728, 91] on button "指定" at bounding box center [738, 100] width 21 height 19
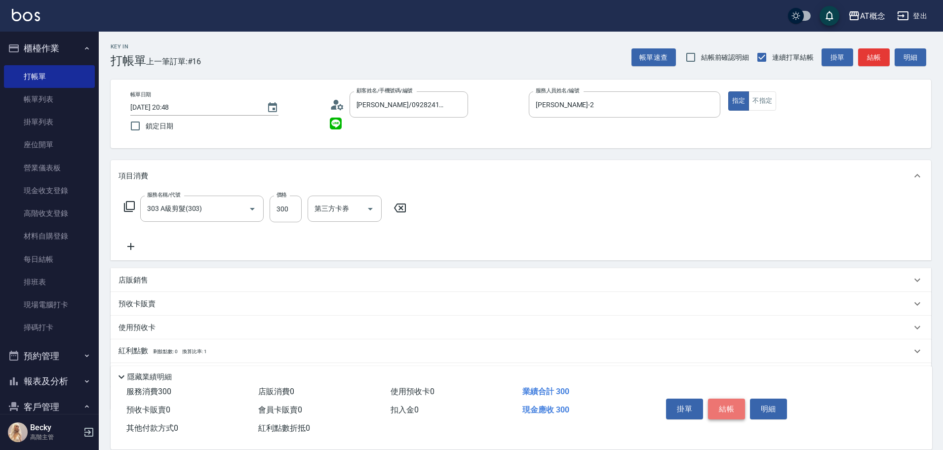
click at [723, 401] on button "結帳" at bounding box center [726, 408] width 37 height 21
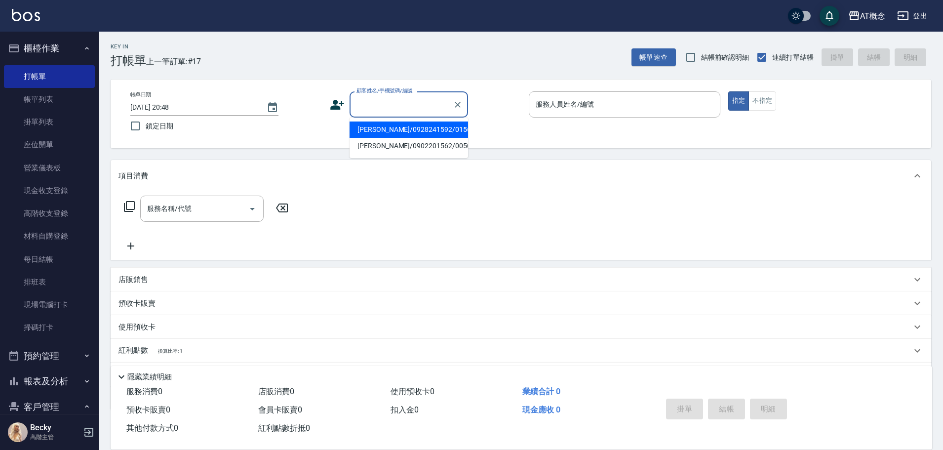
click at [379, 101] on input "顧客姓名/手機號碼/編號" at bounding box center [401, 104] width 95 height 17
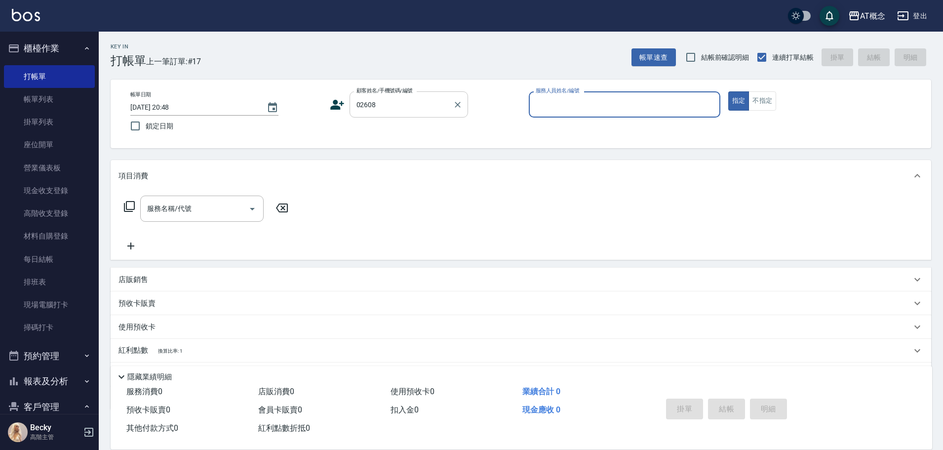
click at [728, 91] on button "指定" at bounding box center [738, 100] width 21 height 19
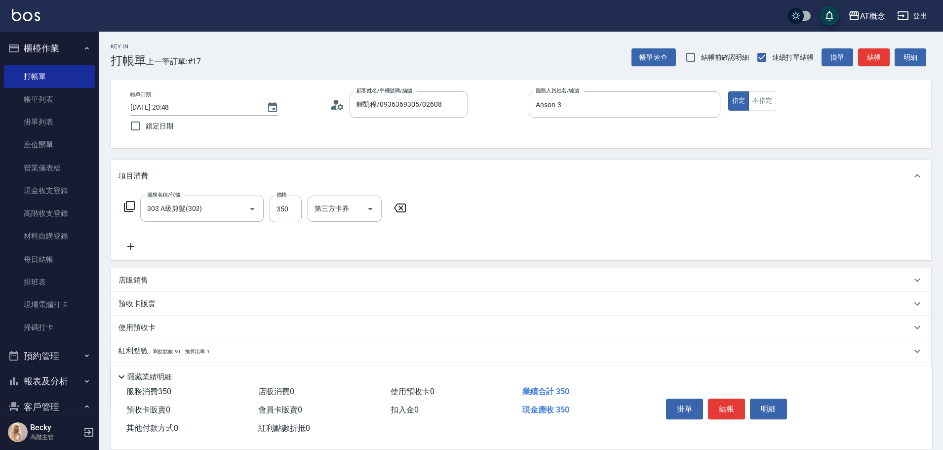
click at [706, 404] on div "掛單 結帳 明細" at bounding box center [726, 409] width 129 height 31
click at [710, 403] on button "結帳" at bounding box center [726, 408] width 37 height 21
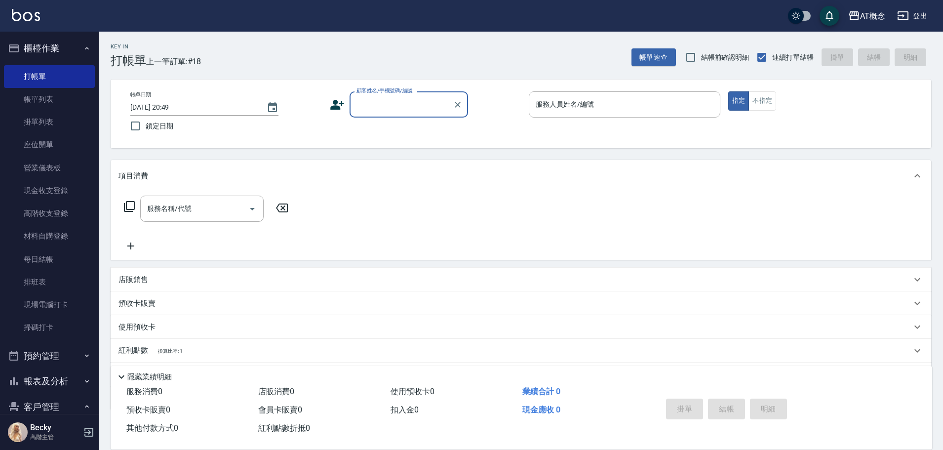
click at [408, 108] on input "顧客姓名/手機號碼/編號" at bounding box center [401, 104] width 95 height 17
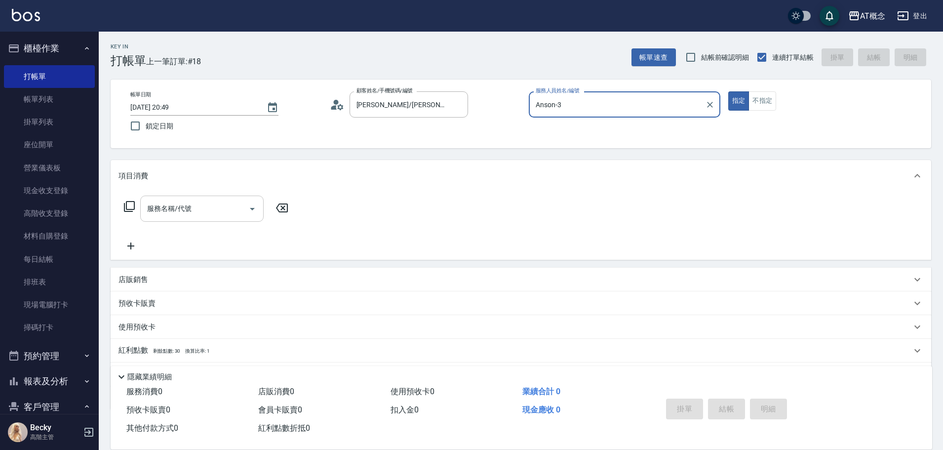
click at [185, 212] on input "服務名稱/代號" at bounding box center [195, 208] width 100 height 17
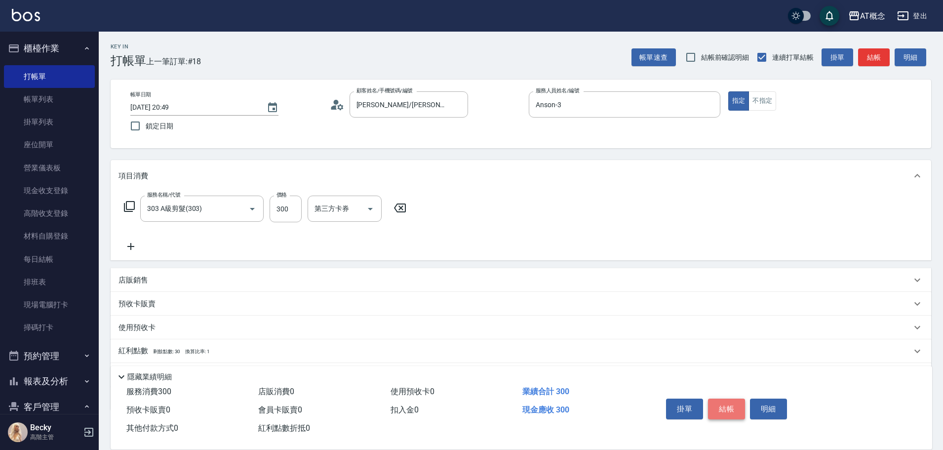
click at [737, 404] on button "結帳" at bounding box center [726, 408] width 37 height 21
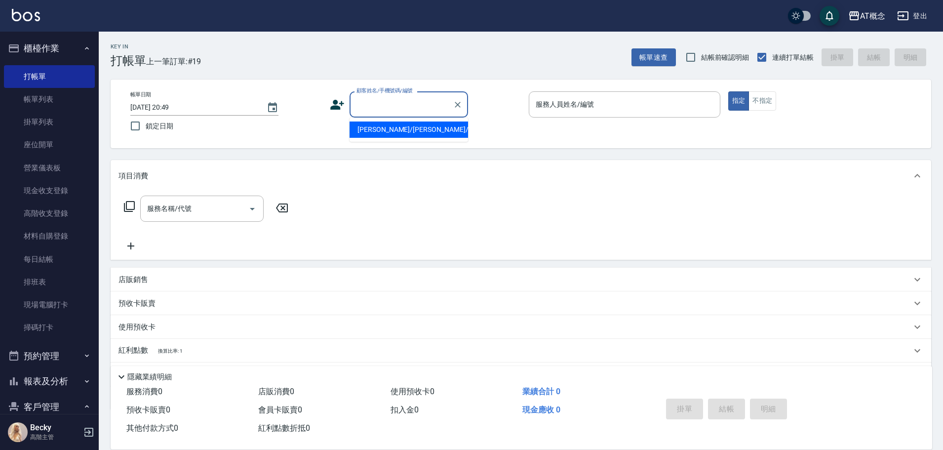
click at [377, 106] on input "顧客姓名/手機號碼/編號" at bounding box center [401, 104] width 95 height 17
click at [431, 103] on input "顧客姓名/手機號碼/編號" at bounding box center [401, 104] width 95 height 17
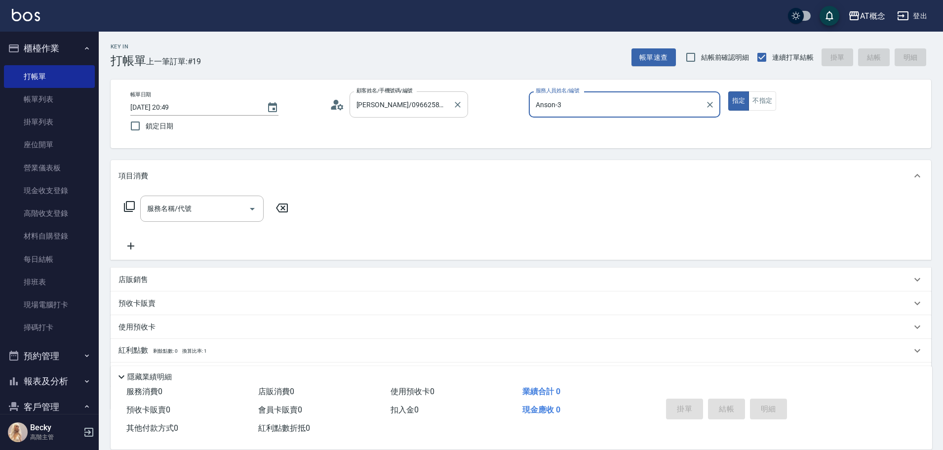
click at [728, 91] on button "指定" at bounding box center [738, 100] width 21 height 19
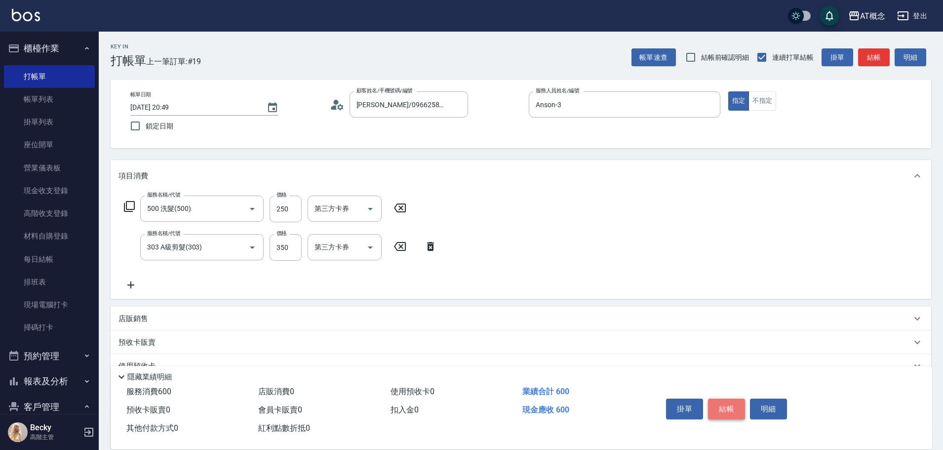
click at [723, 405] on button "結帳" at bounding box center [726, 408] width 37 height 21
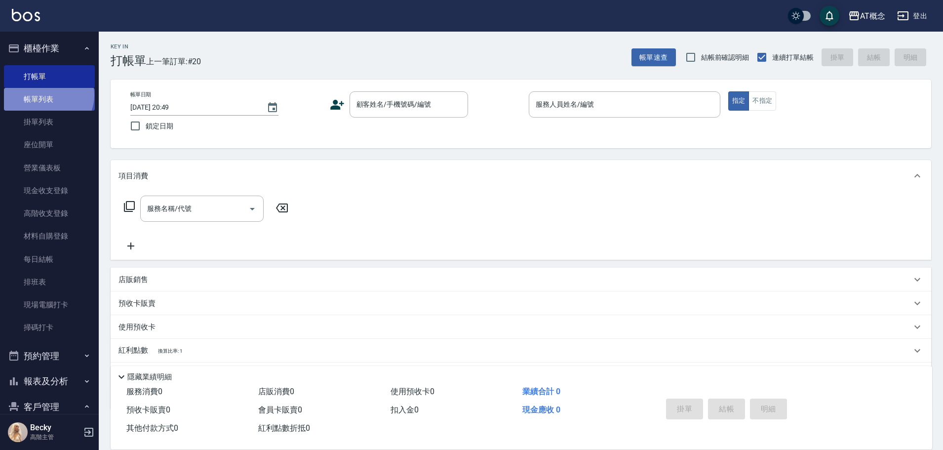
click at [47, 95] on link "帳單列表" at bounding box center [49, 99] width 91 height 23
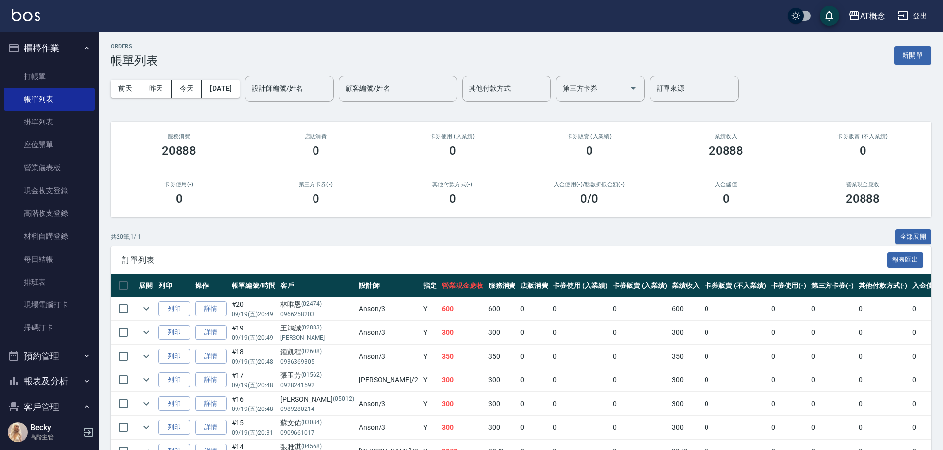
click at [221, 88] on button "[DATE]" at bounding box center [221, 88] width 38 height 18
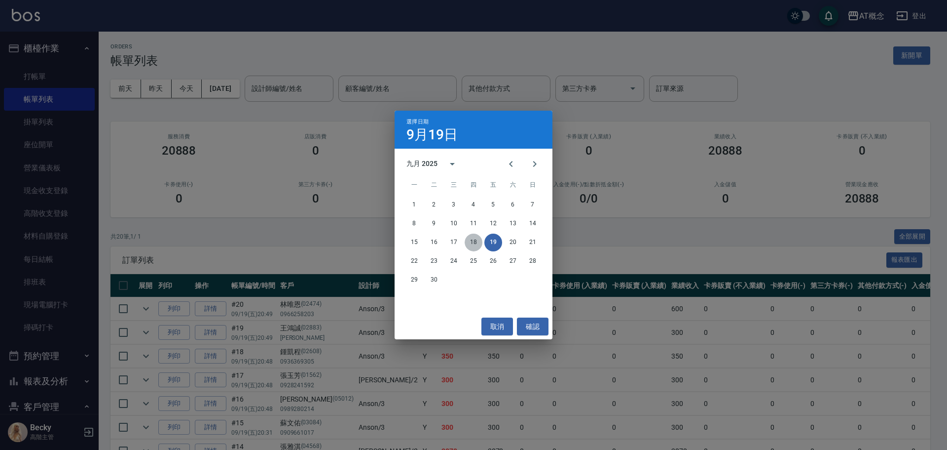
click at [477, 238] on button "18" at bounding box center [474, 242] width 18 height 18
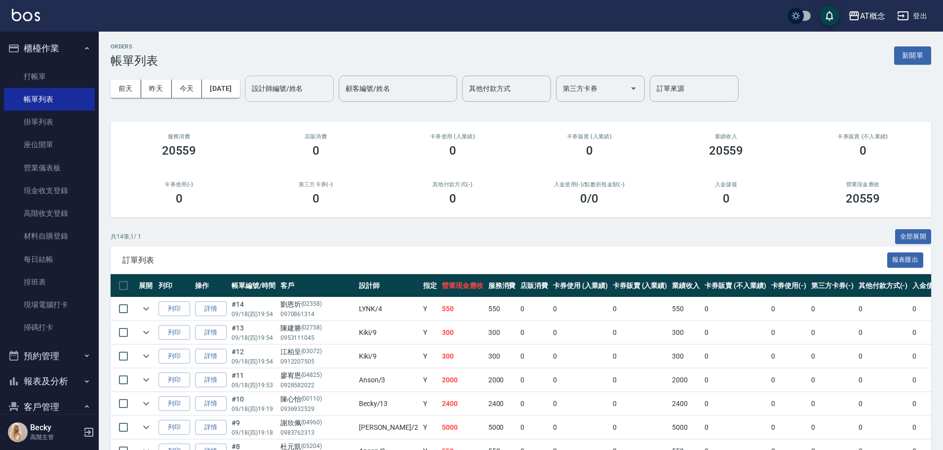
click at [309, 87] on input "設計師編號/姓名" at bounding box center [289, 88] width 80 height 17
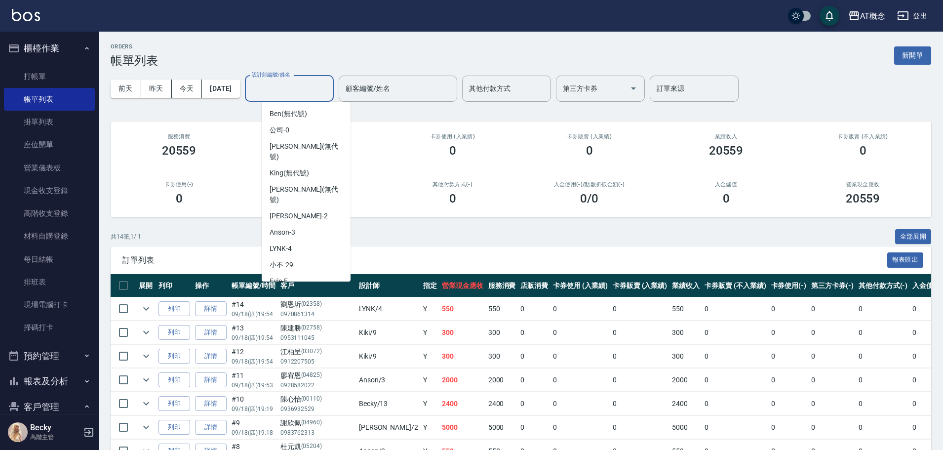
click at [307, 289] on div "Kiki -9" at bounding box center [306, 297] width 89 height 16
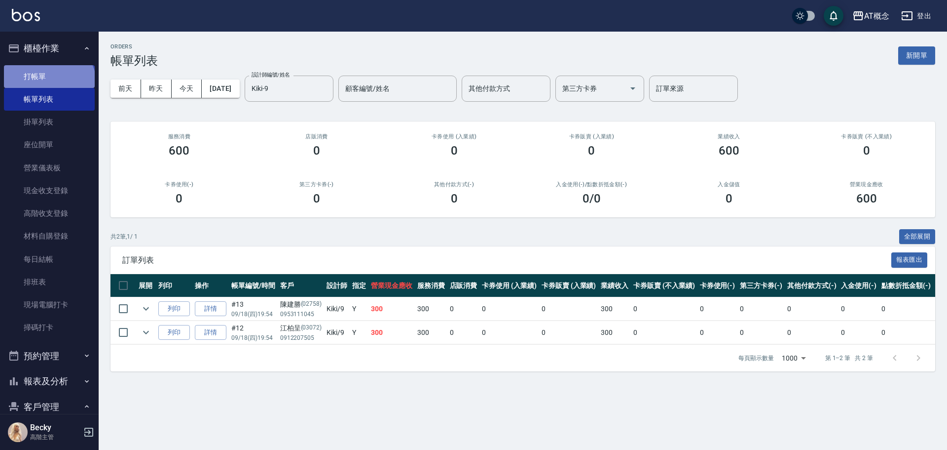
click at [48, 85] on link "打帳單" at bounding box center [49, 76] width 91 height 23
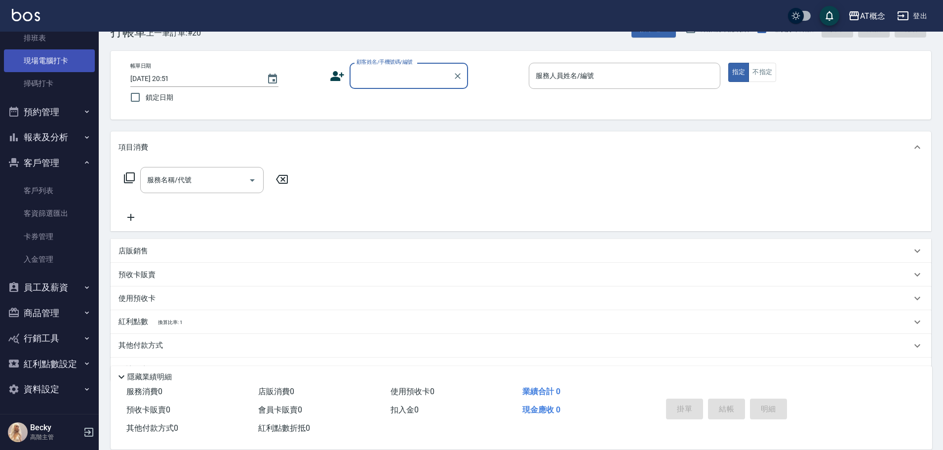
scroll to position [55, 0]
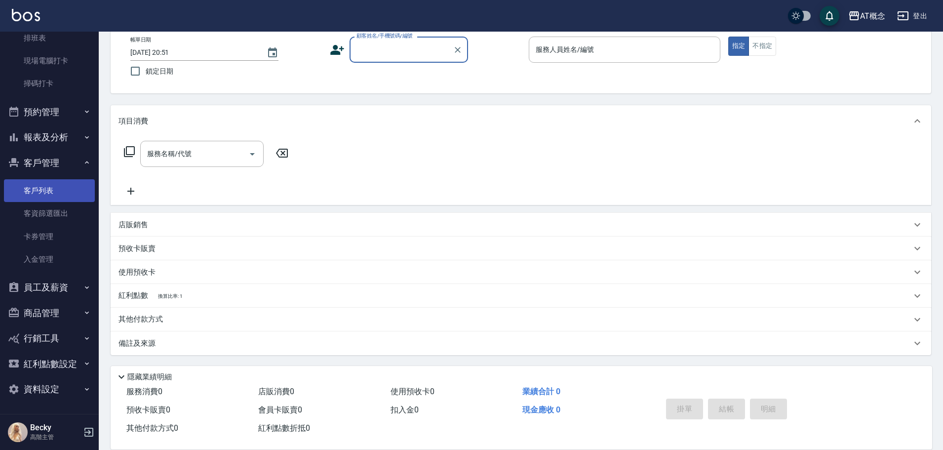
click at [50, 193] on link "客戶列表" at bounding box center [49, 190] width 91 height 23
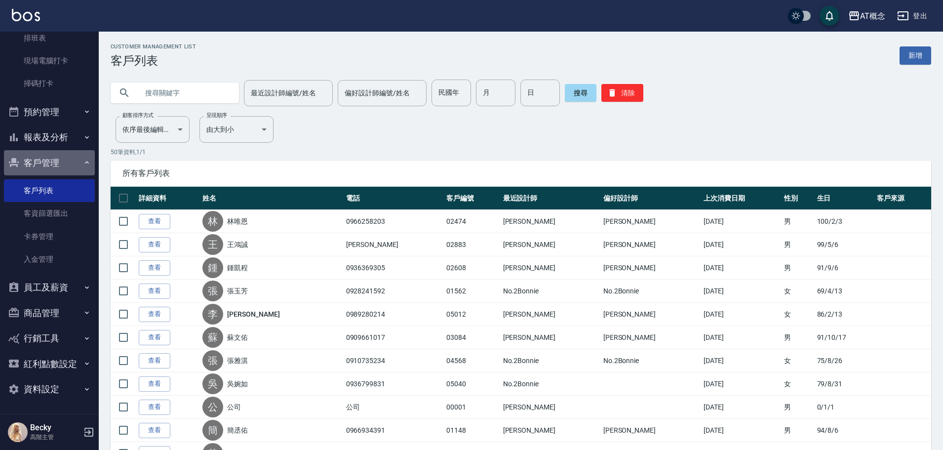
click at [58, 165] on button "客戶管理" at bounding box center [49, 163] width 91 height 26
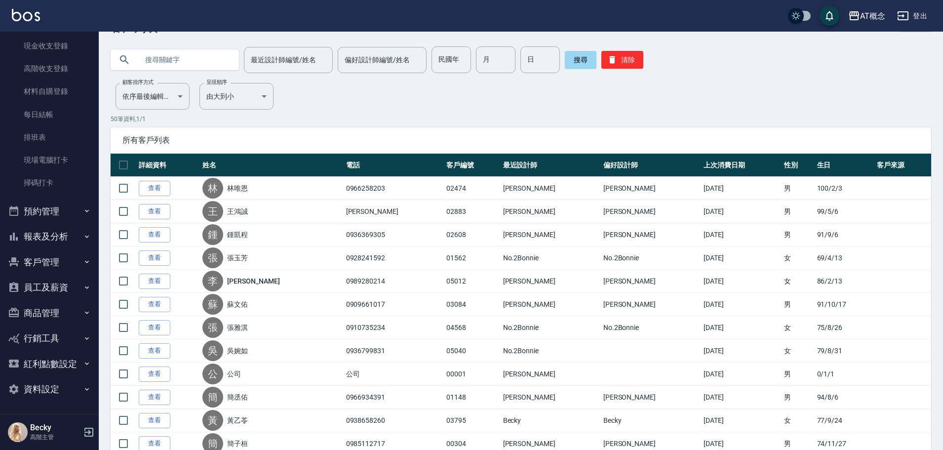
scroll to position [49, 0]
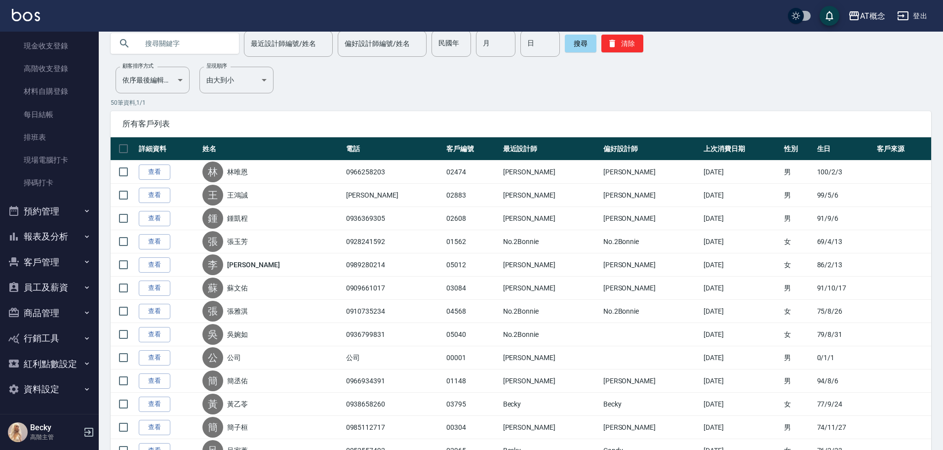
click at [67, 236] on button "報表及分析" at bounding box center [49, 237] width 91 height 26
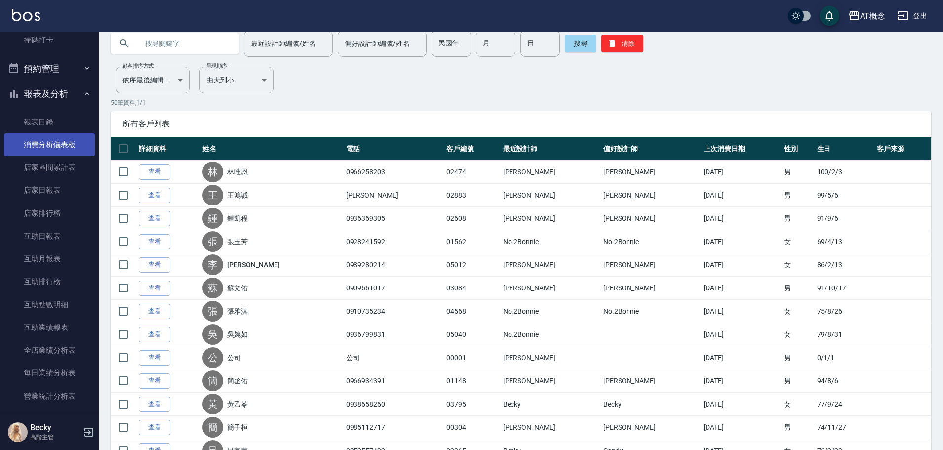
scroll to position [293, 0]
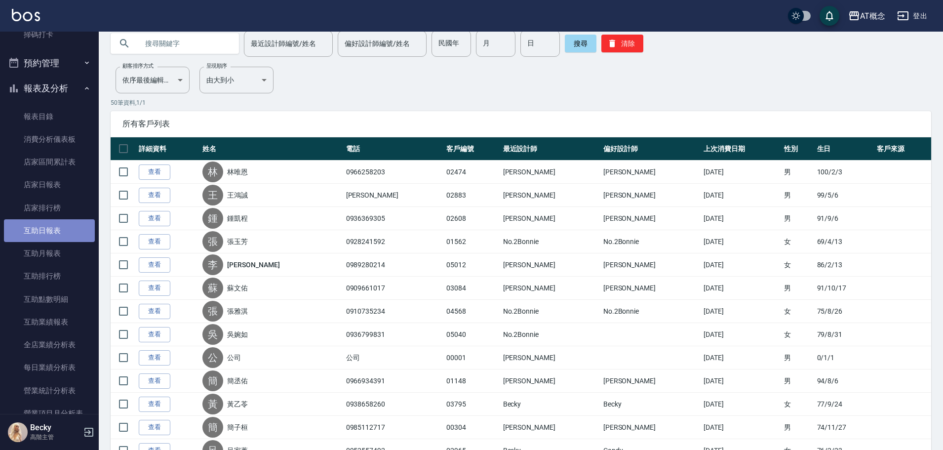
click at [63, 232] on link "互助日報表" at bounding box center [49, 230] width 91 height 23
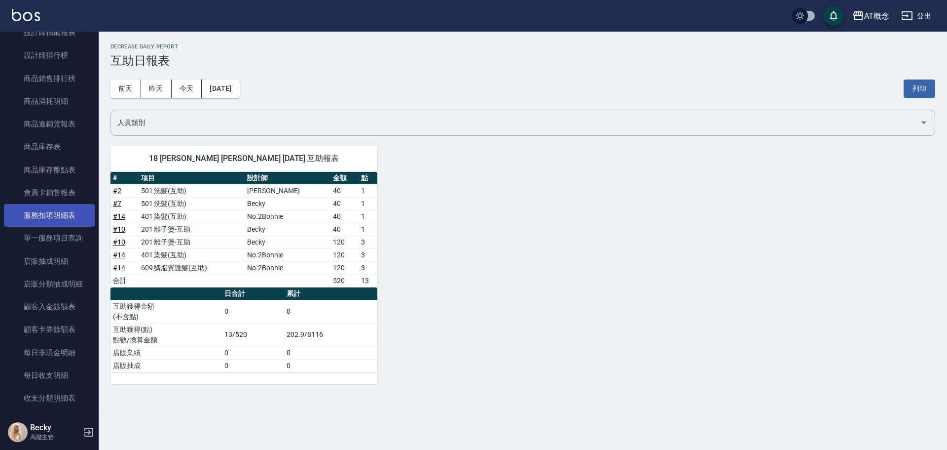
scroll to position [1036, 0]
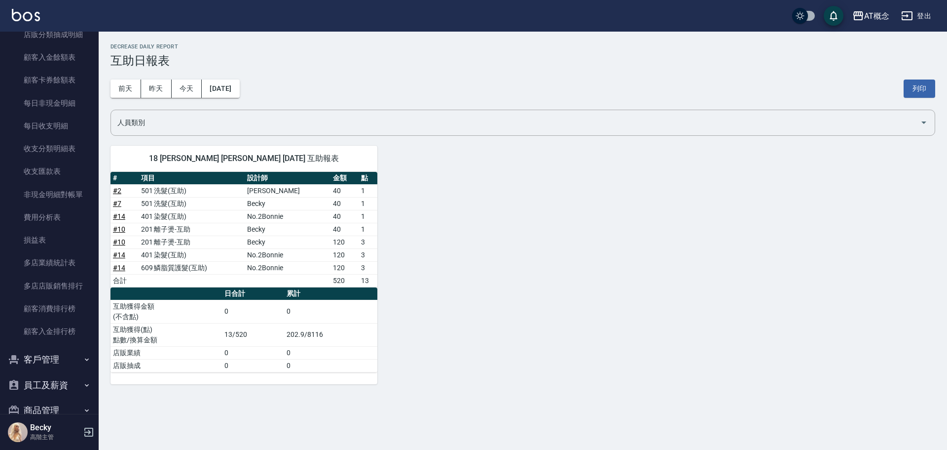
click at [48, 357] on button "客戶管理" at bounding box center [49, 359] width 91 height 26
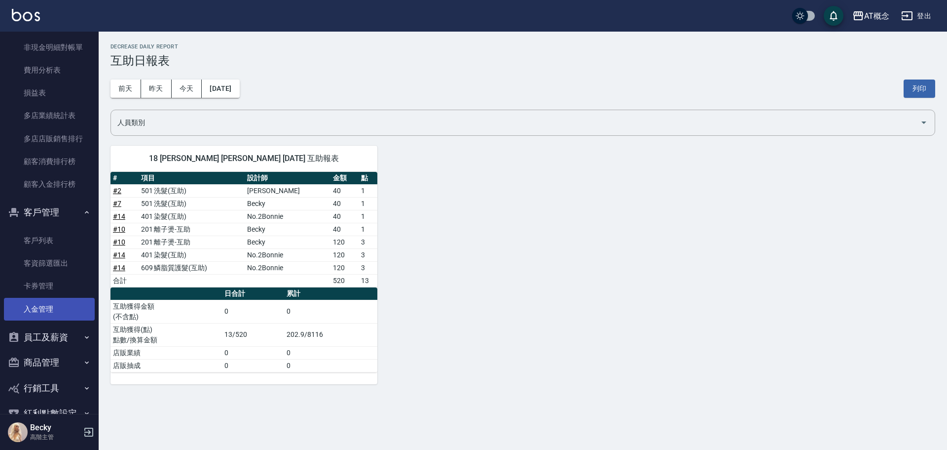
scroll to position [1184, 0]
click at [50, 240] on link "客戶列表" at bounding box center [49, 239] width 91 height 23
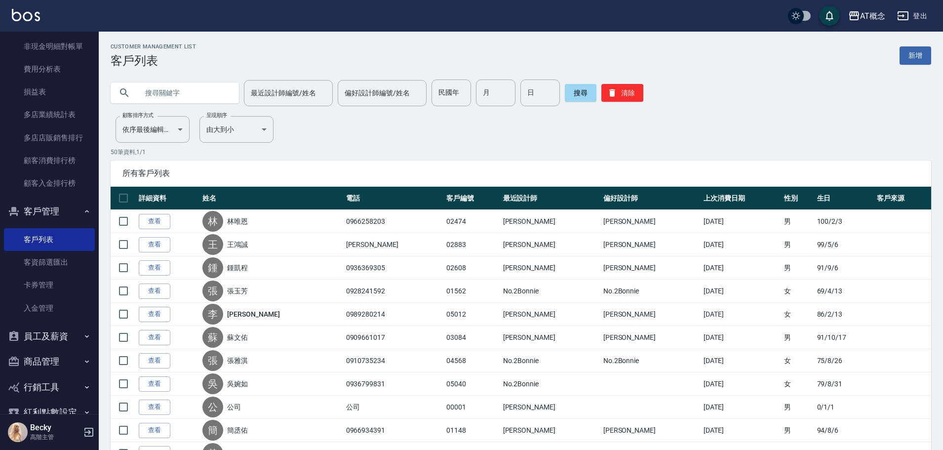
click at [180, 90] on input "text" at bounding box center [184, 92] width 93 height 27
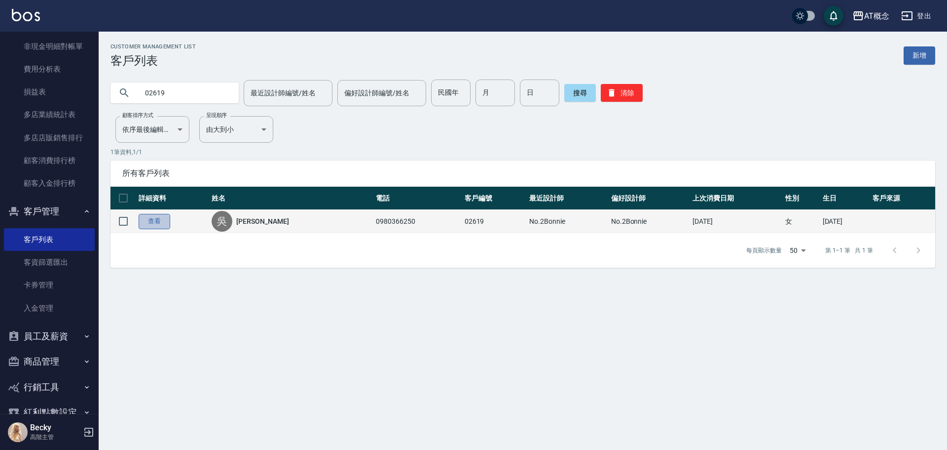
click at [151, 222] on link "查看" at bounding box center [155, 221] width 32 height 15
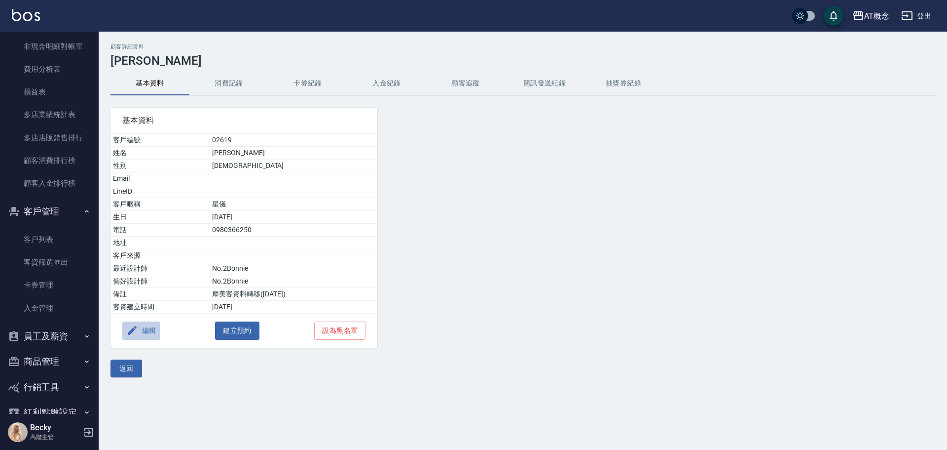
click at [152, 328] on button "編輯" at bounding box center [141, 330] width 38 height 18
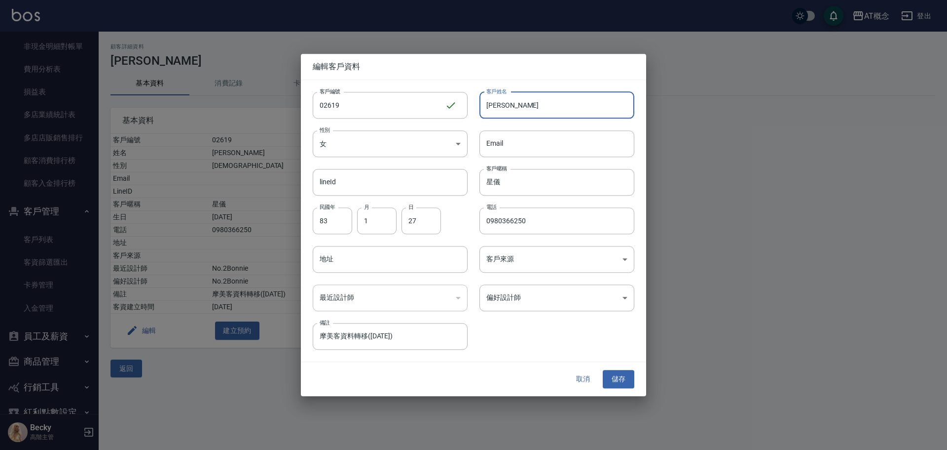
drag, startPoint x: 526, startPoint y: 104, endPoint x: 482, endPoint y: 113, distance: 45.3
click at [482, 113] on input "[PERSON_NAME]" at bounding box center [557, 105] width 155 height 27
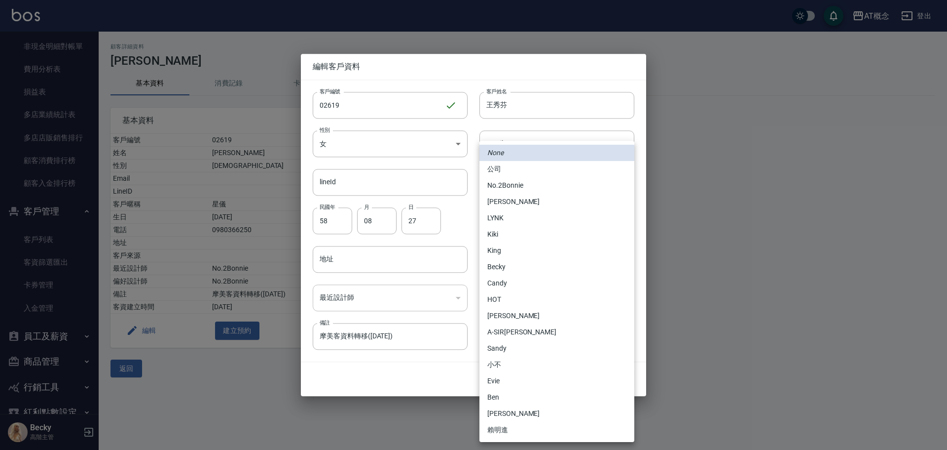
click at [513, 306] on body "AT概念 登出 櫃檯作業 打帳單 帳單列表 掛單列表 座位開單 營業儀表板 現金收支登錄 高階收支登錄 材料自購登錄 每日結帳 排班表 現場電腦打卡 掃碼打卡…" at bounding box center [473, 225] width 947 height 450
click at [505, 267] on li "Becky" at bounding box center [557, 267] width 155 height 16
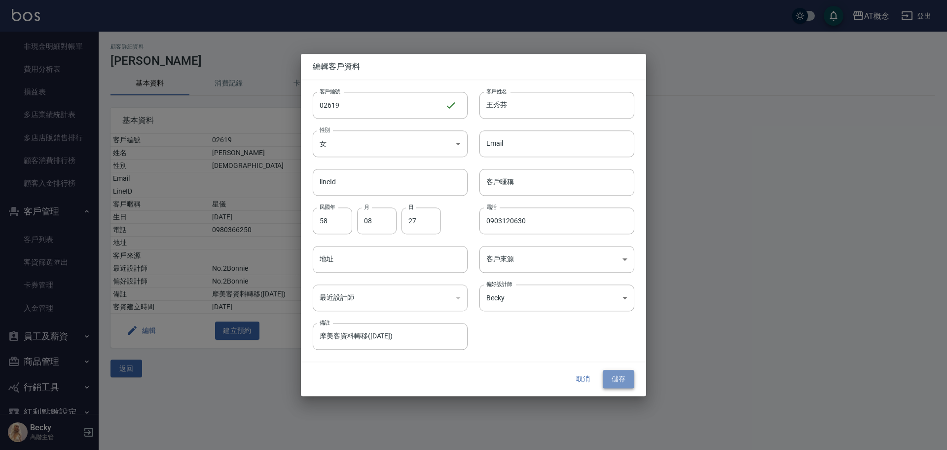
click at [618, 376] on button "儲存" at bounding box center [619, 379] width 32 height 18
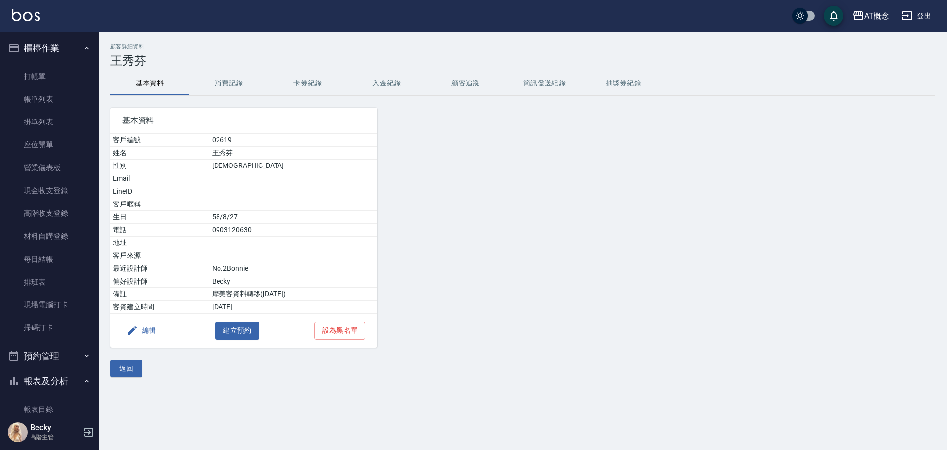
drag, startPoint x: 46, startPoint y: 79, endPoint x: 113, endPoint y: 72, distance: 67.1
click at [46, 79] on link "打帳單" at bounding box center [49, 76] width 91 height 23
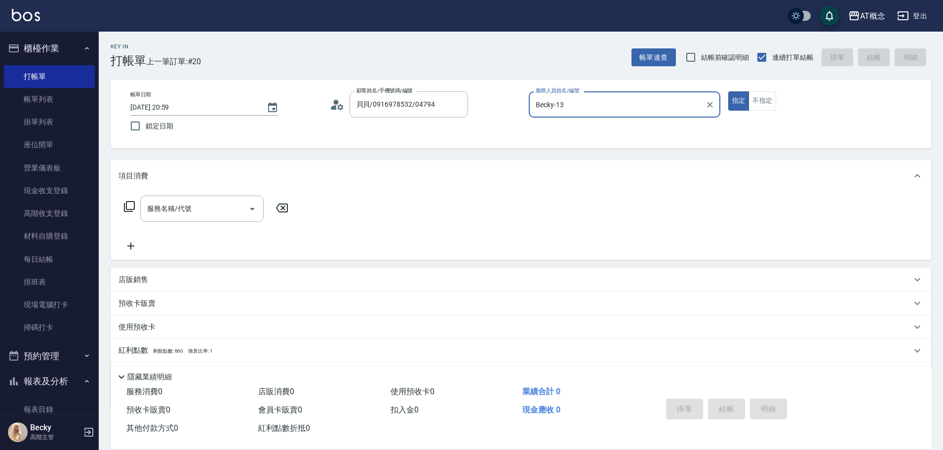
click at [728, 91] on button "指定" at bounding box center [738, 100] width 21 height 19
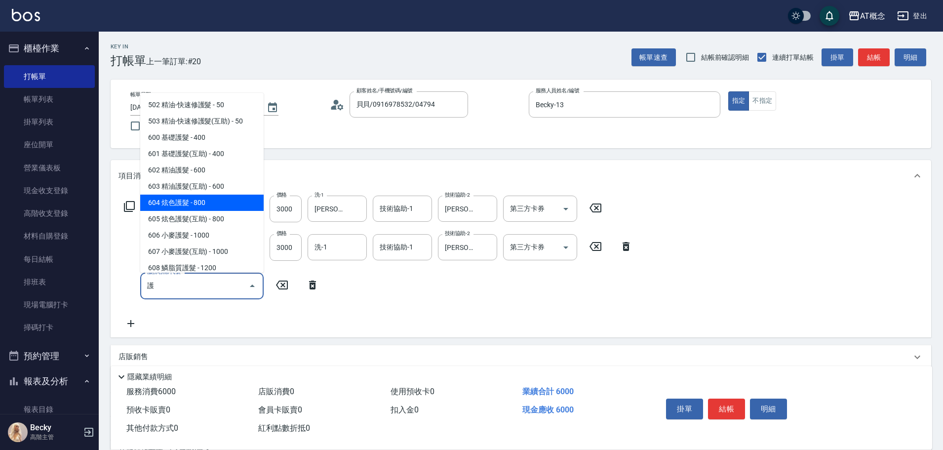
scroll to position [49, 0]
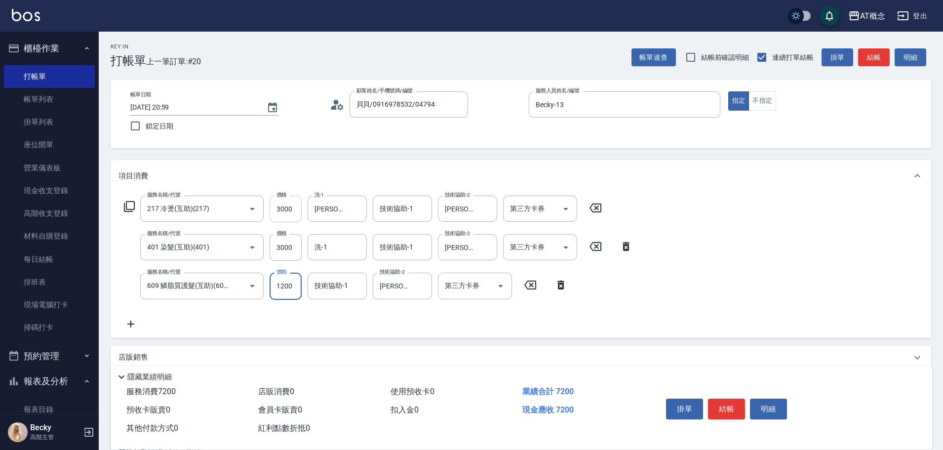
click at [291, 210] on input "3000" at bounding box center [285, 208] width 32 height 27
click at [293, 212] on input "3000" at bounding box center [285, 208] width 32 height 27
click at [293, 248] on input "3000" at bounding box center [285, 247] width 32 height 27
click at [292, 286] on input "1200" at bounding box center [285, 285] width 32 height 27
click at [294, 248] on input "3500" at bounding box center [285, 247] width 32 height 27
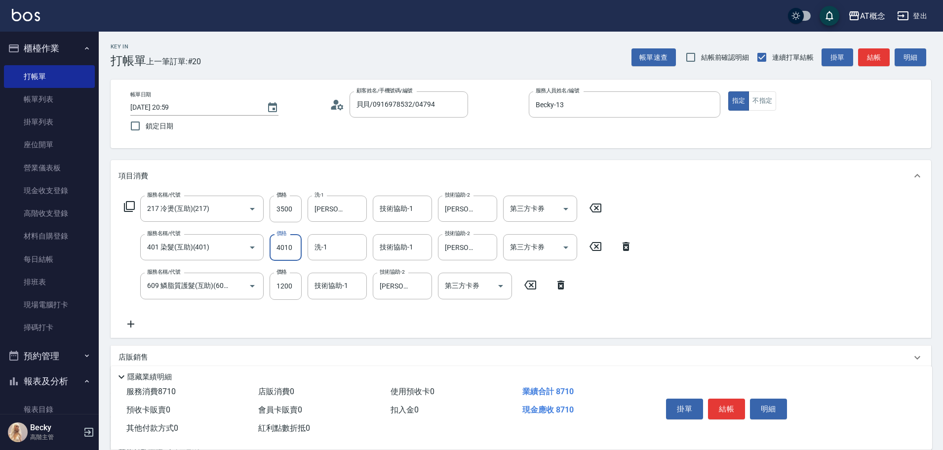
scroll to position [0, 0]
click at [295, 289] on input "1200" at bounding box center [285, 285] width 32 height 27
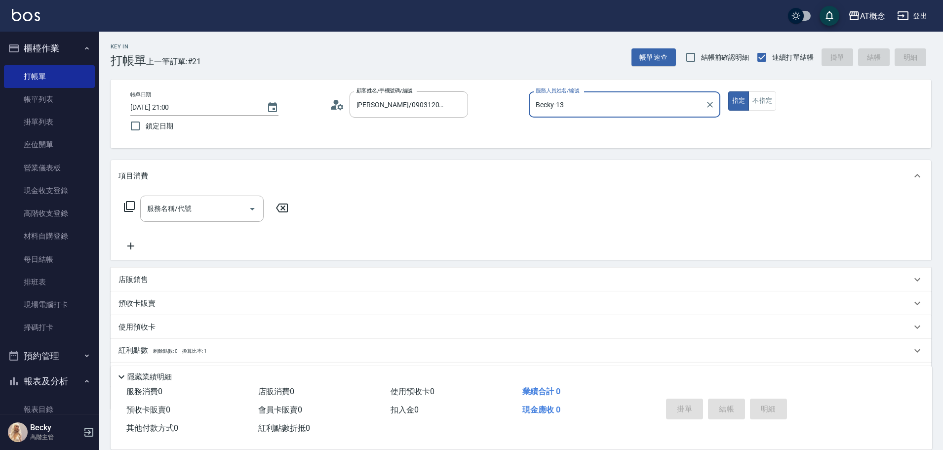
click at [728, 91] on button "指定" at bounding box center [738, 100] width 21 height 19
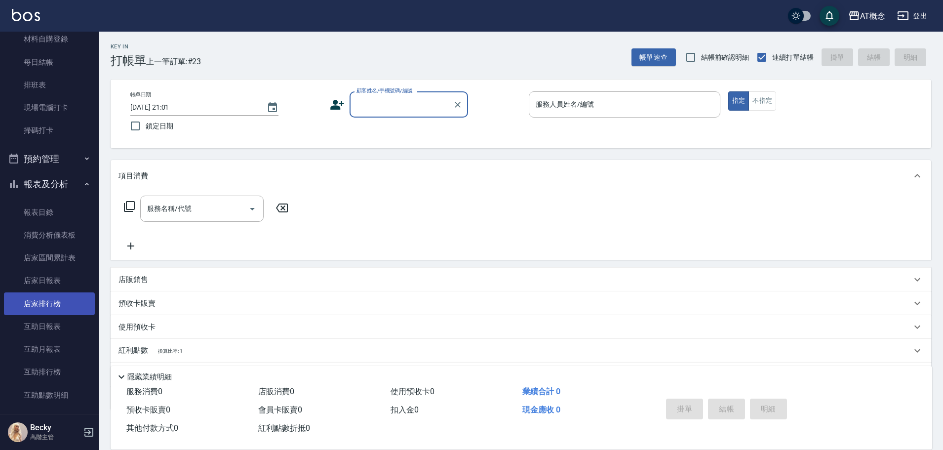
scroll to position [197, 0]
click at [59, 275] on link "店家日報表" at bounding box center [49, 279] width 91 height 23
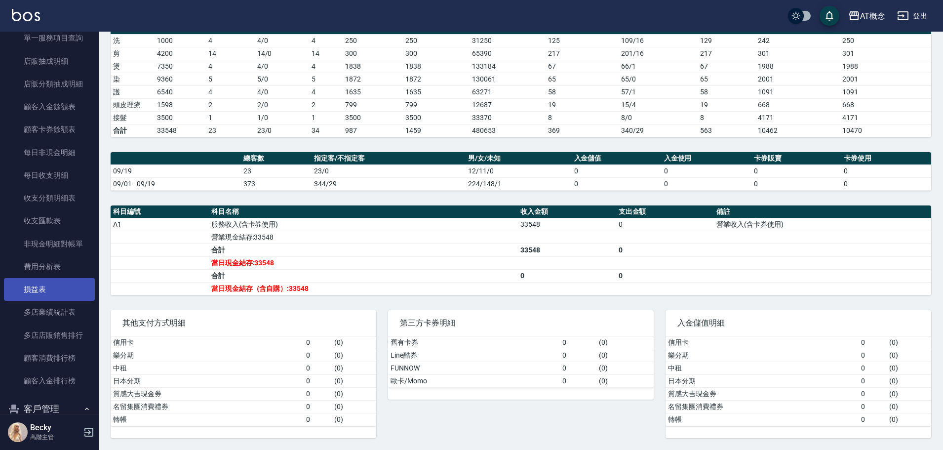
scroll to position [1233, 0]
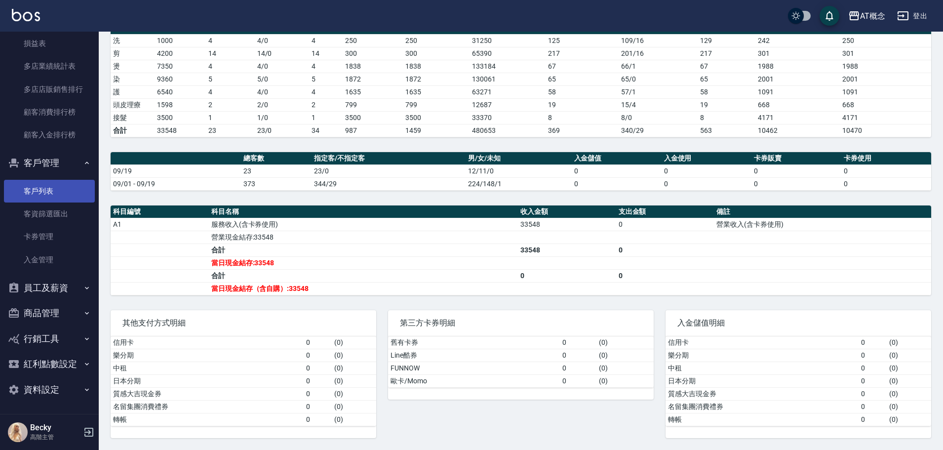
click at [46, 191] on link "客戶列表" at bounding box center [49, 191] width 91 height 23
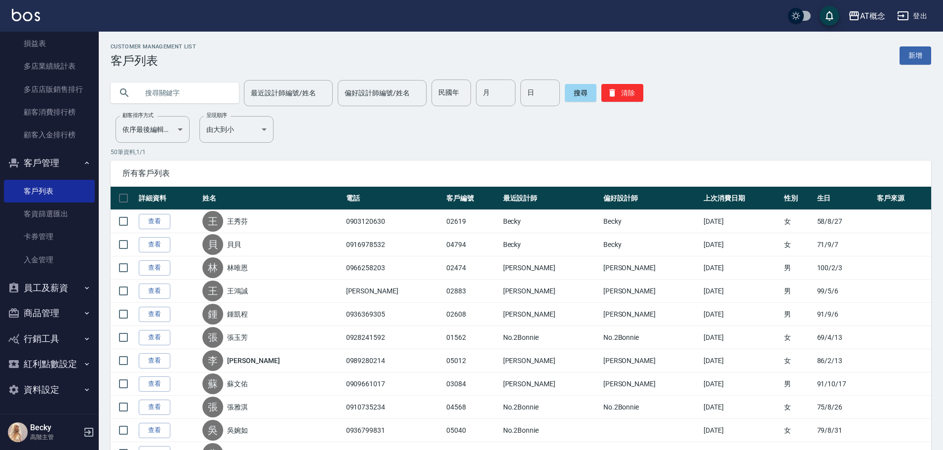
drag, startPoint x: 166, startPoint y: 95, endPoint x: 165, endPoint y: 102, distance: 7.0
click at [165, 98] on input "text" at bounding box center [184, 92] width 93 height 27
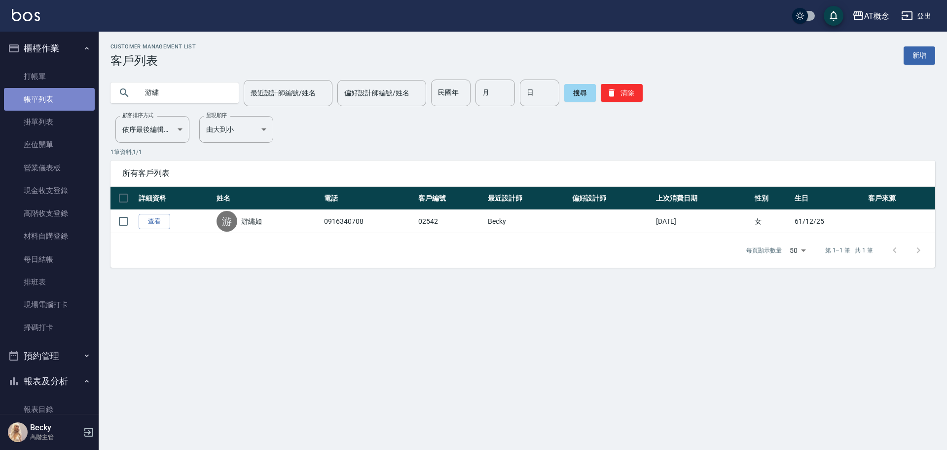
click at [59, 108] on link "帳單列表" at bounding box center [49, 99] width 91 height 23
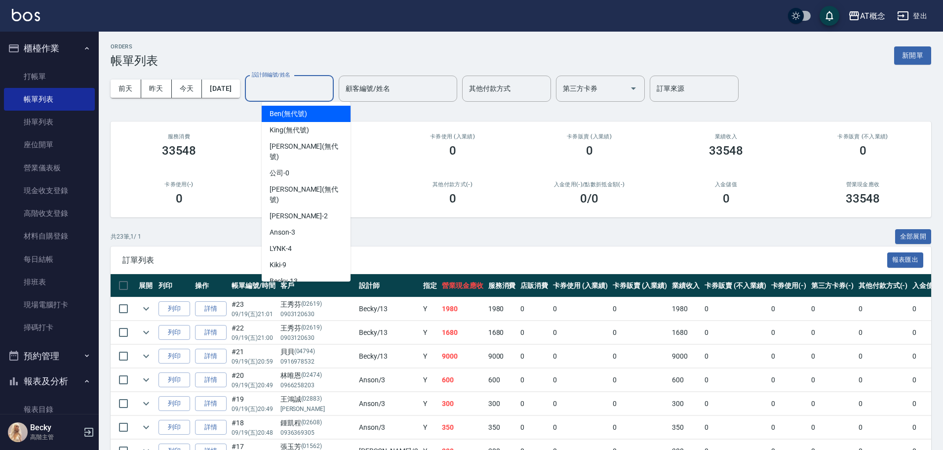
click at [282, 94] on input "設計師編號/姓名" at bounding box center [289, 88] width 80 height 17
click at [290, 276] on span "Becky -13" at bounding box center [283, 281] width 28 height 10
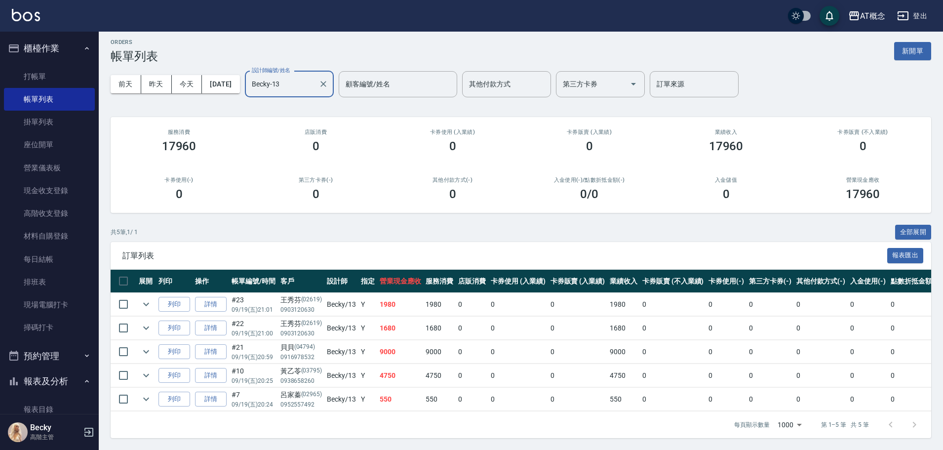
scroll to position [12, 0]
click at [191, 78] on button "今天" at bounding box center [187, 84] width 31 height 18
click at [328, 79] on icon "Clear" at bounding box center [323, 84] width 10 height 10
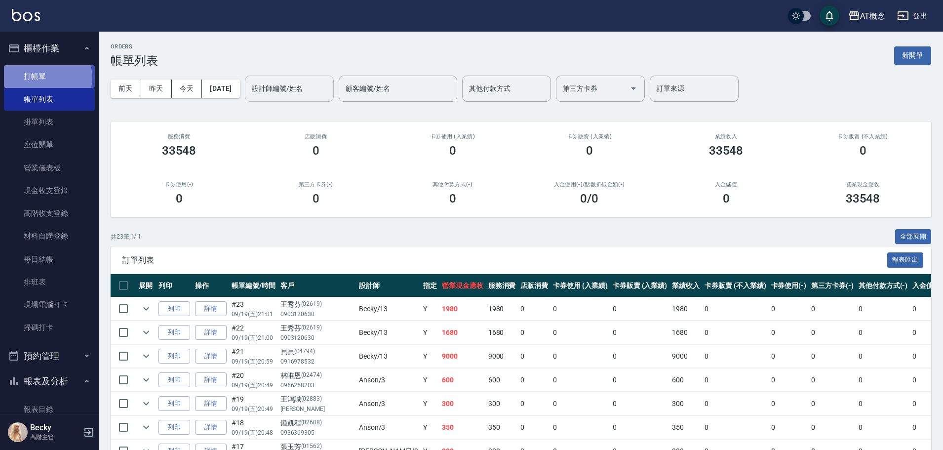
click at [46, 77] on link "打帳單" at bounding box center [49, 76] width 91 height 23
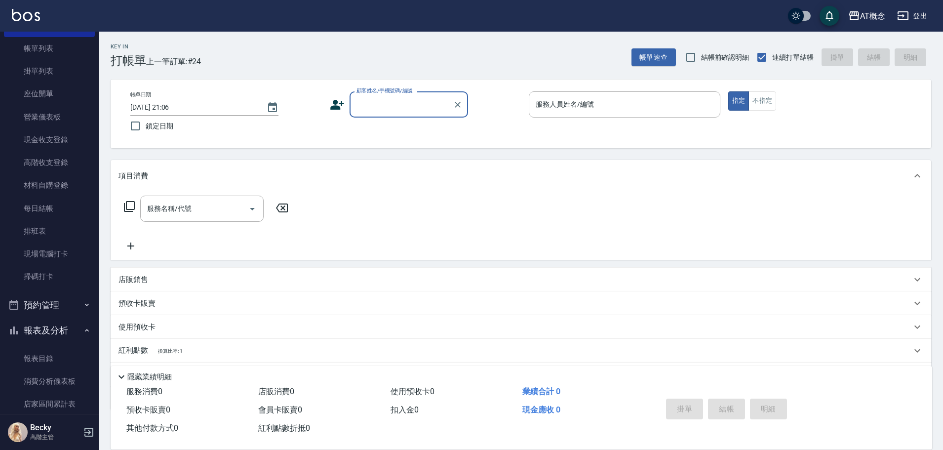
scroll to position [197, 0]
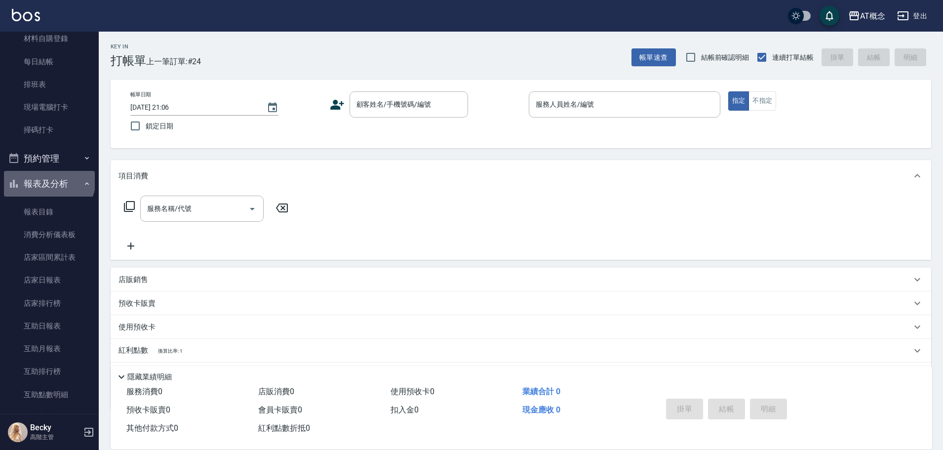
click at [48, 180] on button "報表及分析" at bounding box center [49, 184] width 91 height 26
click at [55, 187] on button "報表及分析" at bounding box center [49, 184] width 91 height 26
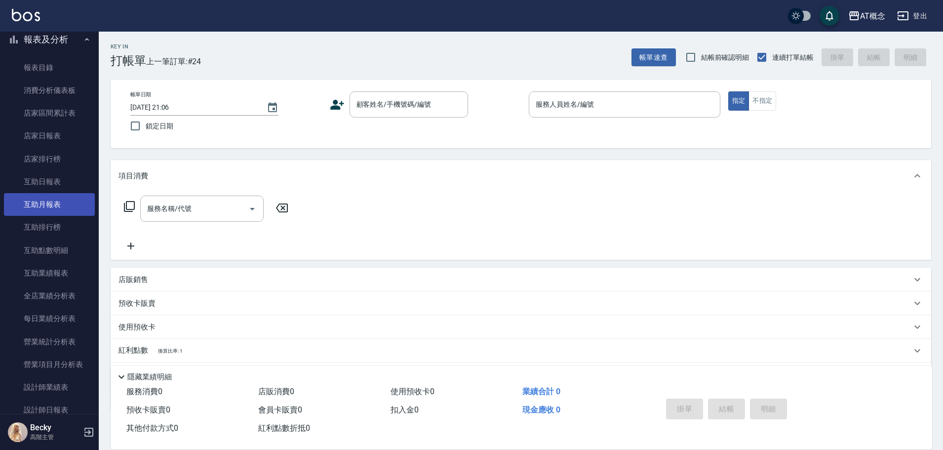
scroll to position [345, 0]
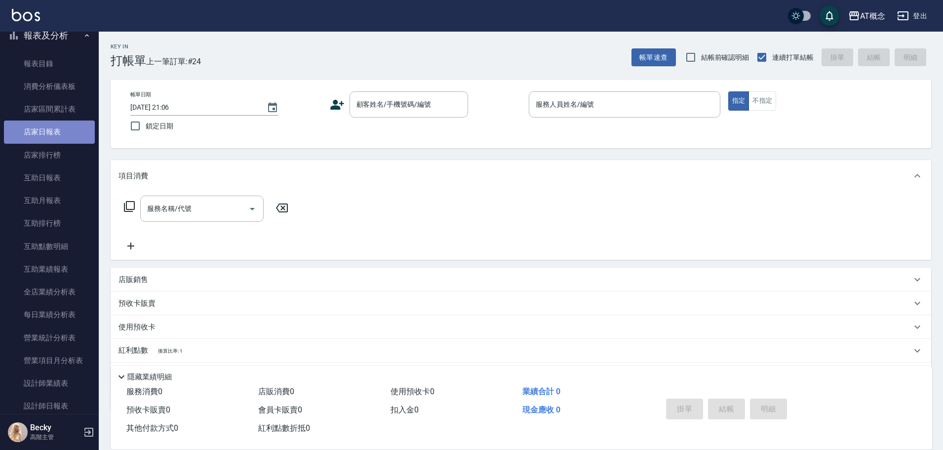
click at [54, 134] on link "店家日報表" at bounding box center [49, 131] width 91 height 23
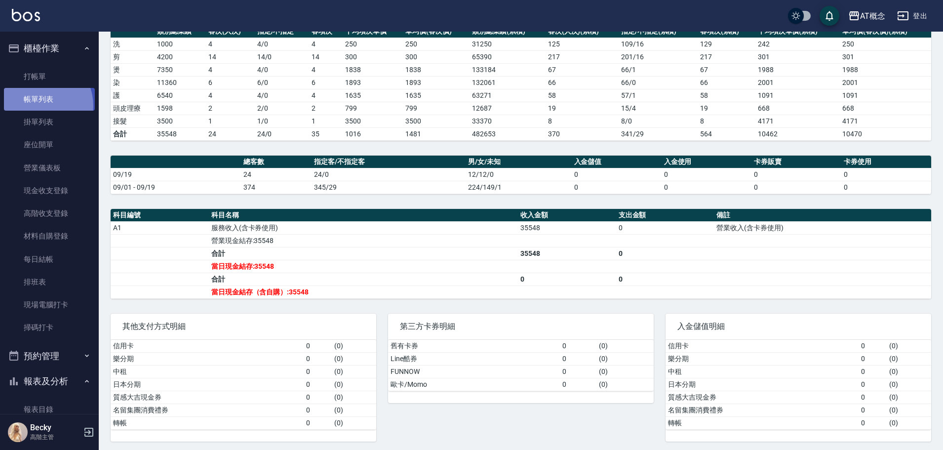
click at [37, 106] on link "帳單列表" at bounding box center [49, 99] width 91 height 23
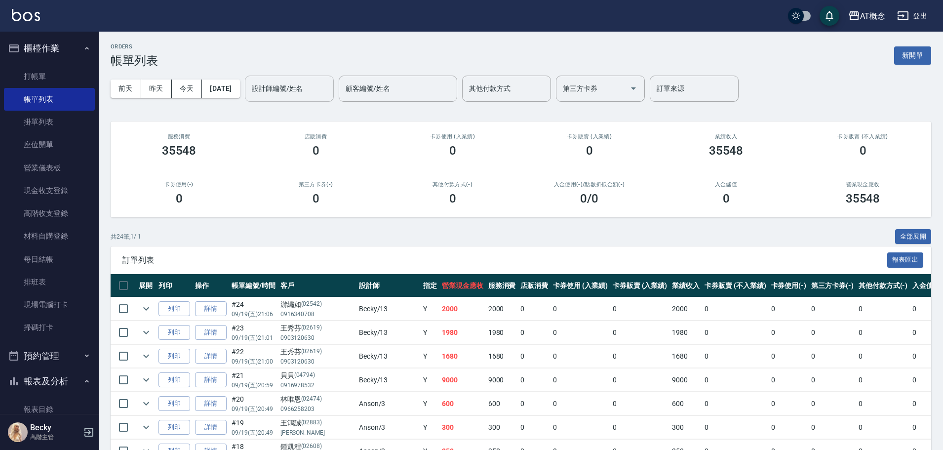
click at [276, 93] on input "設計師編號/姓名" at bounding box center [289, 88] width 80 height 17
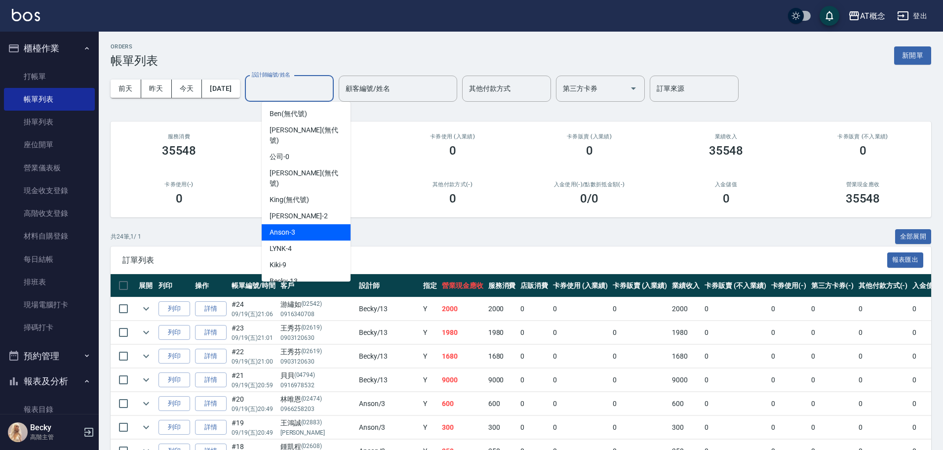
click at [309, 224] on div "Anson -3" at bounding box center [306, 232] width 89 height 16
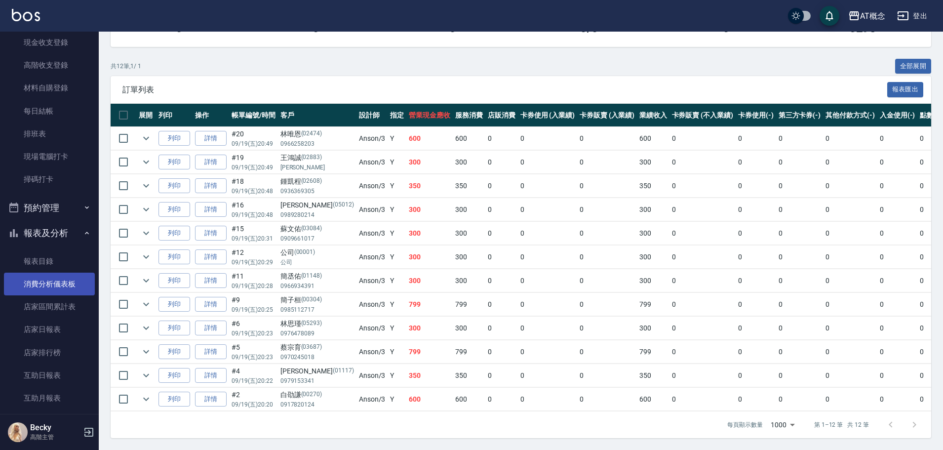
scroll to position [197, 0]
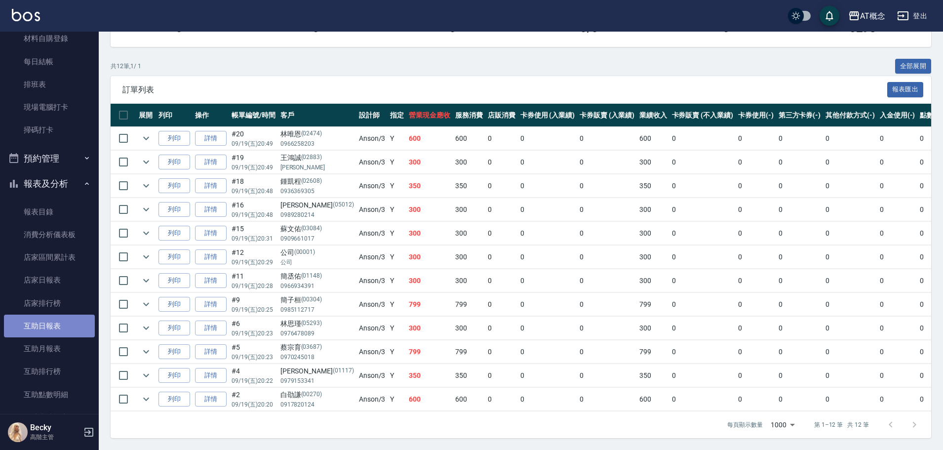
click at [67, 326] on link "互助日報表" at bounding box center [49, 325] width 91 height 23
